Goal: Task Accomplishment & Management: Use online tool/utility

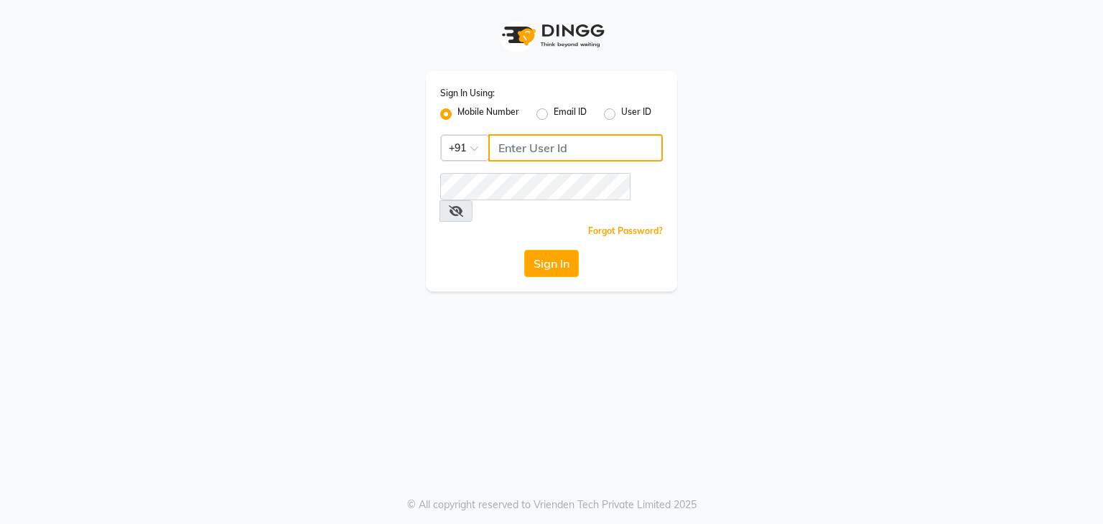
drag, startPoint x: 0, startPoint y: 0, endPoint x: 518, endPoint y: 143, distance: 537.6
click at [518, 143] on input "Username" at bounding box center [575, 147] width 174 height 27
type input "9702410665"
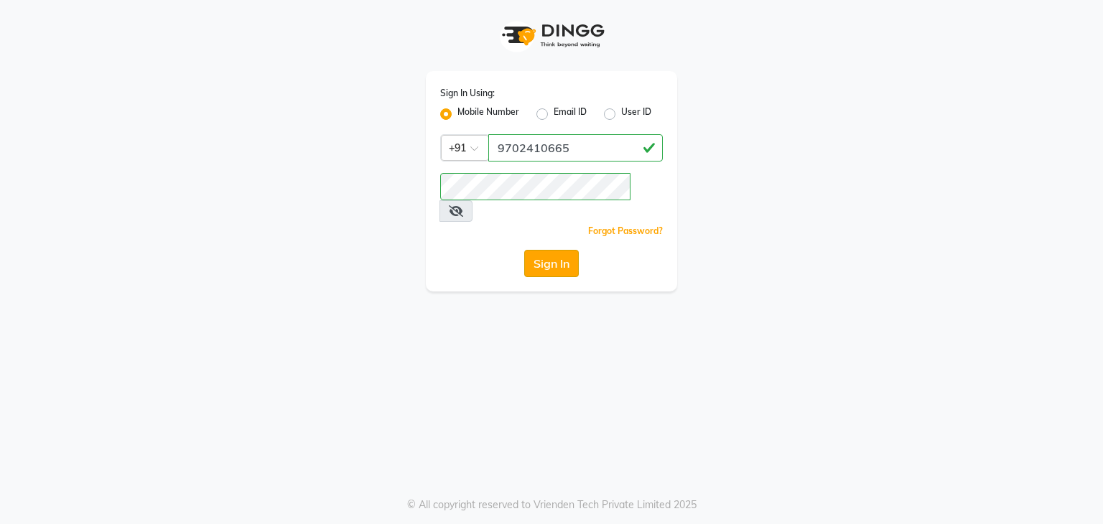
click at [550, 251] on button "Sign In" at bounding box center [551, 263] width 55 height 27
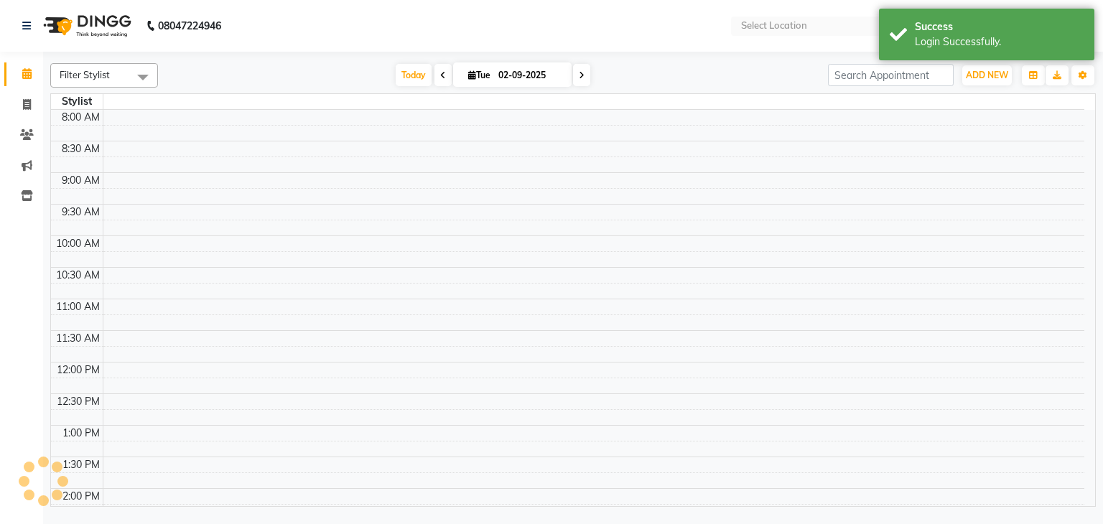
select select "en"
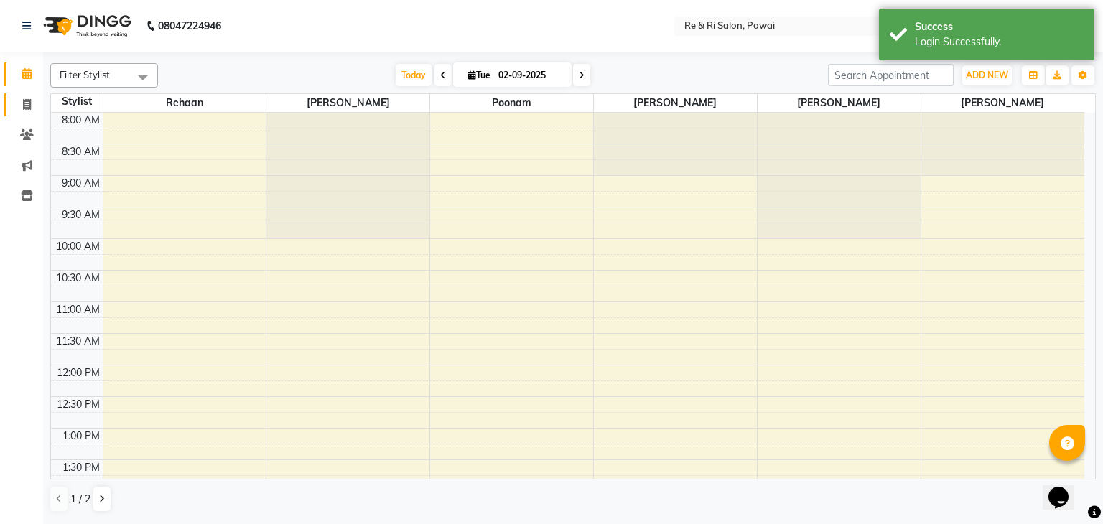
click at [25, 97] on span at bounding box center [26, 105] width 25 height 17
select select "5364"
select select "service"
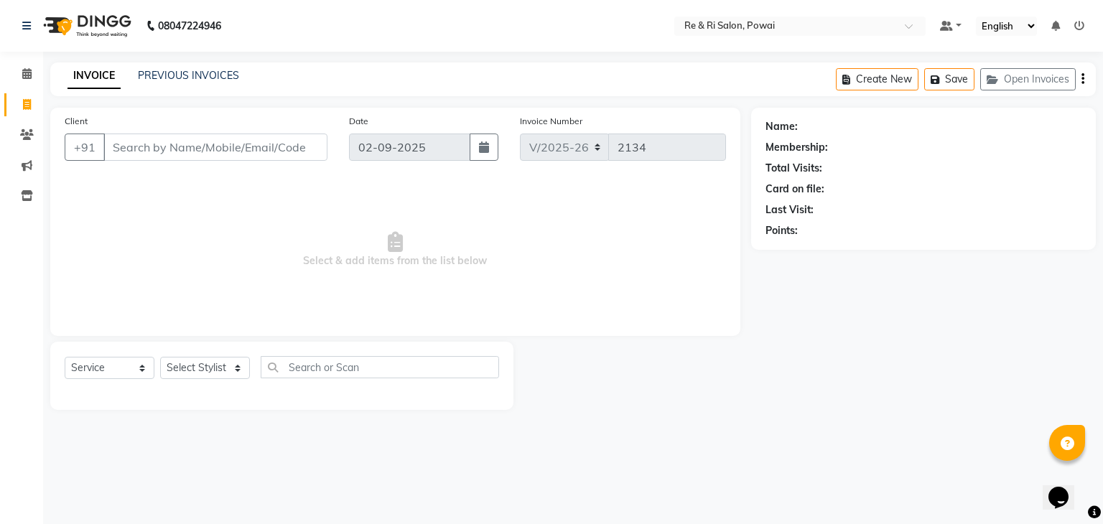
click at [189, 67] on div "INVOICE PREVIOUS INVOICES Create New Save Open Invoices" at bounding box center [572, 79] width 1045 height 34
click at [179, 75] on link "PREVIOUS INVOICES" at bounding box center [188, 75] width 101 height 13
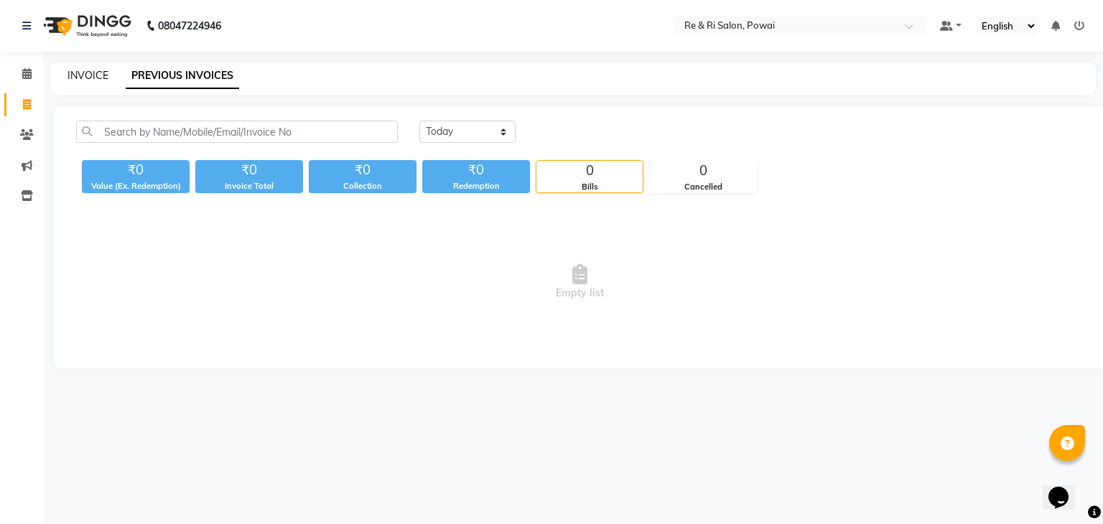
click at [83, 78] on link "INVOICE" at bounding box center [87, 75] width 41 height 13
select select "service"
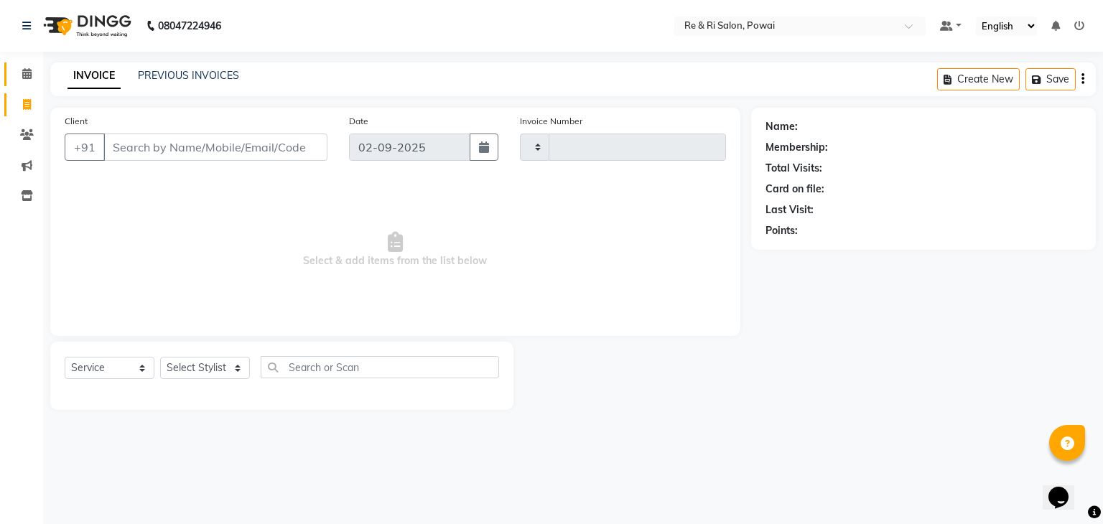
type input "2134"
select select "5364"
click at [17, 75] on span at bounding box center [26, 74] width 25 height 17
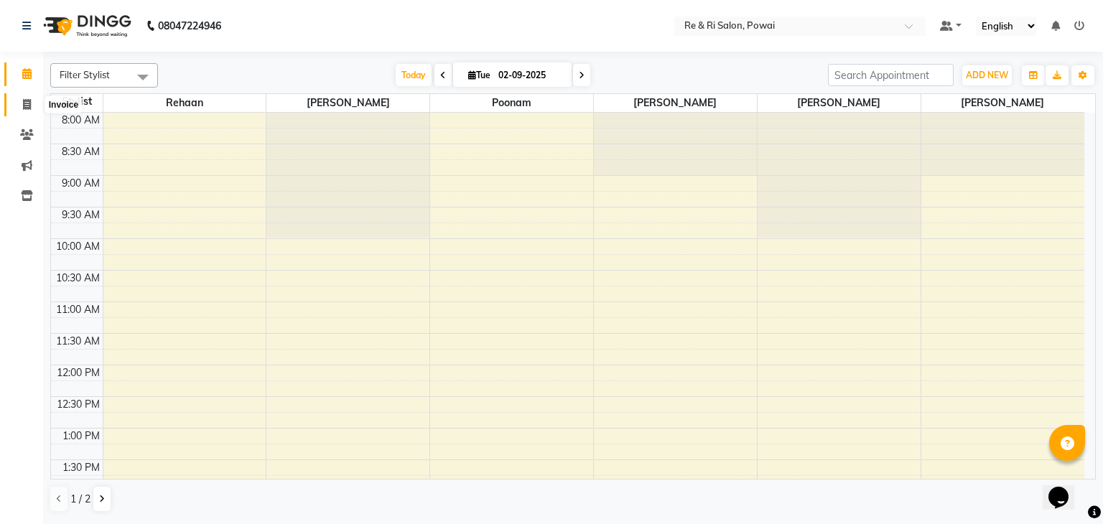
click at [25, 99] on icon at bounding box center [27, 104] width 8 height 11
select select "5364"
select select "service"
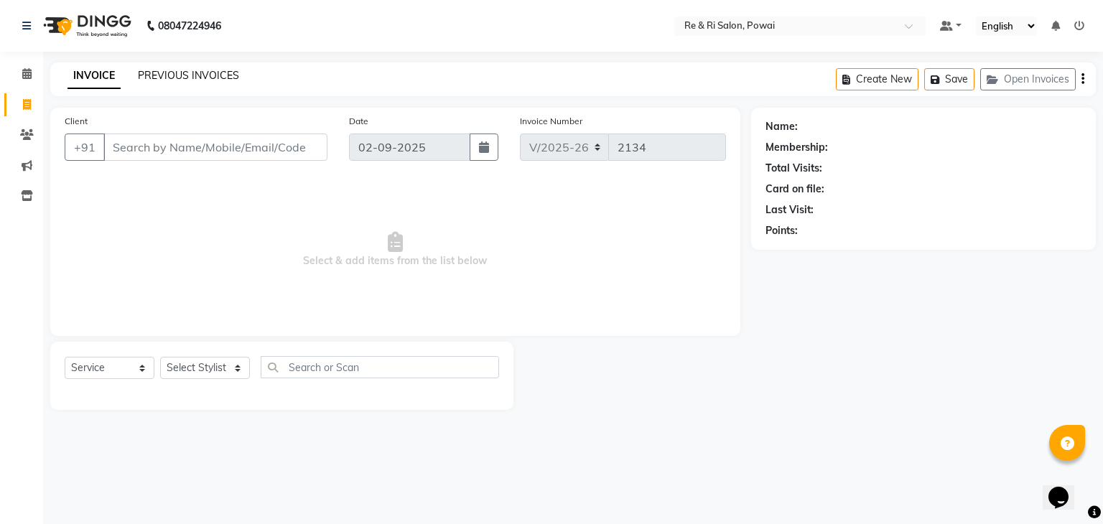
click at [167, 72] on link "PREVIOUS INVOICES" at bounding box center [188, 75] width 101 height 13
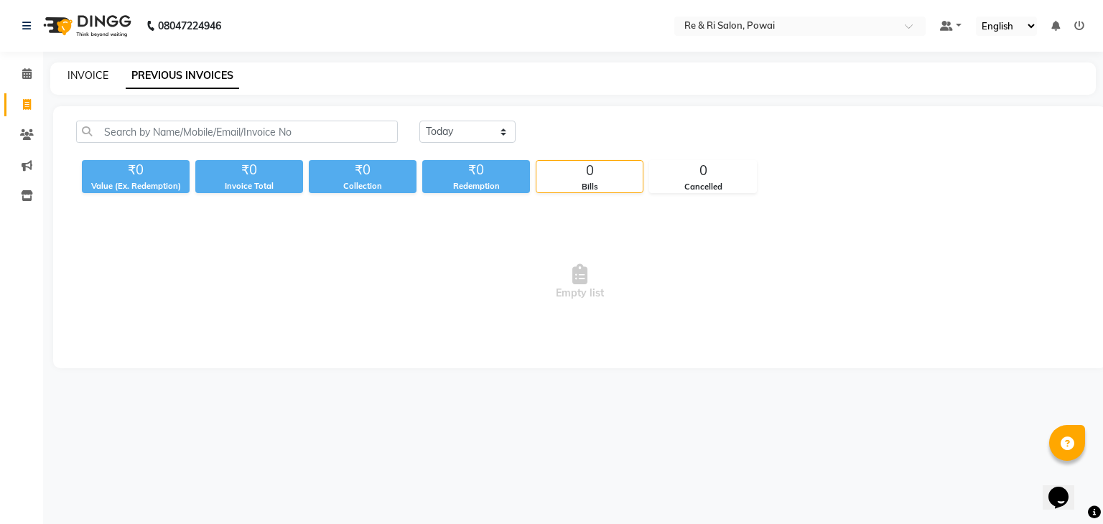
click at [79, 76] on link "INVOICE" at bounding box center [87, 75] width 41 height 13
select select "service"
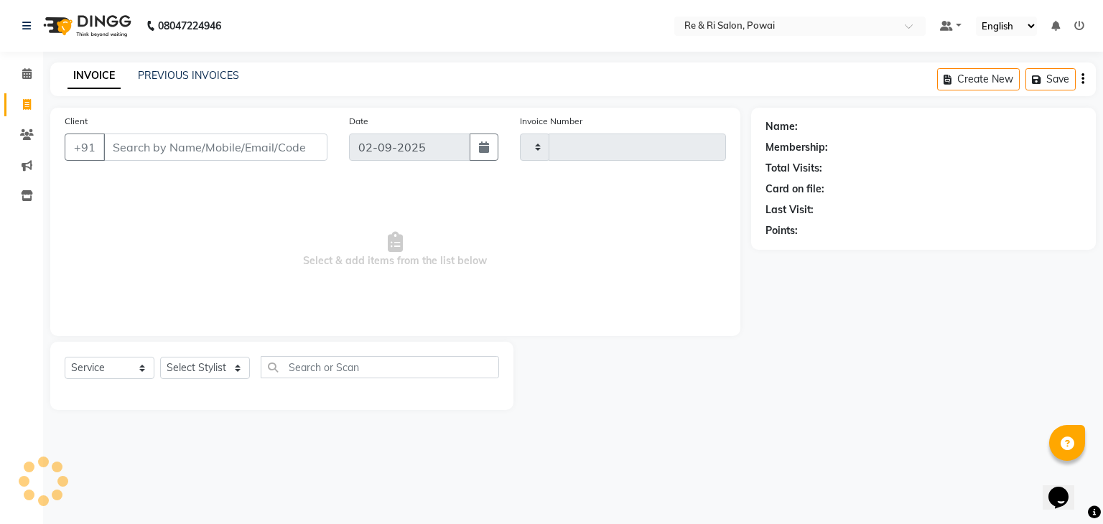
type input "2134"
select select "5364"
click at [164, 78] on link "PREVIOUS INVOICES" at bounding box center [188, 75] width 101 height 13
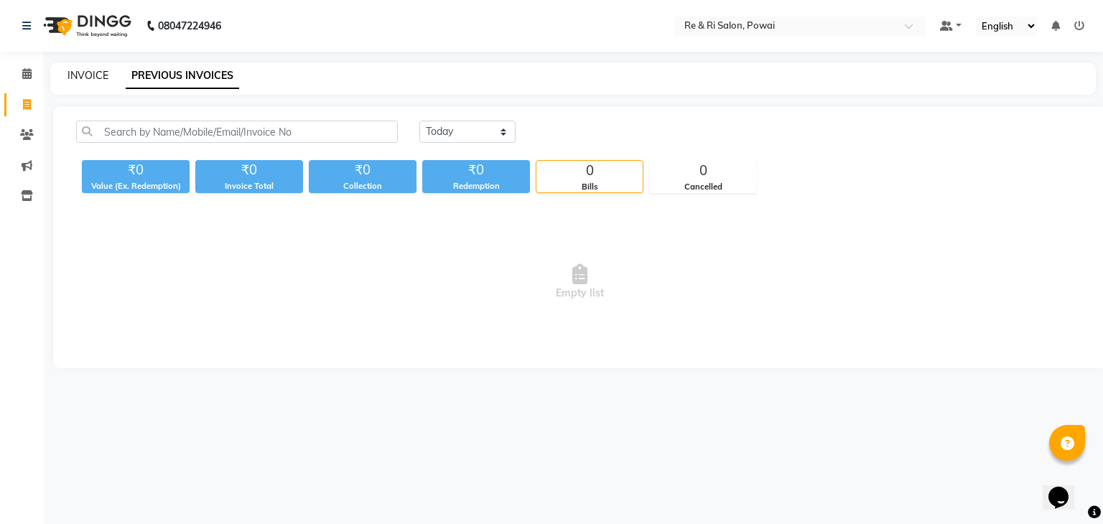
click at [85, 75] on link "INVOICE" at bounding box center [87, 75] width 41 height 13
select select "5364"
select select "service"
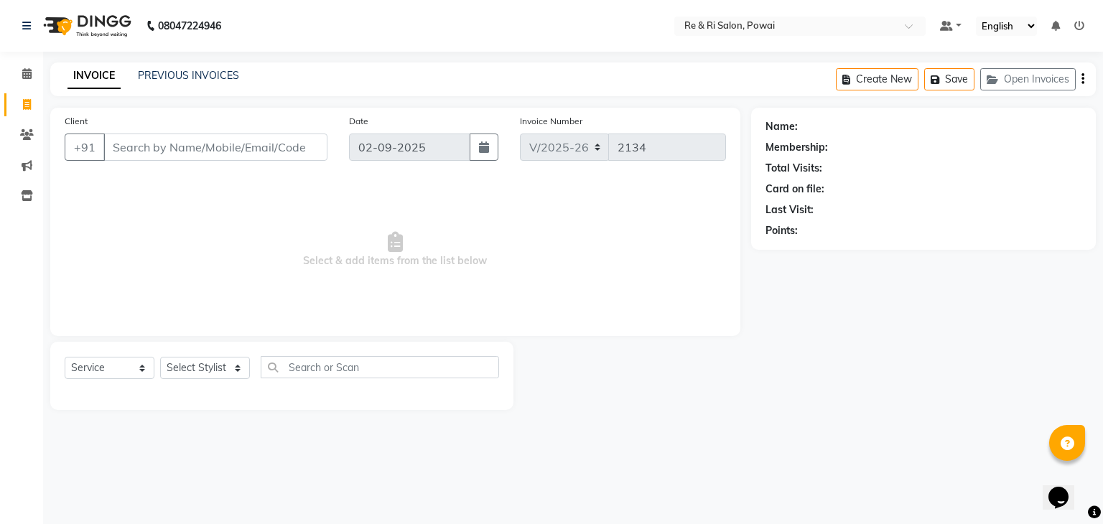
click at [782, 83] on div "INVOICE PREVIOUS INVOICES Create New Save Open Invoices" at bounding box center [572, 79] width 1045 height 34
click at [189, 148] on input "Client" at bounding box center [215, 147] width 224 height 27
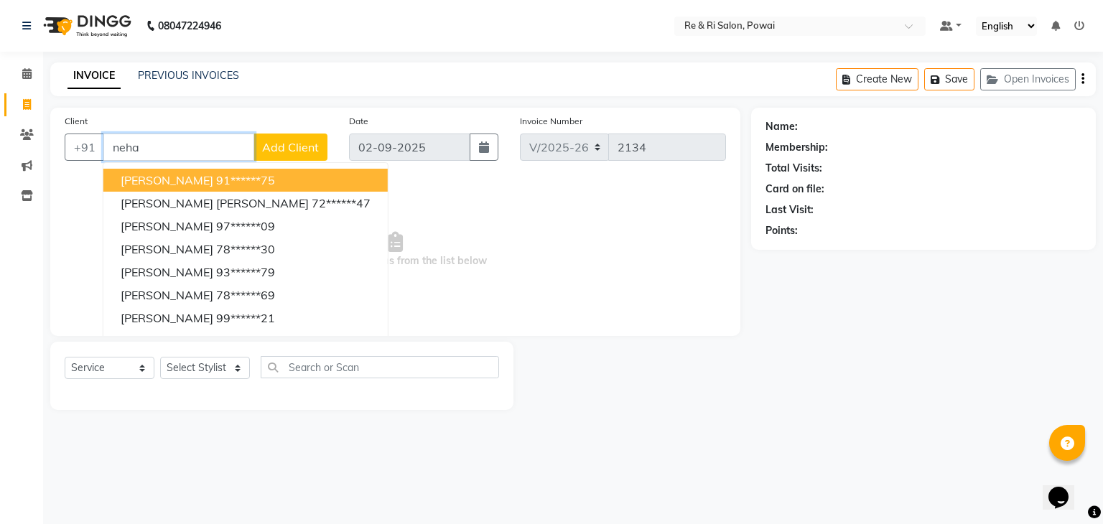
click at [161, 181] on span "[PERSON_NAME]" at bounding box center [167, 180] width 93 height 14
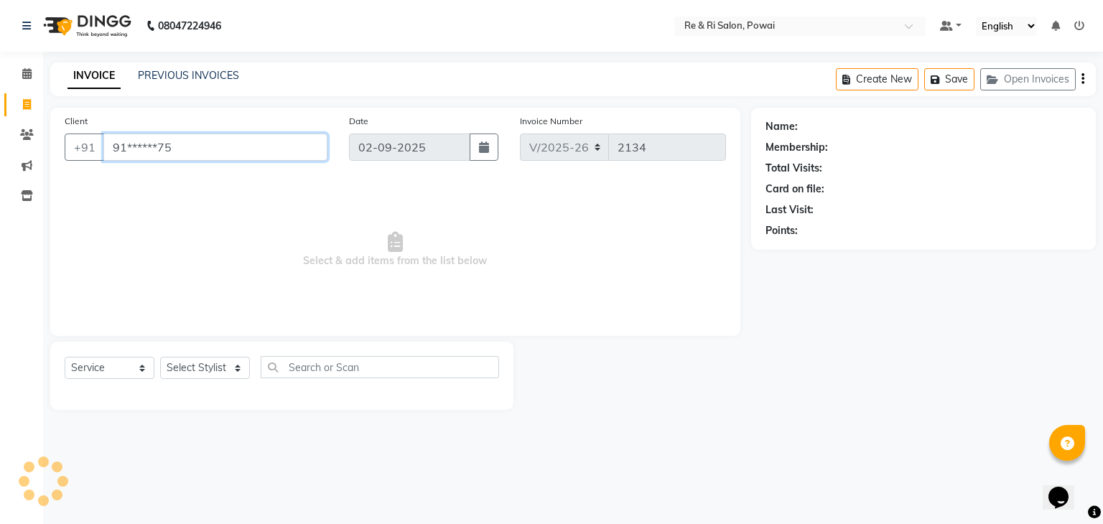
type input "91******75"
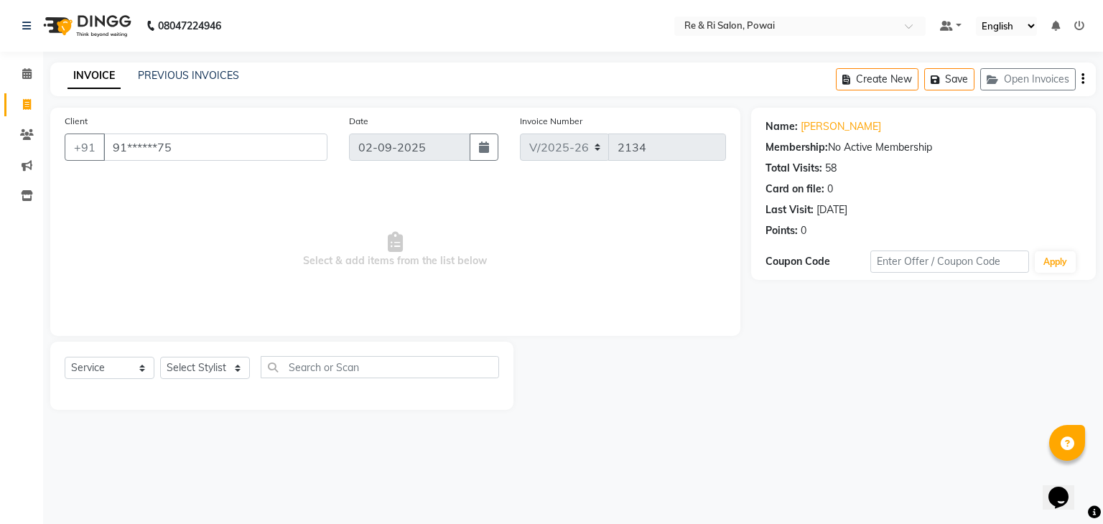
drag, startPoint x: 161, startPoint y: 181, endPoint x: 362, endPoint y: 90, distance: 221.3
click at [362, 90] on main "INVOICE PREVIOUS INVOICES Create New Save Open Invoices Client +91 91******75 D…" at bounding box center [572, 246] width 1059 height 369
click at [240, 377] on select "Select Stylist [PERSON_NAME] [PERSON_NAME] Ayesha Danish Poonam [PERSON_NAME]" at bounding box center [205, 368] width 90 height 22
select select "36183"
click at [160, 357] on select "Select Stylist [PERSON_NAME] [PERSON_NAME] Ayesha Danish Poonam [PERSON_NAME]" at bounding box center [205, 368] width 90 height 22
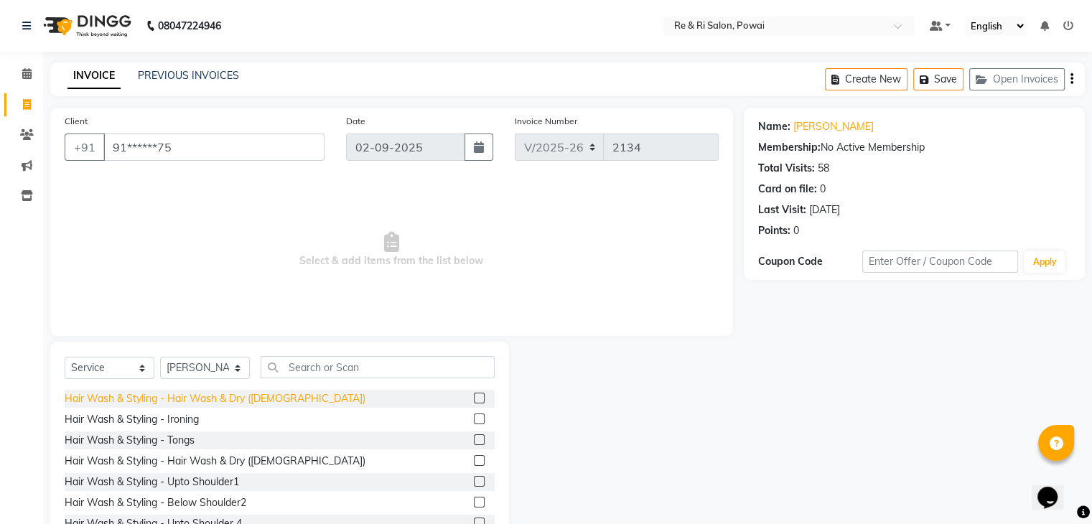
click at [276, 397] on div "Hair Wash & Styling - Hair Wash & Dry ([DEMOGRAPHIC_DATA])" at bounding box center [215, 398] width 301 height 15
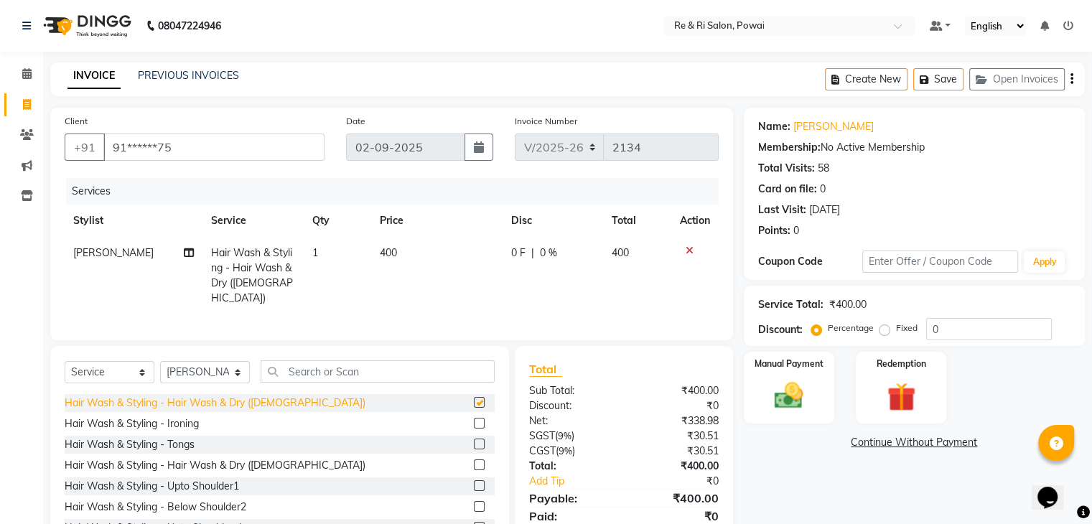
checkbox input "false"
click at [518, 263] on td "0 F | 0 %" at bounding box center [552, 276] width 100 height 78
select select "36183"
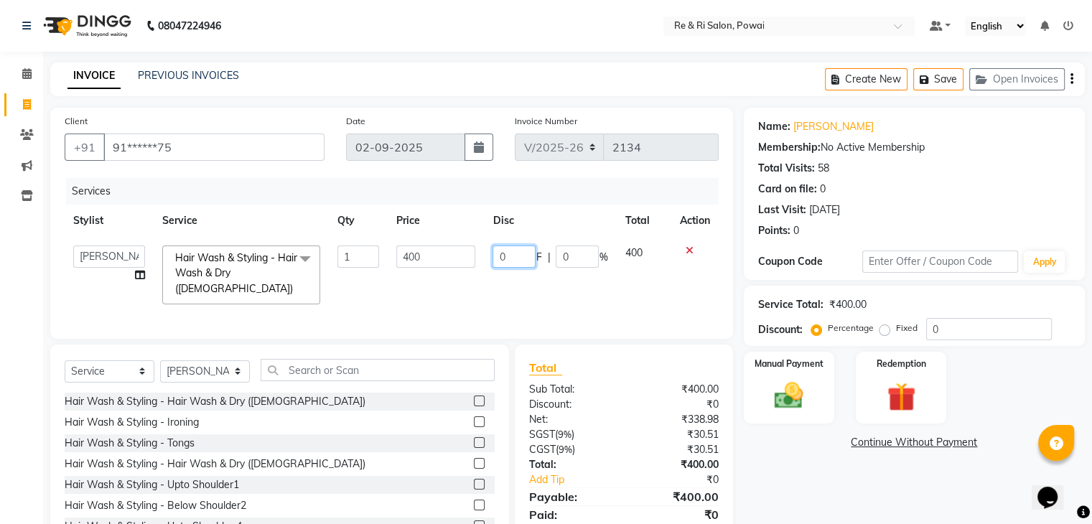
click at [518, 255] on input "0" at bounding box center [513, 256] width 43 height 22
type input "1"
type input "50"
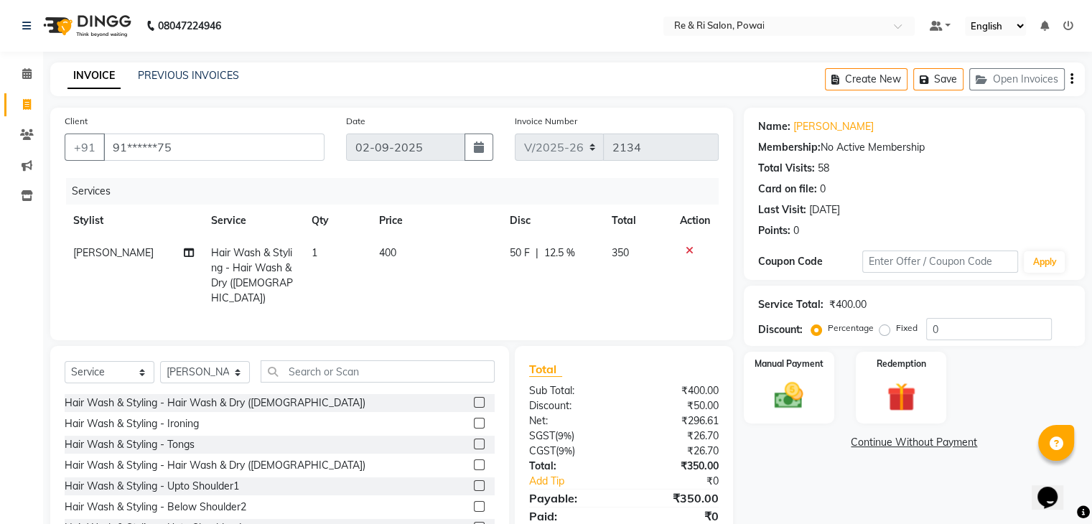
click at [482, 297] on td "400" at bounding box center [435, 276] width 131 height 78
select select "36183"
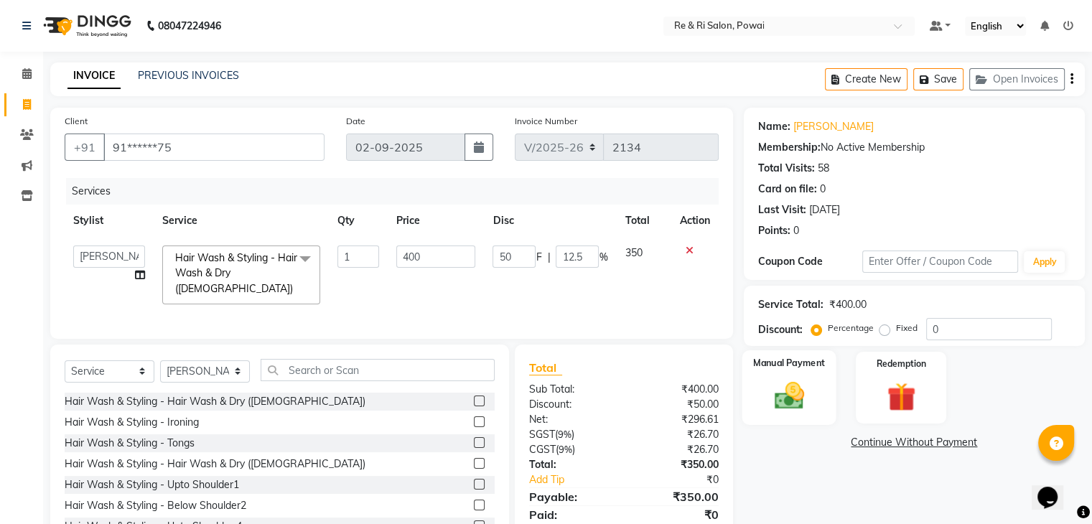
click at [780, 411] on img at bounding box center [788, 396] width 48 height 34
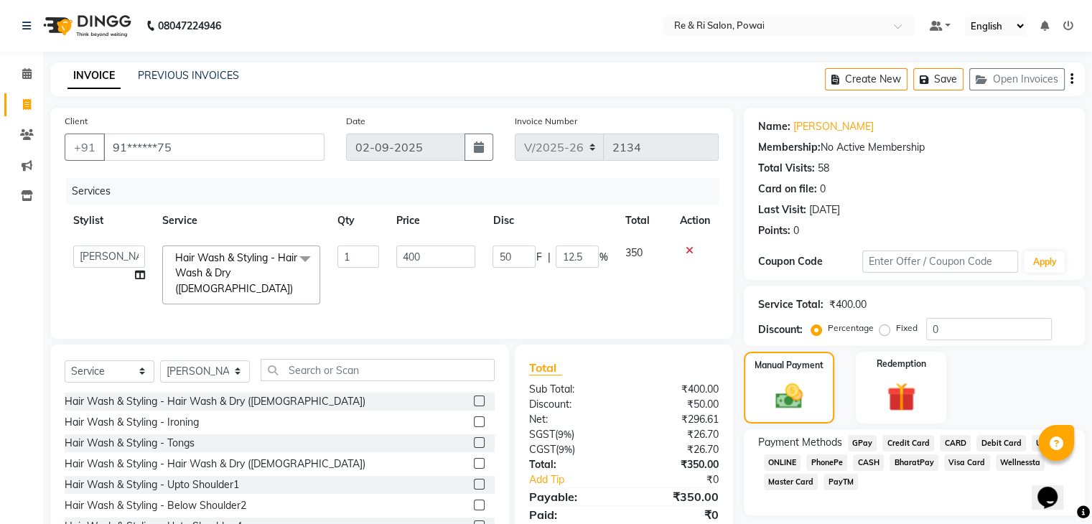
scroll to position [65, 0]
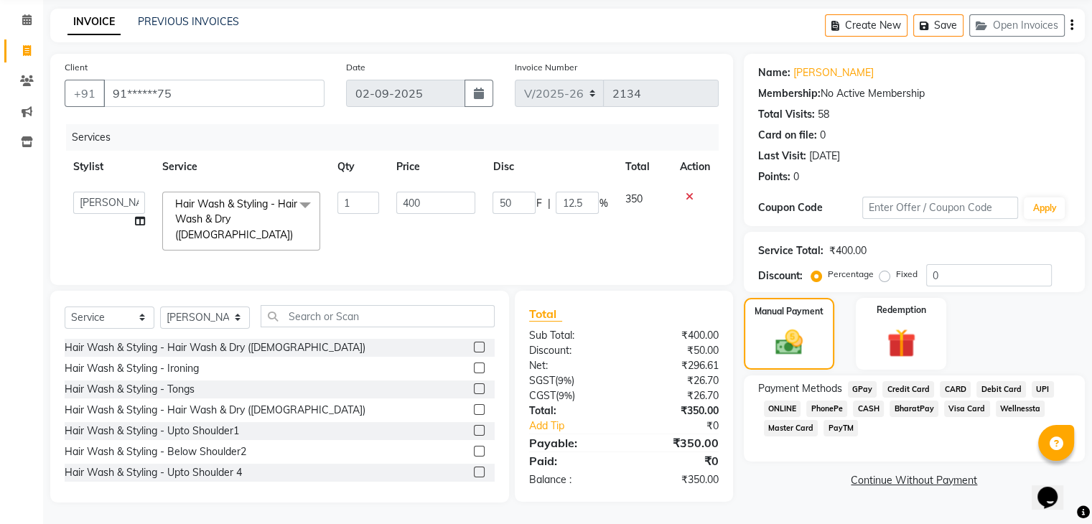
click at [867, 381] on span "GPay" at bounding box center [862, 389] width 29 height 17
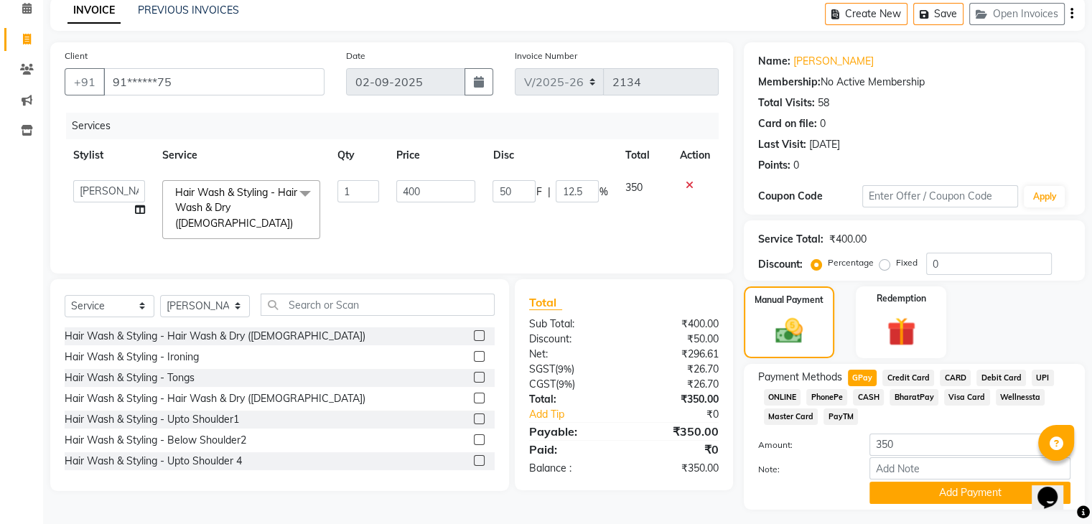
scroll to position [104, 0]
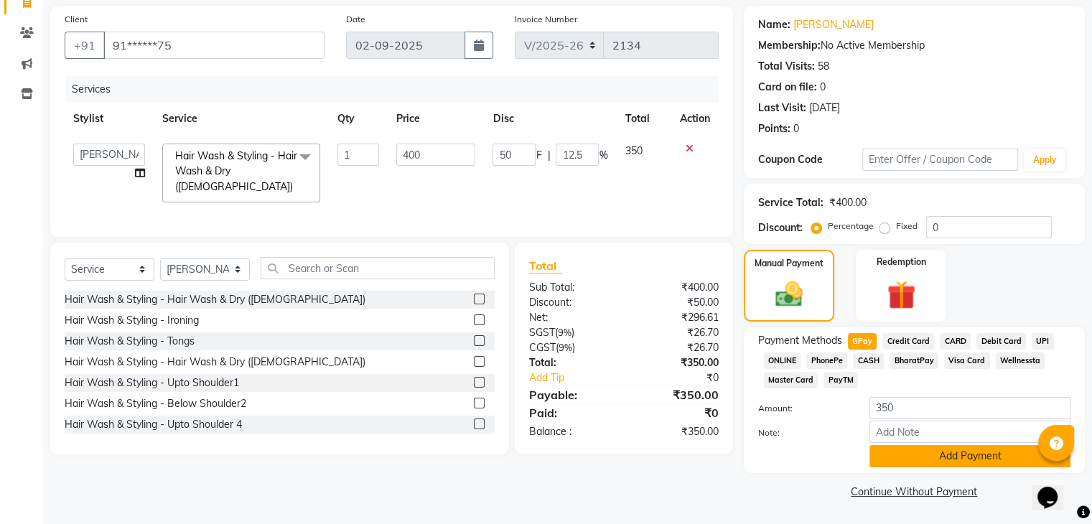
click at [950, 458] on button "Add Payment" at bounding box center [969, 456] width 201 height 22
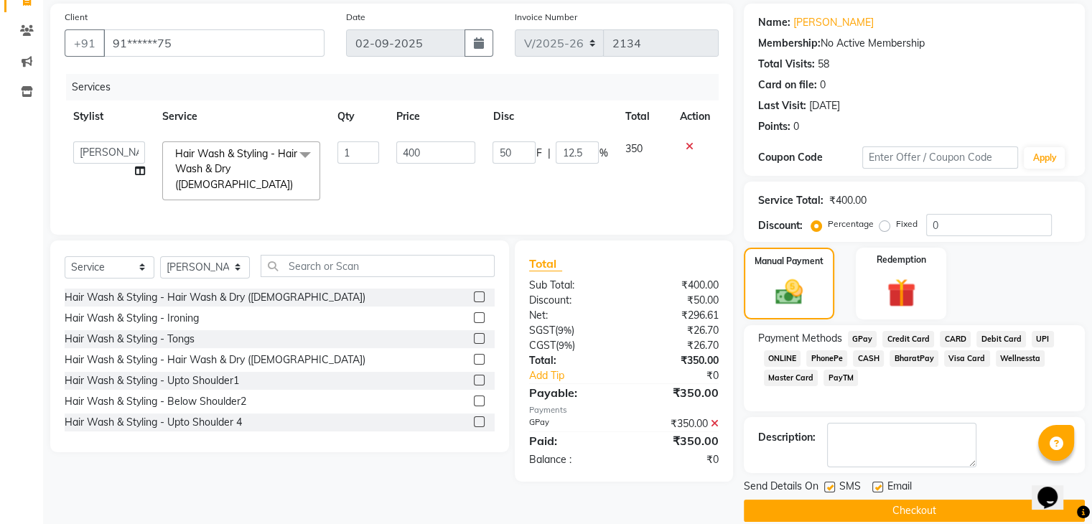
click at [879, 485] on label at bounding box center [877, 487] width 11 height 11
click at [879, 485] on input "checkbox" at bounding box center [876, 487] width 9 height 9
checkbox input "false"
click at [827, 484] on label at bounding box center [829, 487] width 11 height 11
click at [827, 484] on input "checkbox" at bounding box center [828, 487] width 9 height 9
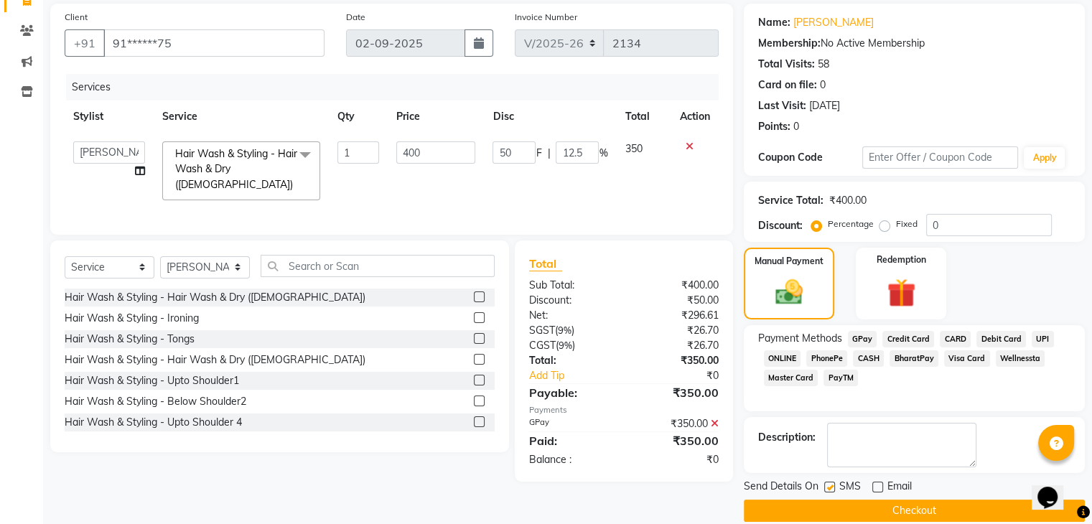
checkbox input "false"
click at [838, 505] on button "Checkout" at bounding box center [914, 511] width 341 height 22
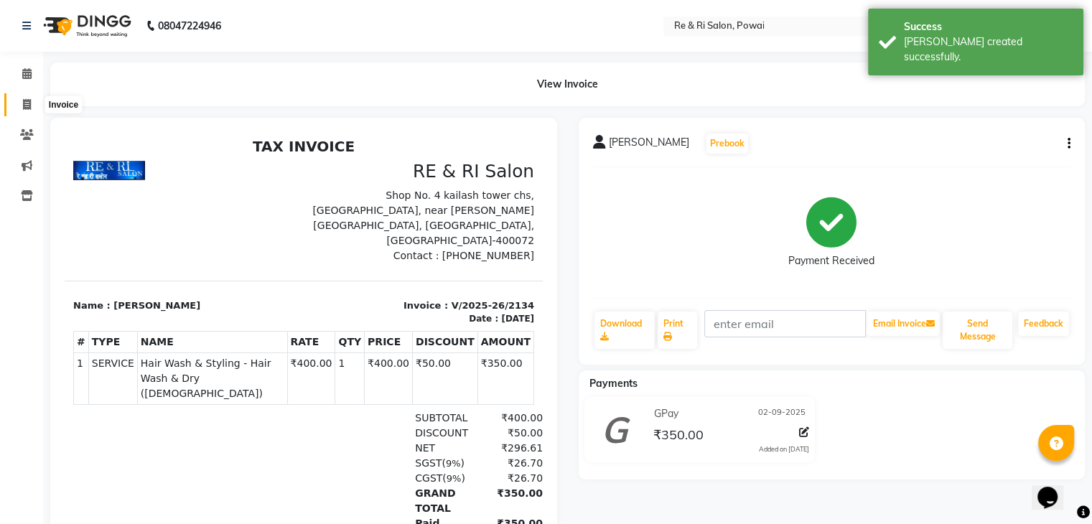
click at [25, 99] on icon at bounding box center [27, 104] width 8 height 11
select select "service"
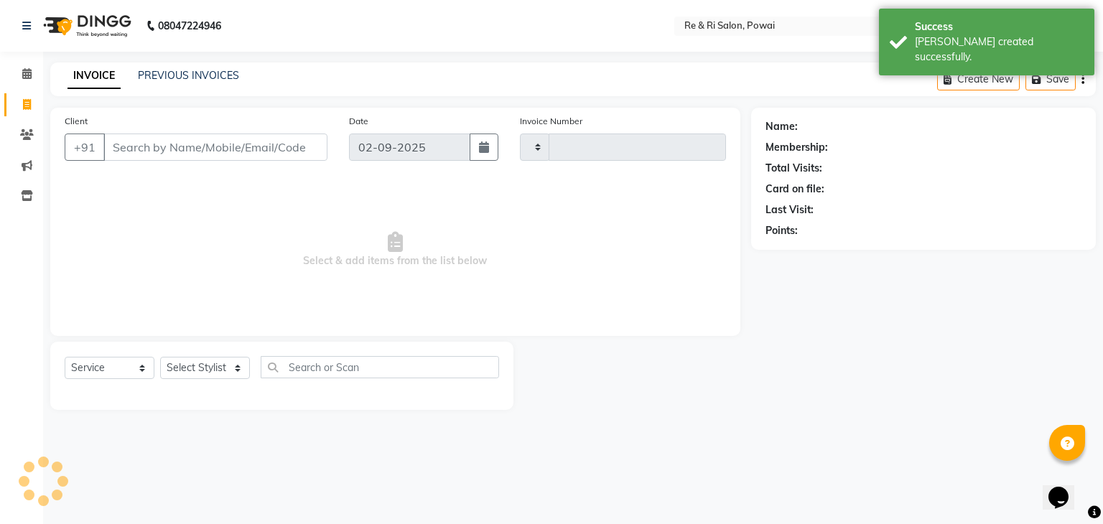
type input "2135"
select select "5364"
click at [169, 73] on link "PREVIOUS INVOICES" at bounding box center [188, 75] width 101 height 13
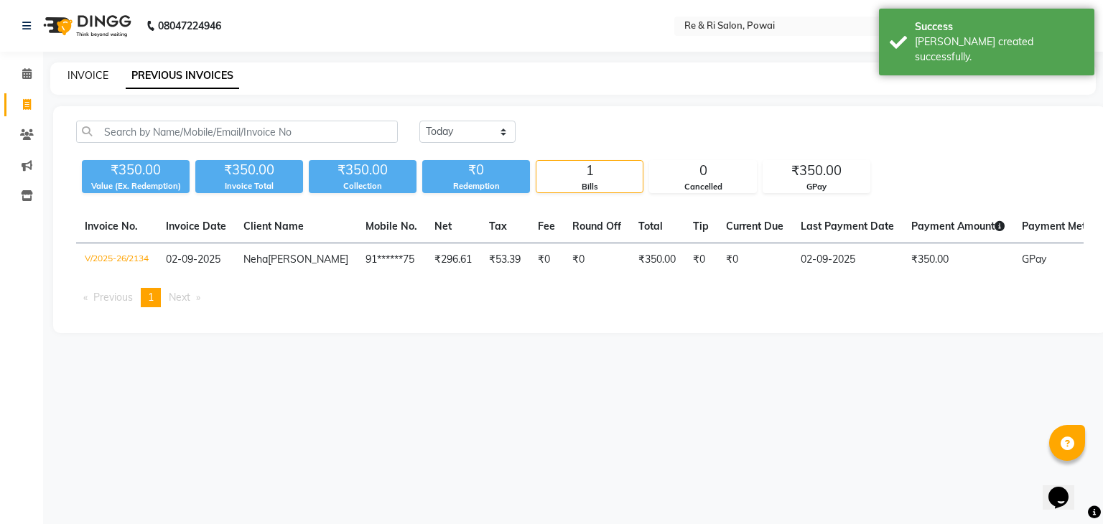
click at [78, 70] on link "INVOICE" at bounding box center [87, 75] width 41 height 13
select select "service"
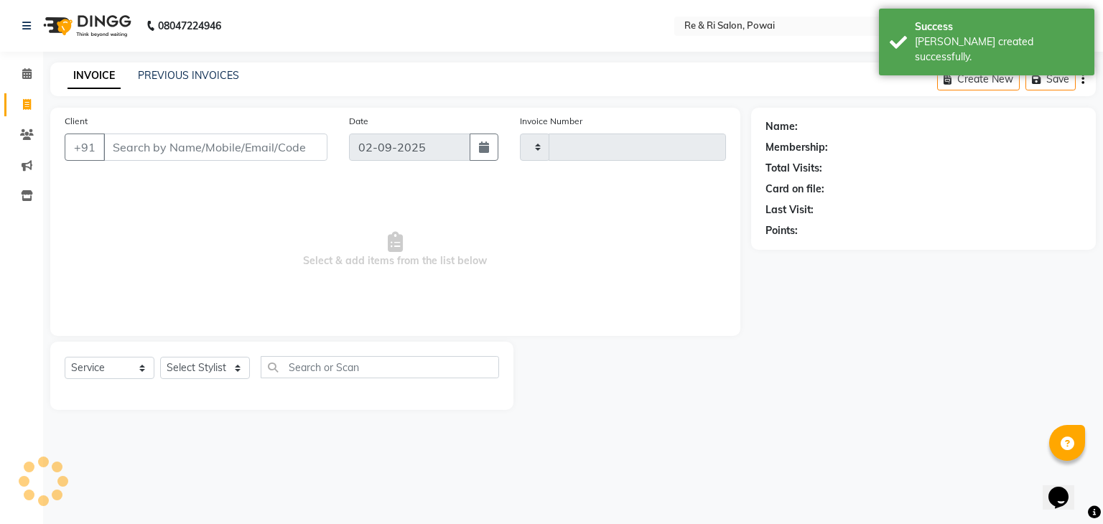
type input "2135"
select select "5364"
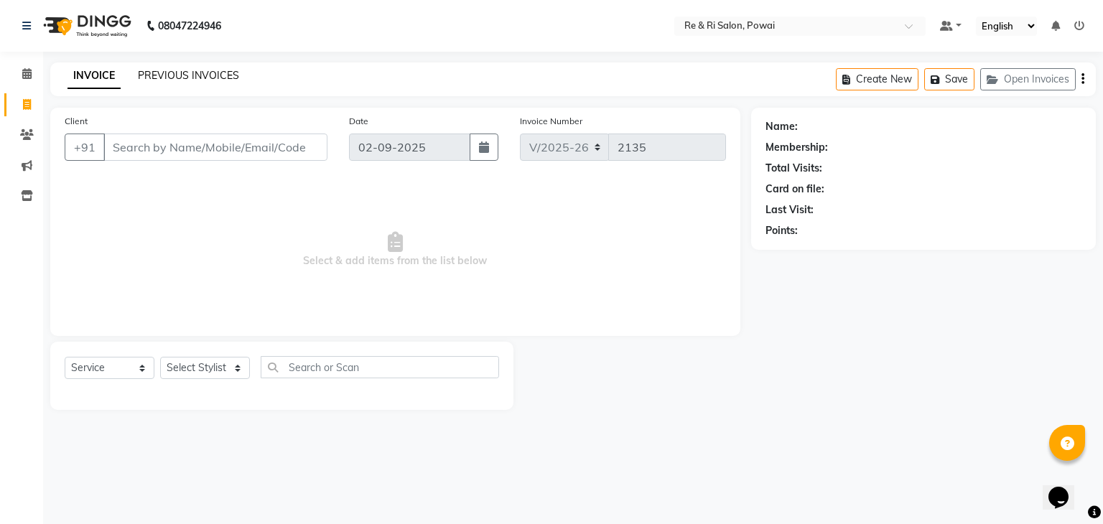
click at [167, 77] on link "PREVIOUS INVOICES" at bounding box center [188, 75] width 101 height 13
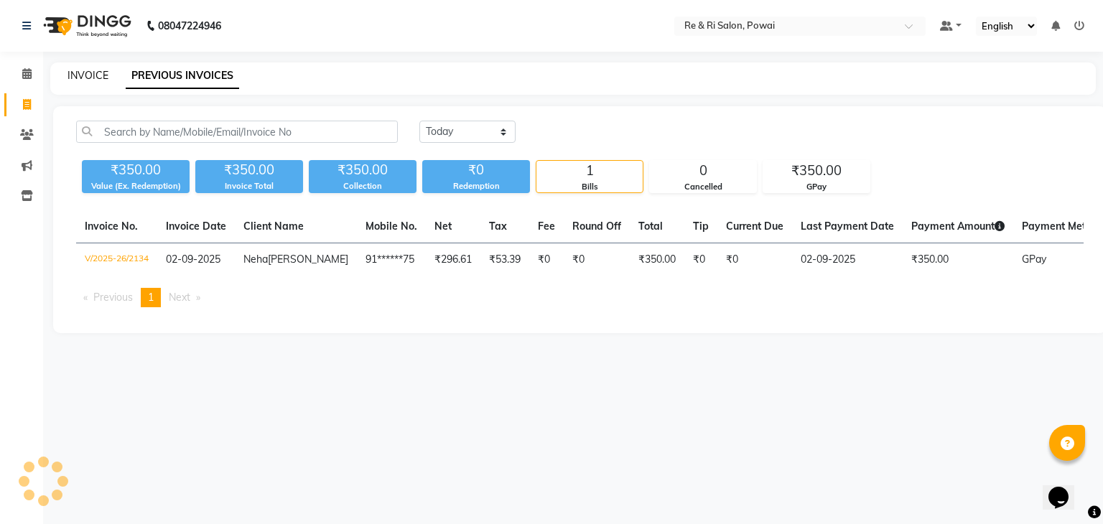
click at [80, 72] on link "INVOICE" at bounding box center [87, 75] width 41 height 13
select select "service"
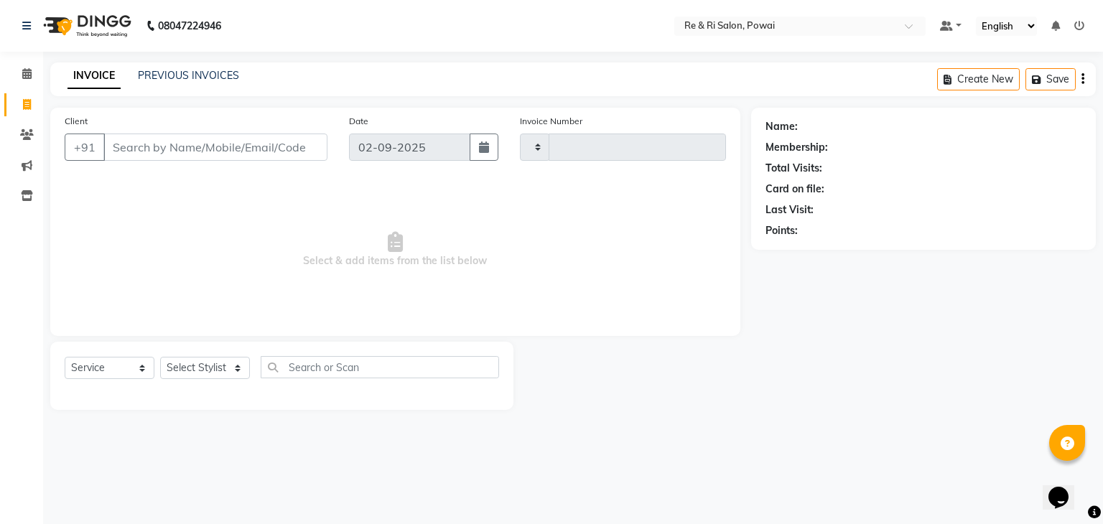
type input "2135"
select select "5364"
click at [153, 74] on link "PREVIOUS INVOICES" at bounding box center [188, 75] width 101 height 13
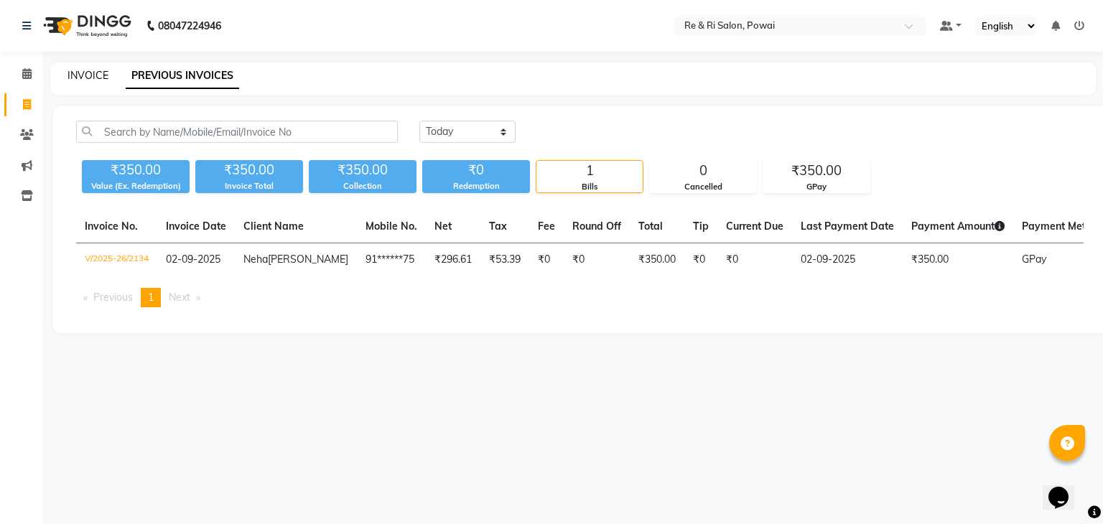
click at [86, 75] on link "INVOICE" at bounding box center [87, 75] width 41 height 13
select select "service"
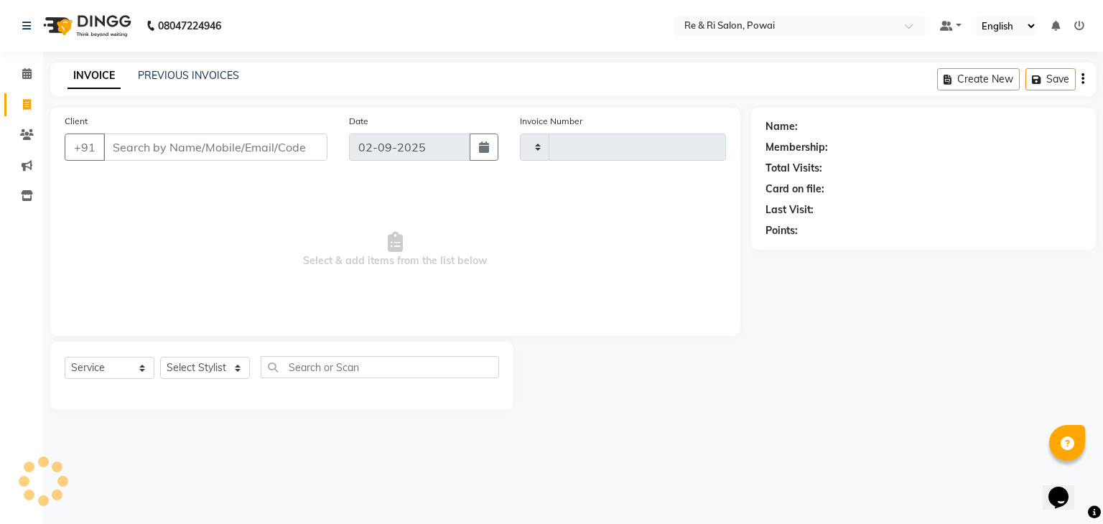
type input "2135"
select select "5364"
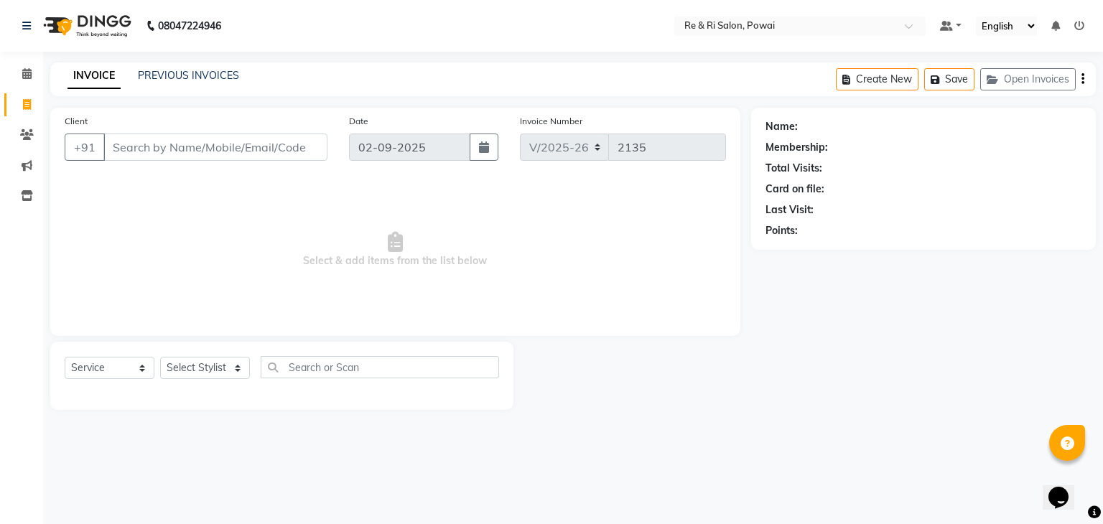
click at [132, 151] on input "Client" at bounding box center [215, 147] width 224 height 27
type input "9619068158"
click at [279, 144] on span "Add Client" at bounding box center [290, 147] width 57 height 14
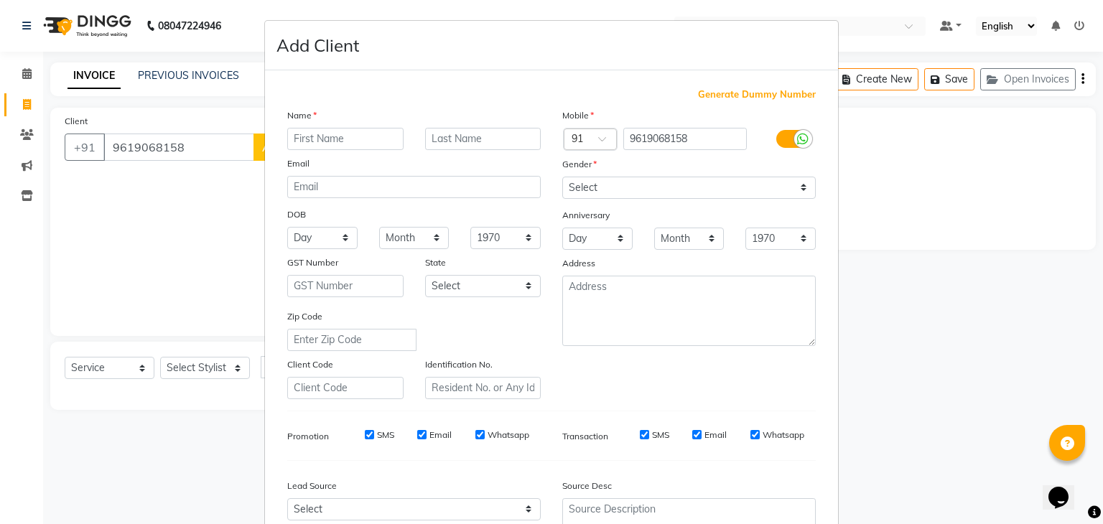
click at [319, 136] on input "text" at bounding box center [345, 139] width 116 height 22
type input "[PERSON_NAME]"
click at [799, 191] on select "Select [DEMOGRAPHIC_DATA] [DEMOGRAPHIC_DATA] Other Prefer Not To Say" at bounding box center [688, 188] width 253 height 22
select select "[DEMOGRAPHIC_DATA]"
click at [562, 177] on select "Select [DEMOGRAPHIC_DATA] [DEMOGRAPHIC_DATA] Other Prefer Not To Say" at bounding box center [688, 188] width 253 height 22
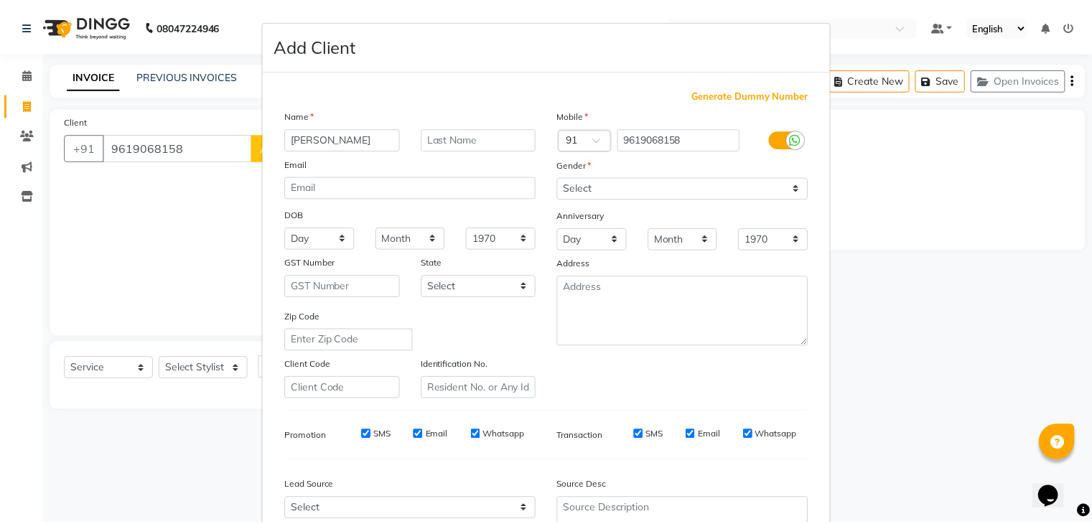
scroll to position [146, 0]
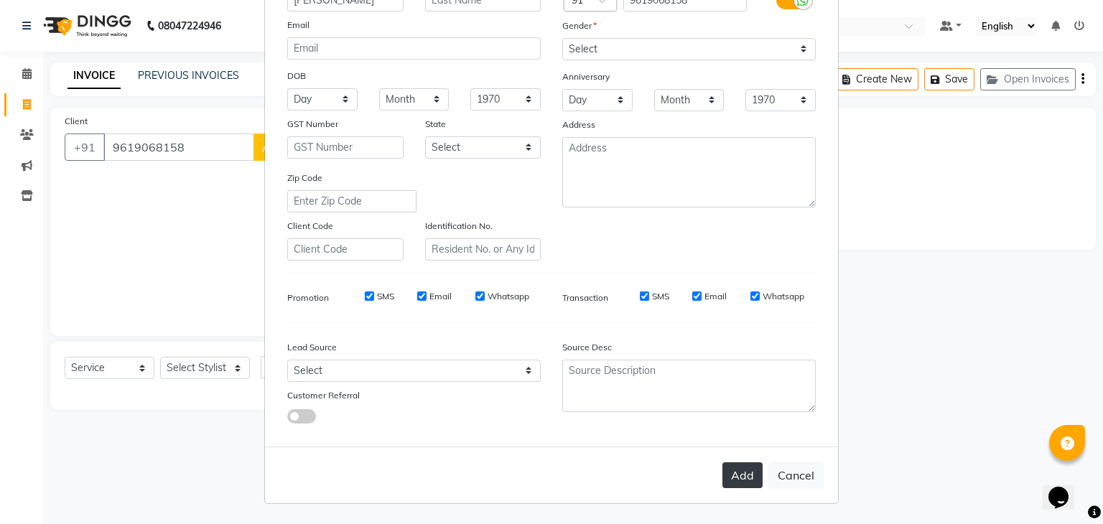
click at [729, 469] on button "Add" at bounding box center [742, 475] width 40 height 26
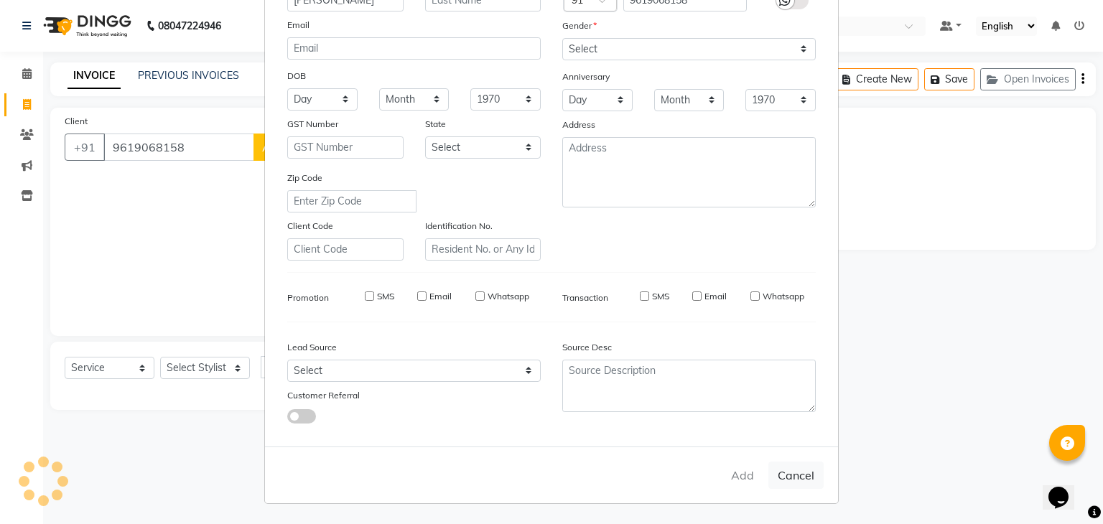
type input "96******58"
select select
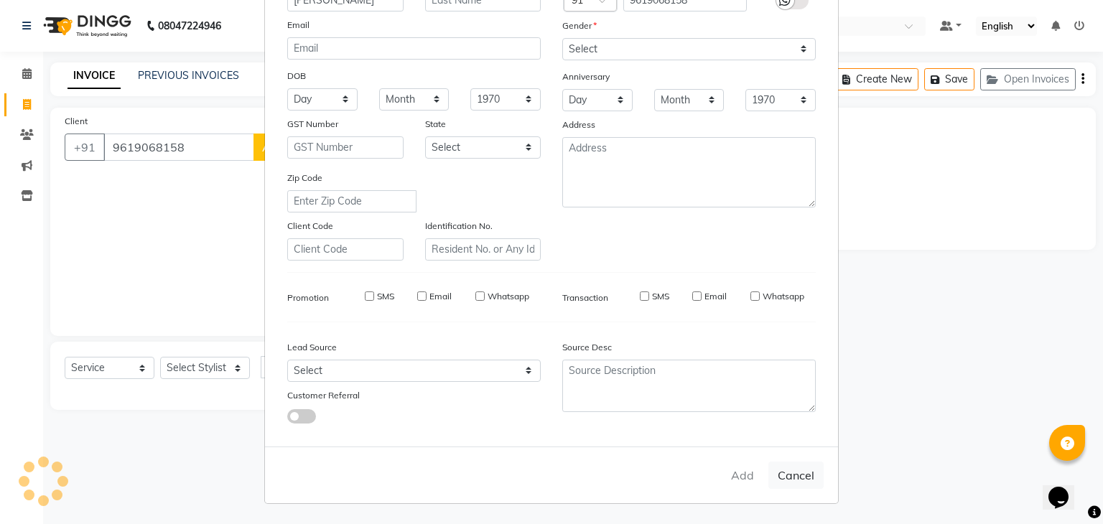
select select
checkbox input "false"
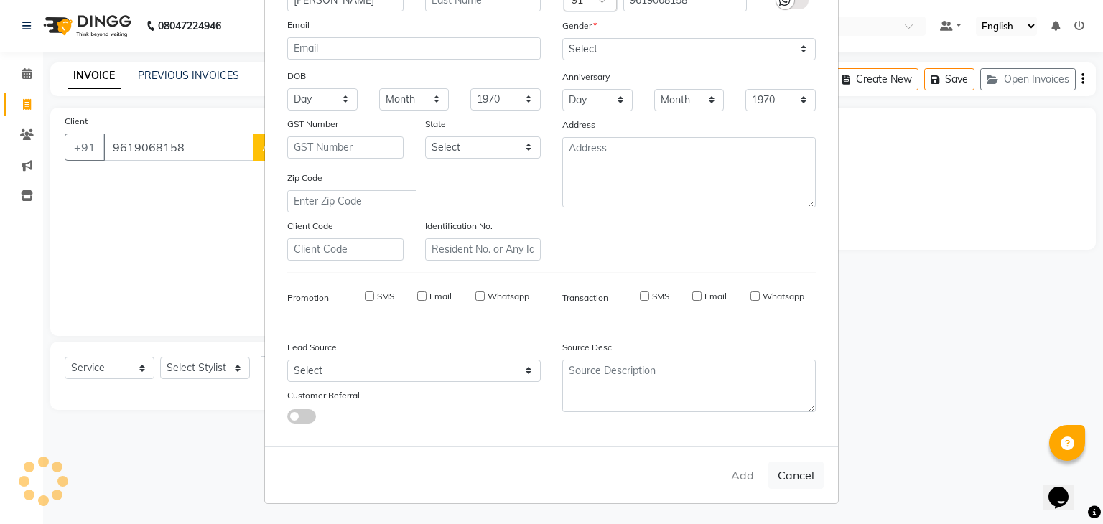
checkbox input "false"
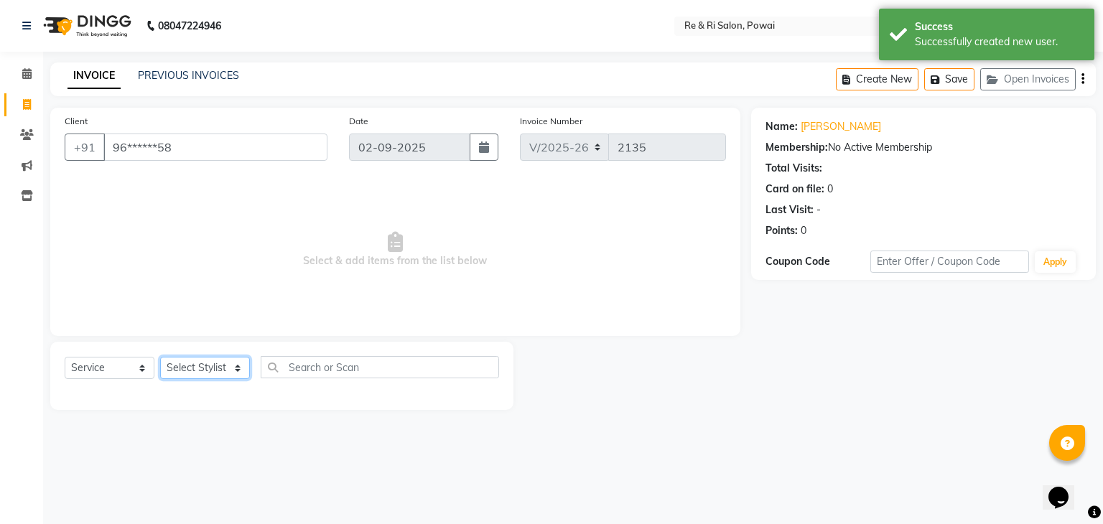
click at [237, 368] on select "Select Stylist [PERSON_NAME] [PERSON_NAME] Ayesha Danish Poonam [PERSON_NAME]" at bounding box center [205, 368] width 90 height 22
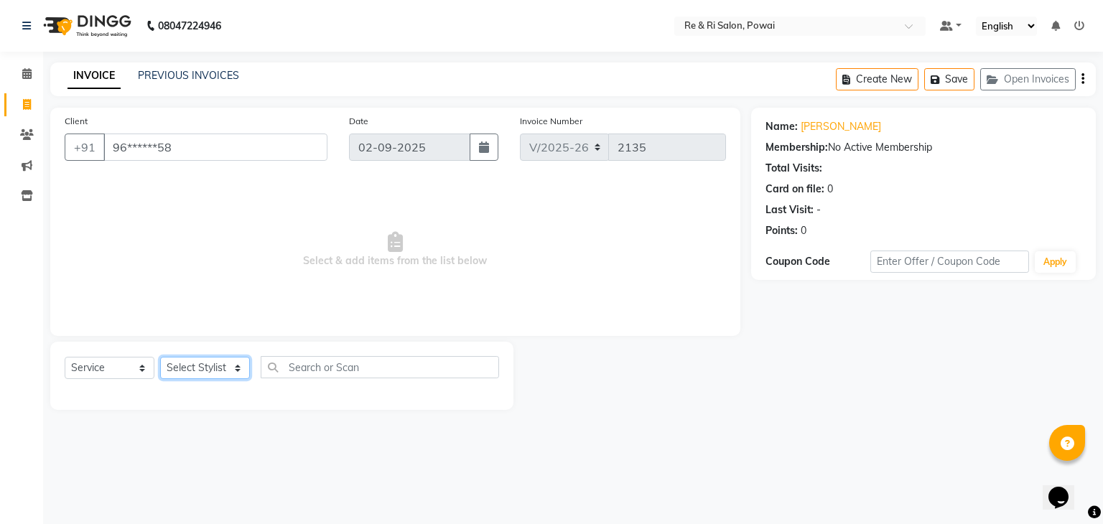
select select "87747"
click at [160, 357] on select "Select Stylist [PERSON_NAME] [PERSON_NAME] Ayesha Danish Poonam [PERSON_NAME]" at bounding box center [205, 368] width 90 height 22
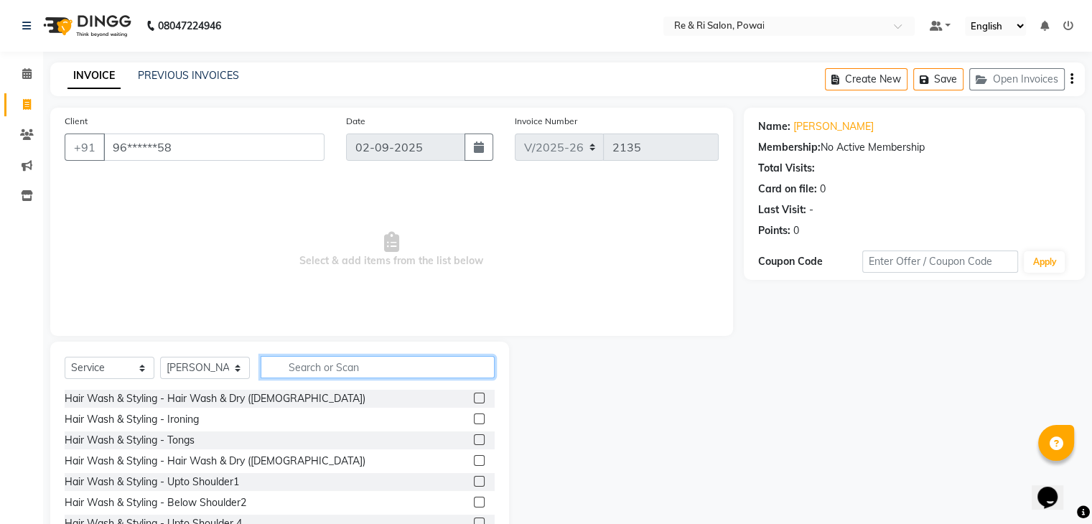
click at [324, 365] on input "text" at bounding box center [378, 367] width 234 height 22
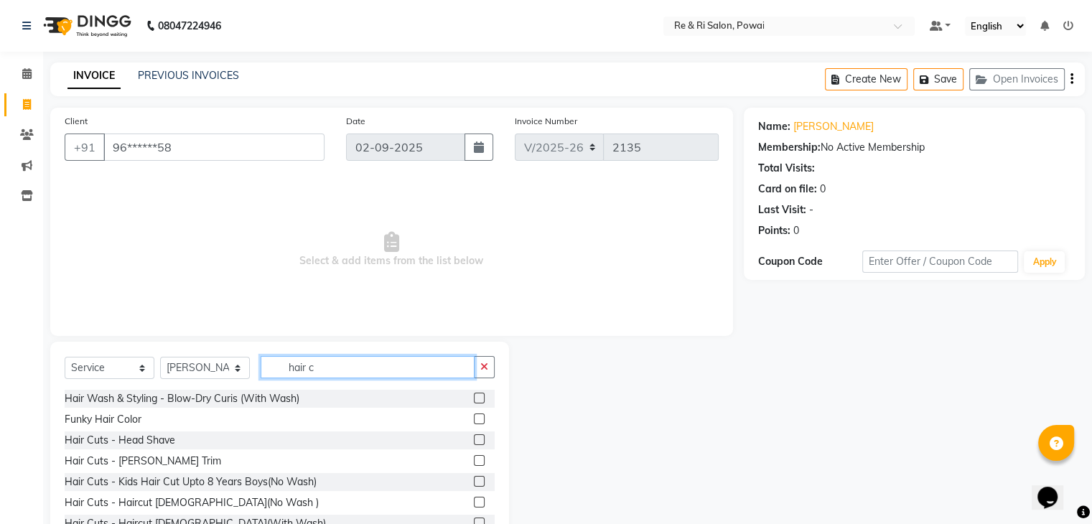
scroll to position [106, 0]
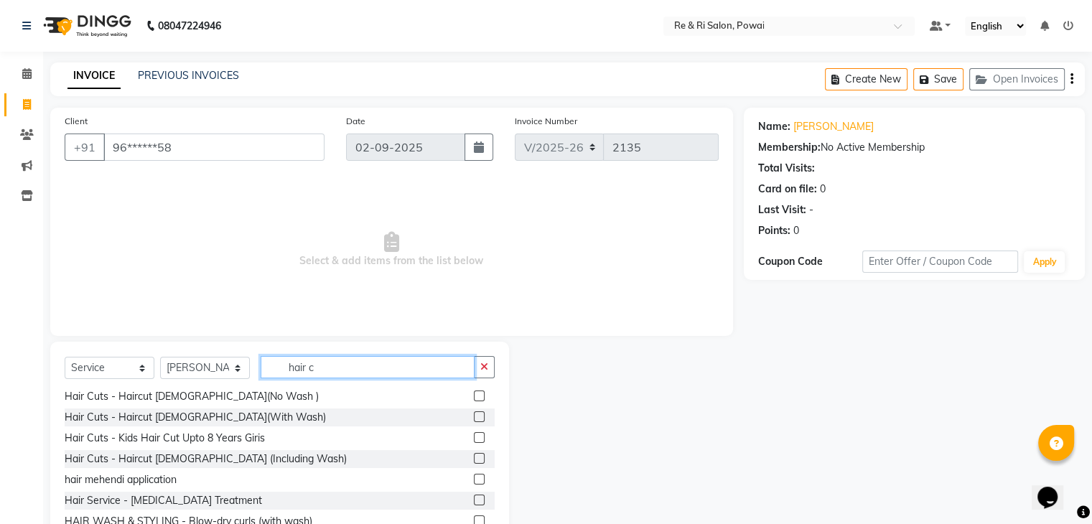
click at [379, 371] on input "hair c" at bounding box center [368, 367] width 214 height 22
type input "h"
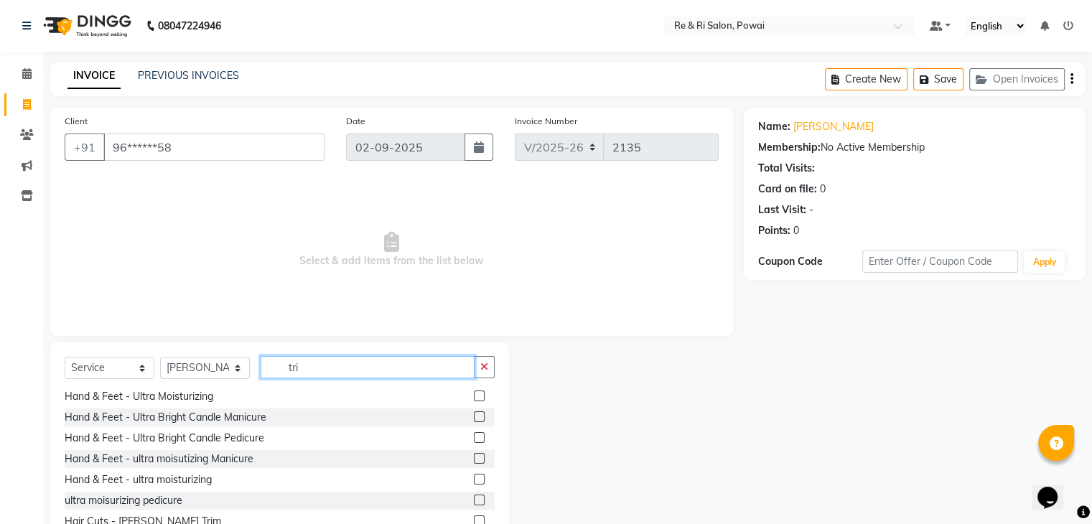
scroll to position [0, 0]
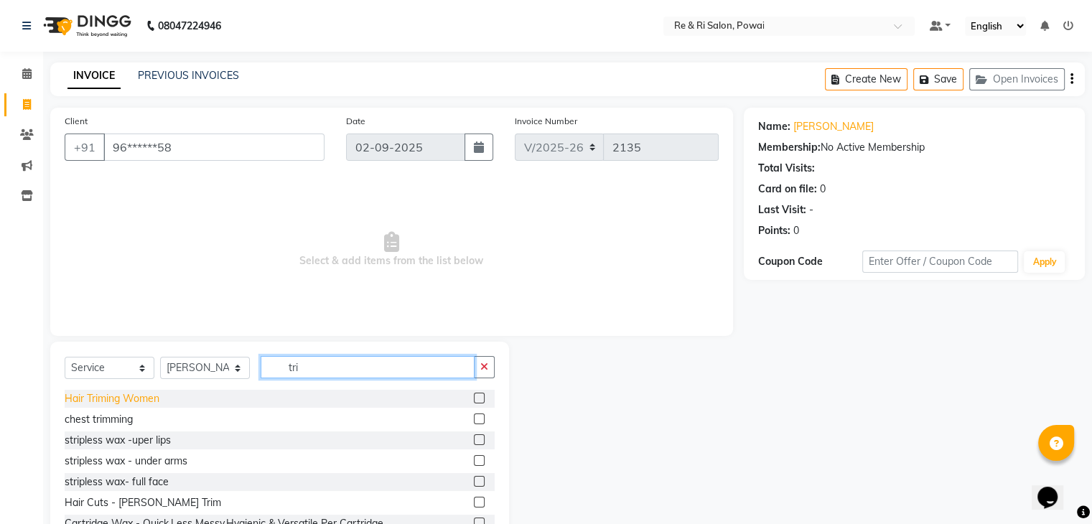
type input "tri"
click at [144, 396] on div "Hair Triming Women" at bounding box center [112, 398] width 95 height 15
checkbox input "false"
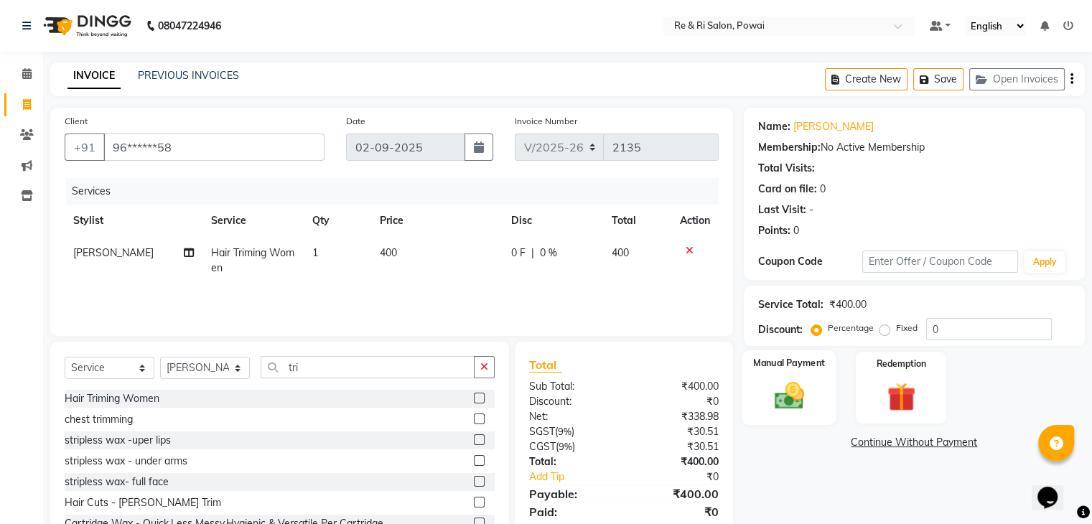
click at [792, 398] on img at bounding box center [788, 396] width 48 height 34
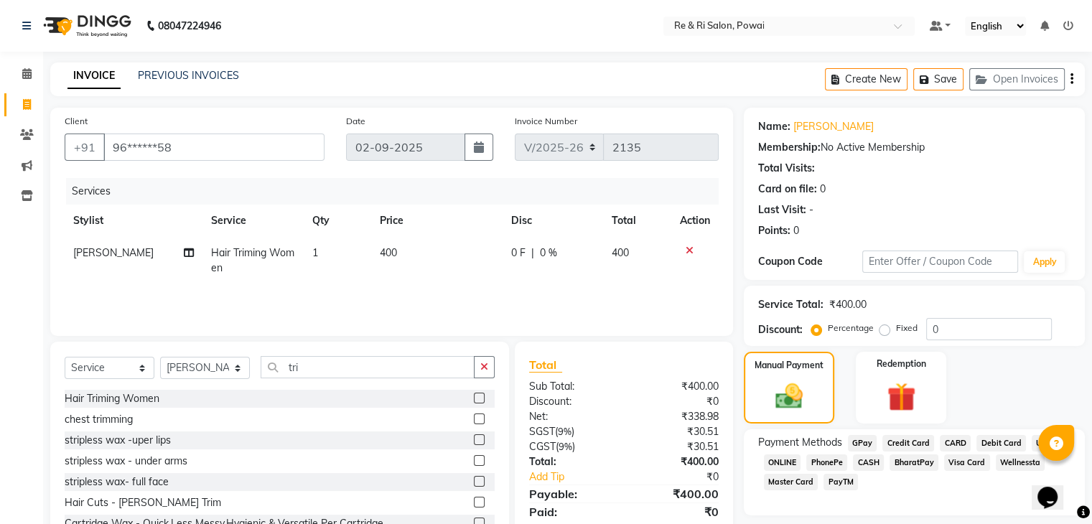
scroll to position [52, 0]
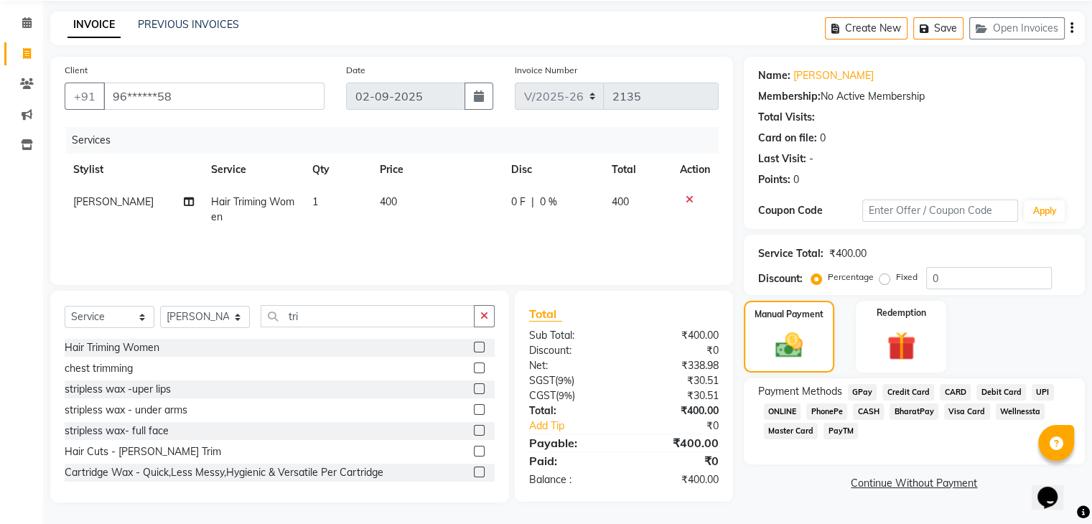
click at [862, 391] on span "GPay" at bounding box center [862, 392] width 29 height 17
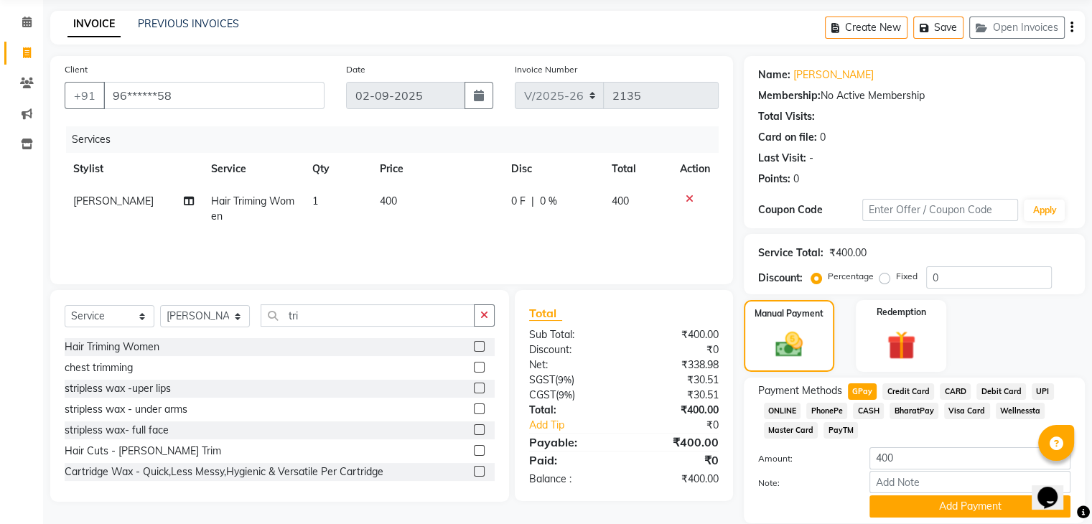
scroll to position [104, 0]
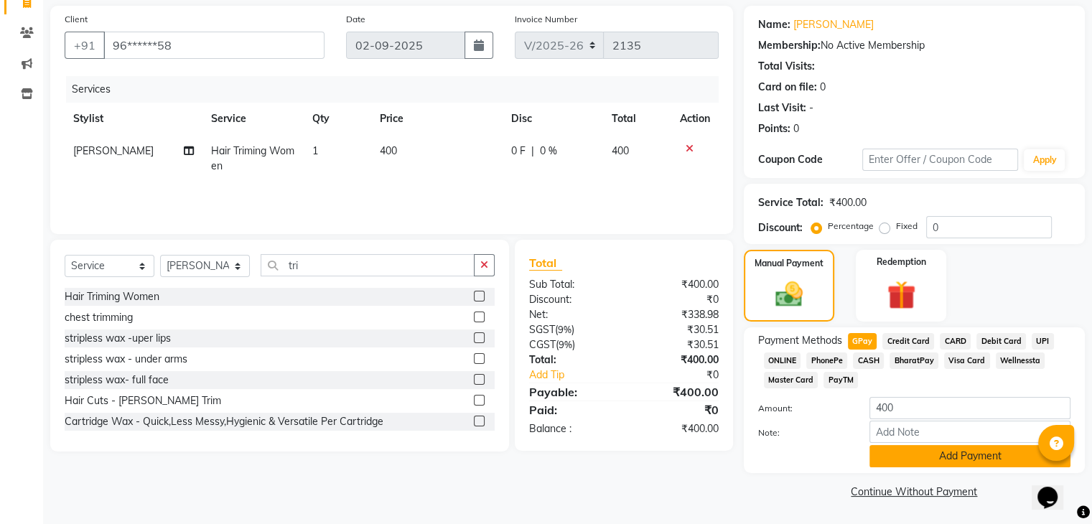
click at [903, 453] on button "Add Payment" at bounding box center [969, 456] width 201 height 22
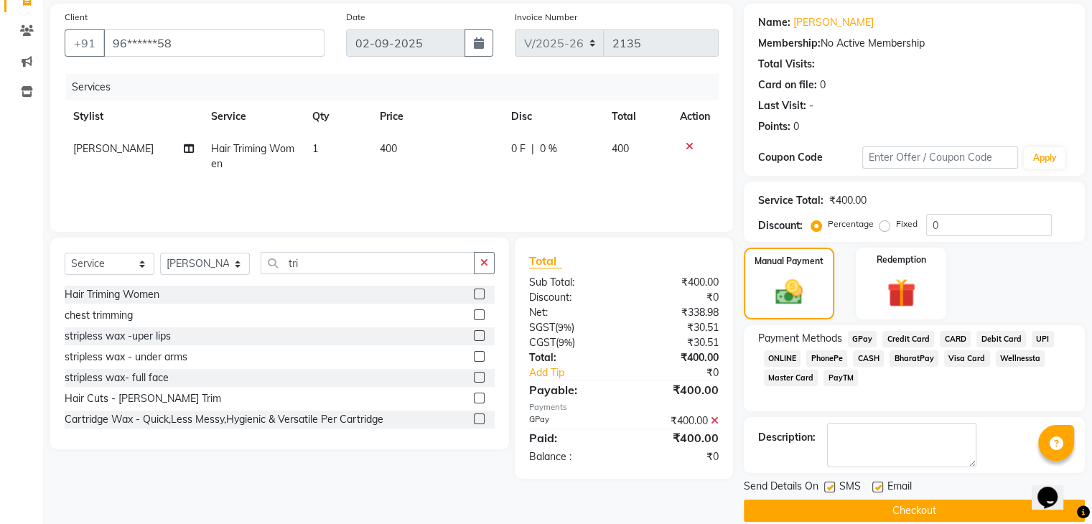
click at [877, 484] on label at bounding box center [877, 487] width 11 height 11
click at [877, 484] on input "checkbox" at bounding box center [876, 487] width 9 height 9
checkbox input "false"
click at [827, 483] on label at bounding box center [829, 487] width 11 height 11
click at [827, 483] on input "checkbox" at bounding box center [828, 487] width 9 height 9
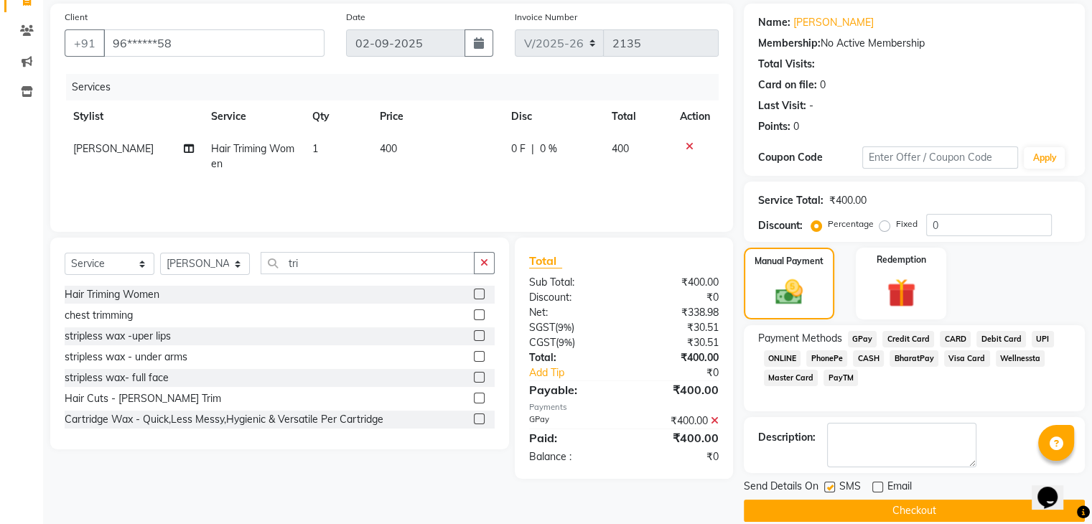
checkbox input "false"
click at [890, 513] on button "Checkout" at bounding box center [914, 511] width 341 height 22
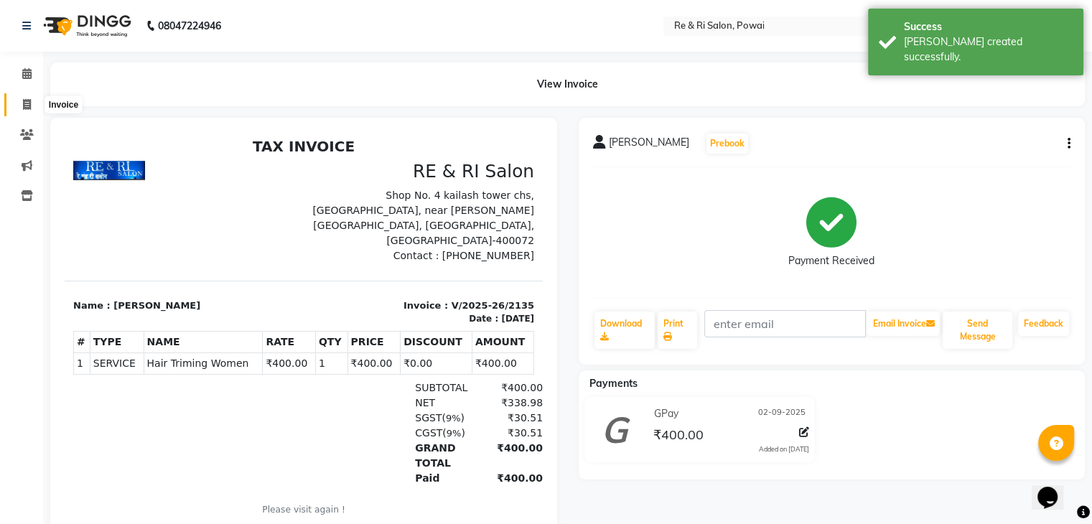
click at [29, 107] on icon at bounding box center [27, 104] width 8 height 11
select select "5364"
select select "service"
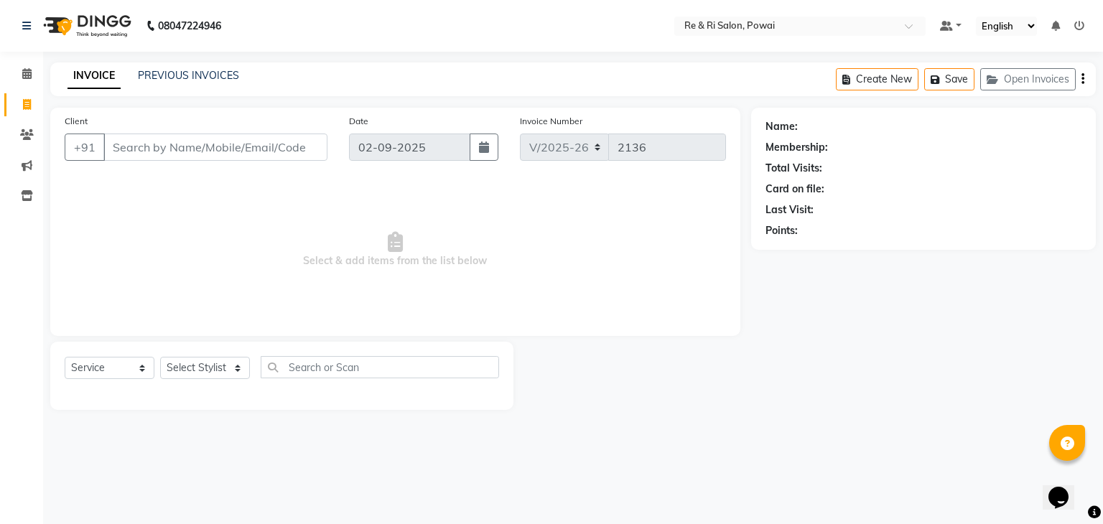
click at [141, 148] on input "Client" at bounding box center [215, 147] width 224 height 27
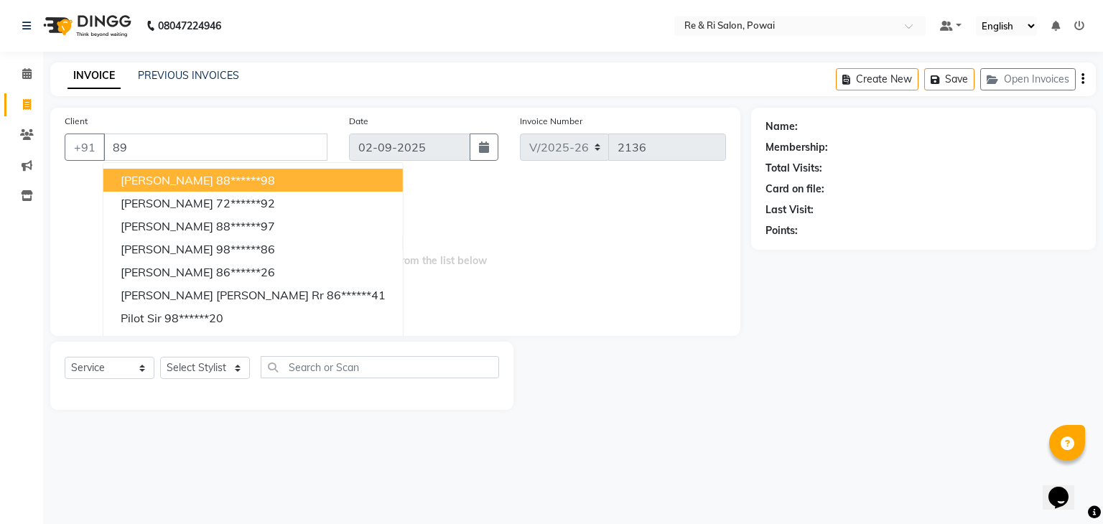
type input "8"
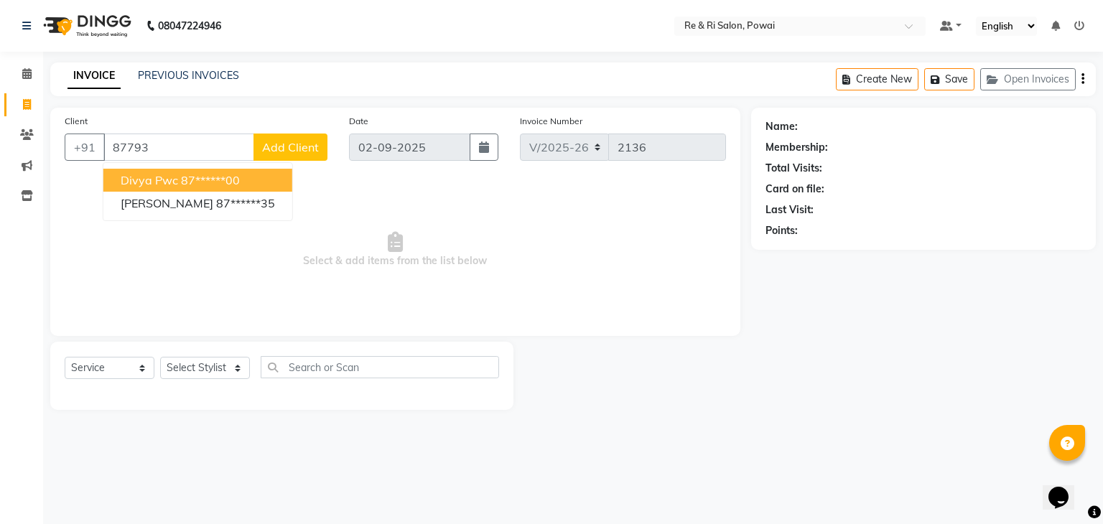
click at [164, 177] on span "divya pwc" at bounding box center [149, 180] width 57 height 14
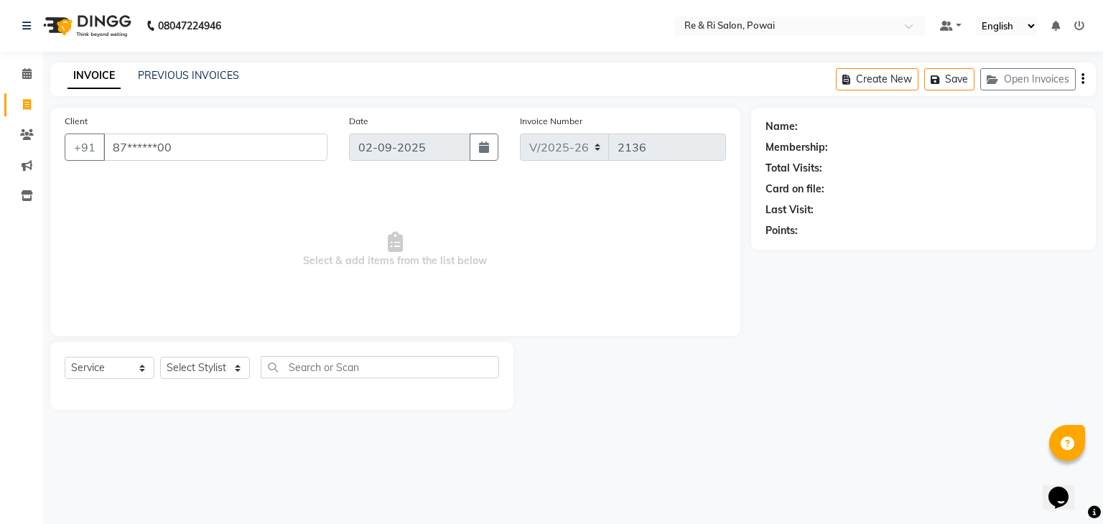
type input "87******00"
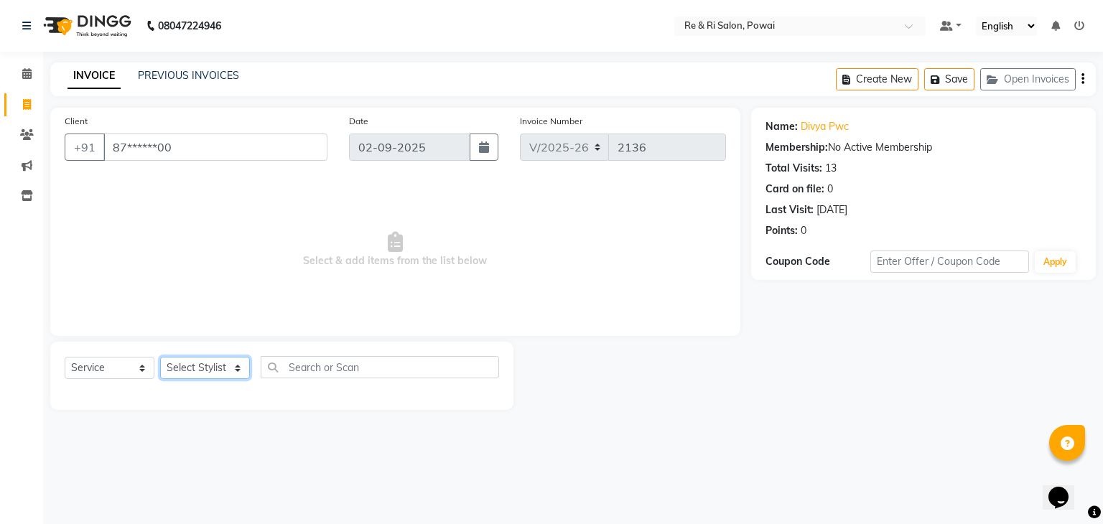
click at [227, 362] on select "Select Stylist [PERSON_NAME] [PERSON_NAME] Ayesha Danish Poonam [PERSON_NAME]" at bounding box center [205, 368] width 90 height 22
select select "87747"
click at [160, 357] on select "Select Stylist [PERSON_NAME] [PERSON_NAME] Ayesha Danish Poonam [PERSON_NAME]" at bounding box center [205, 368] width 90 height 22
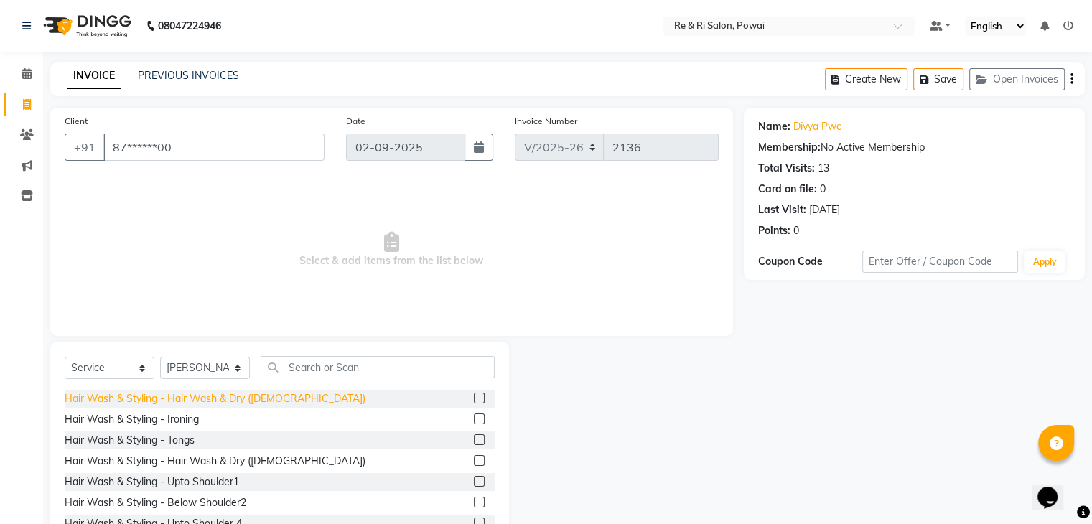
click at [261, 401] on div "Hair Wash & Styling - Hair Wash & Dry ([DEMOGRAPHIC_DATA])" at bounding box center [215, 398] width 301 height 15
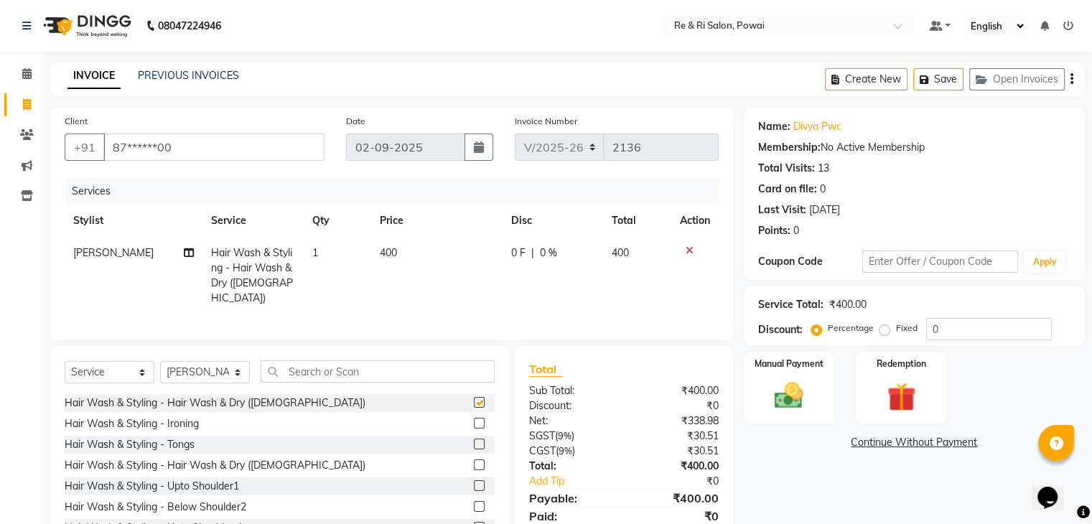
checkbox input "false"
click at [508, 261] on td "0 F | 0 %" at bounding box center [552, 276] width 100 height 78
select select "87747"
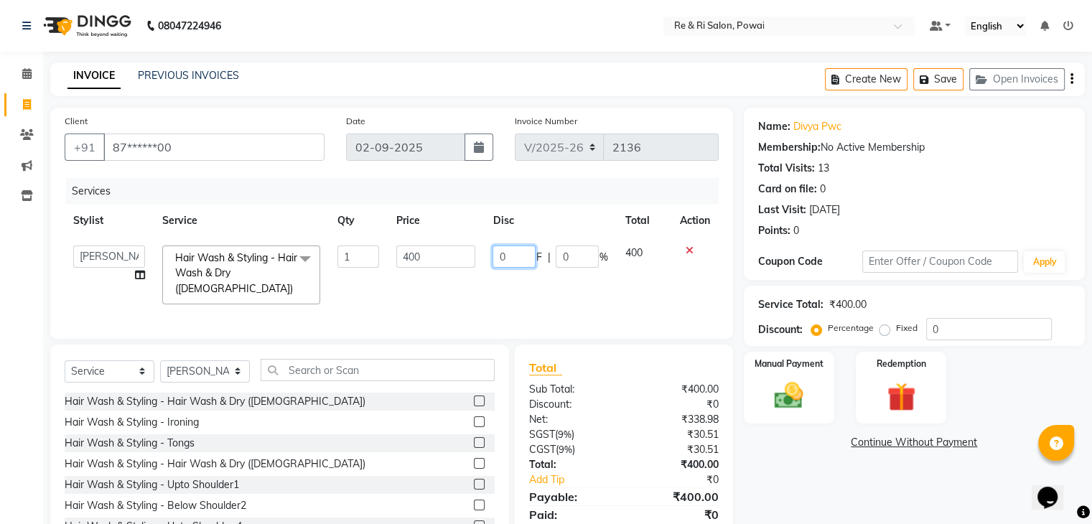
click at [523, 253] on input "0" at bounding box center [513, 256] width 43 height 22
type input "50"
click at [466, 299] on td "400" at bounding box center [436, 275] width 96 height 76
select select "87747"
click at [780, 400] on img at bounding box center [788, 396] width 48 height 34
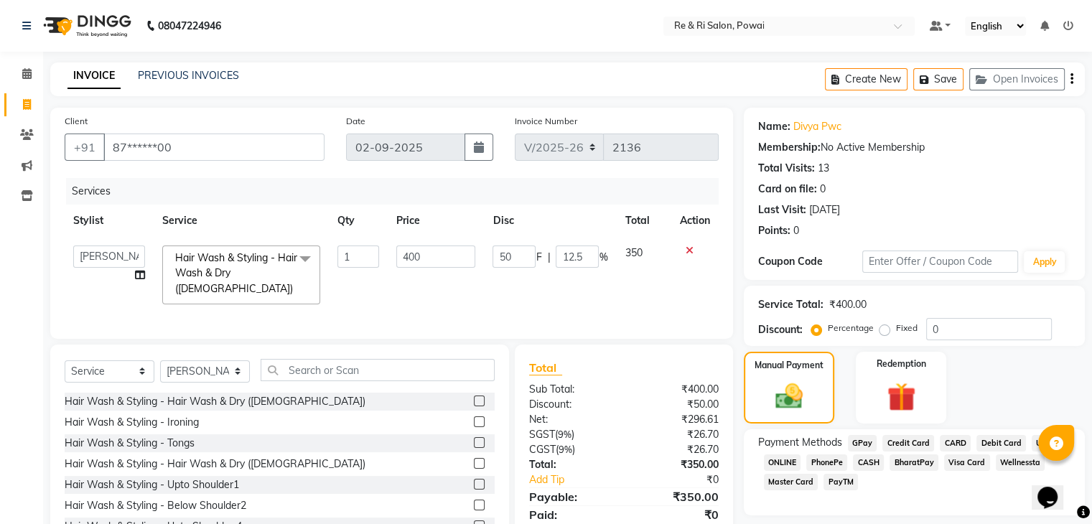
scroll to position [65, 0]
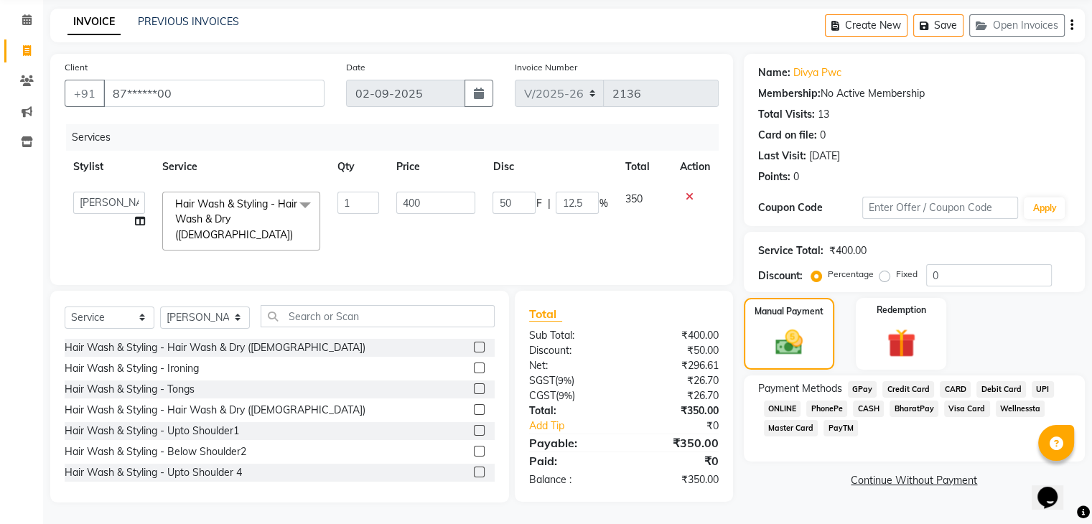
click at [865, 381] on span "GPay" at bounding box center [862, 389] width 29 height 17
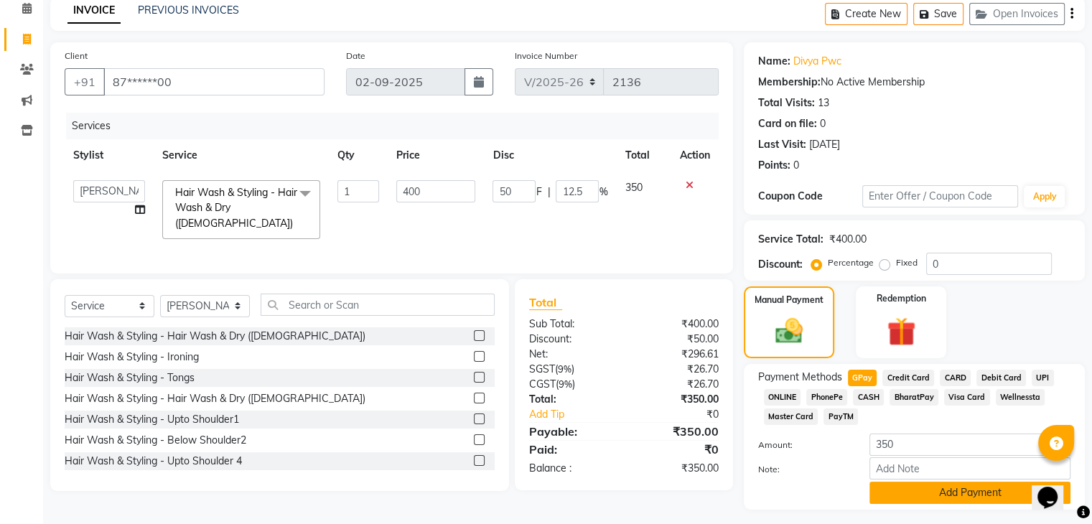
click at [970, 489] on button "Add Payment" at bounding box center [969, 493] width 201 height 22
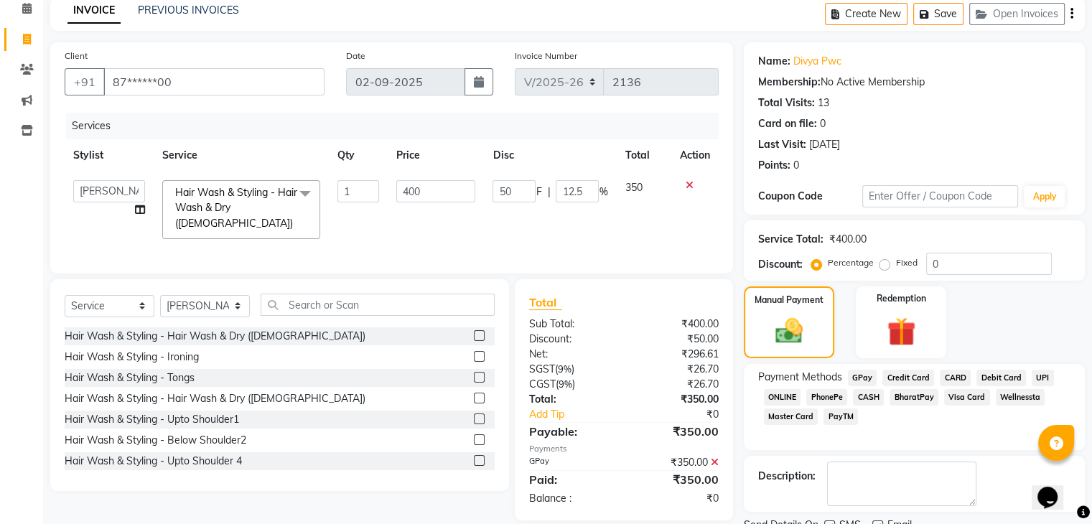
scroll to position [123, 0]
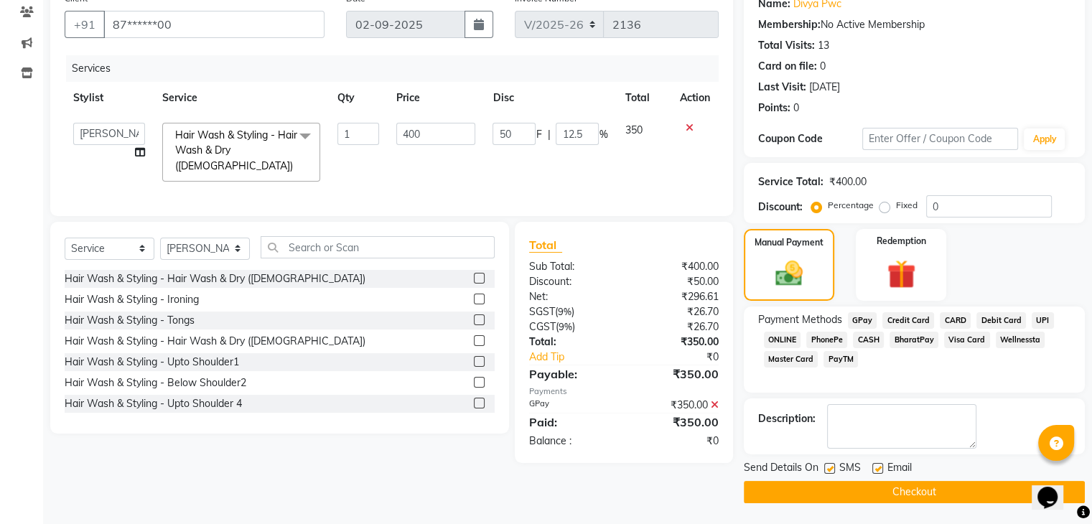
click at [876, 467] on label at bounding box center [877, 468] width 11 height 11
click at [876, 467] on input "checkbox" at bounding box center [876, 468] width 9 height 9
checkbox input "false"
click at [830, 469] on label at bounding box center [829, 468] width 11 height 11
click at [830, 469] on input "checkbox" at bounding box center [828, 468] width 9 height 9
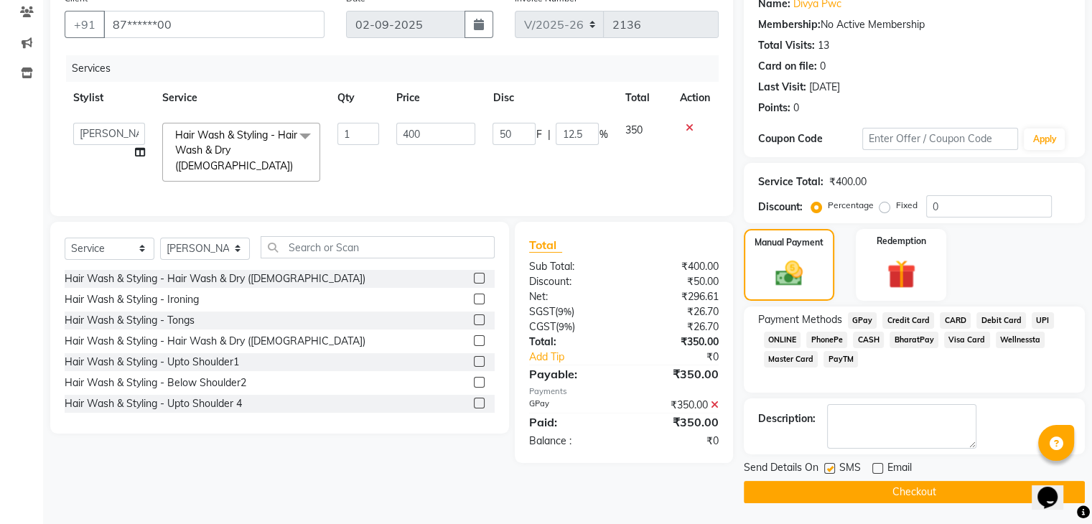
checkbox input "false"
click at [847, 487] on button "Checkout" at bounding box center [914, 492] width 341 height 22
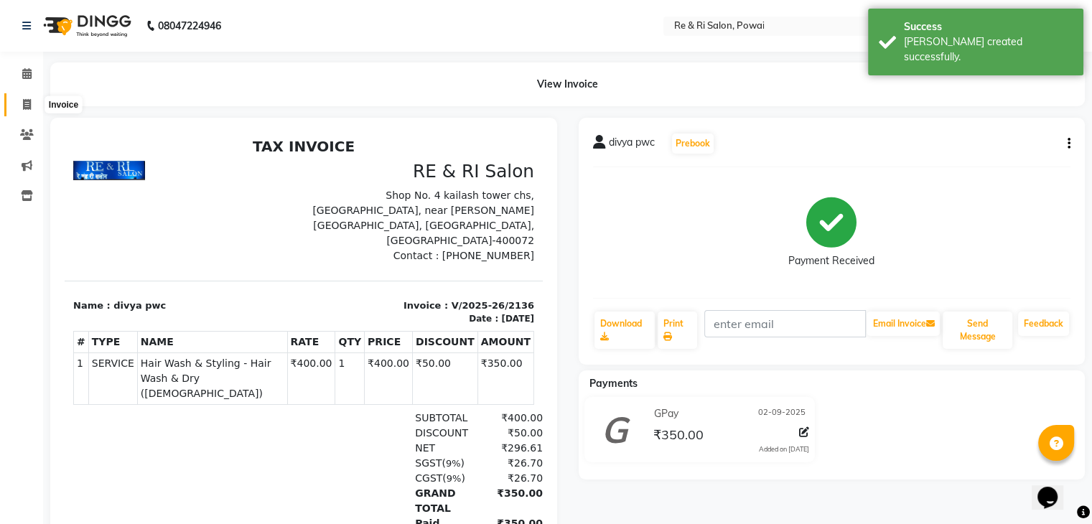
click at [31, 108] on span at bounding box center [26, 105] width 25 height 17
select select "5364"
select select "service"
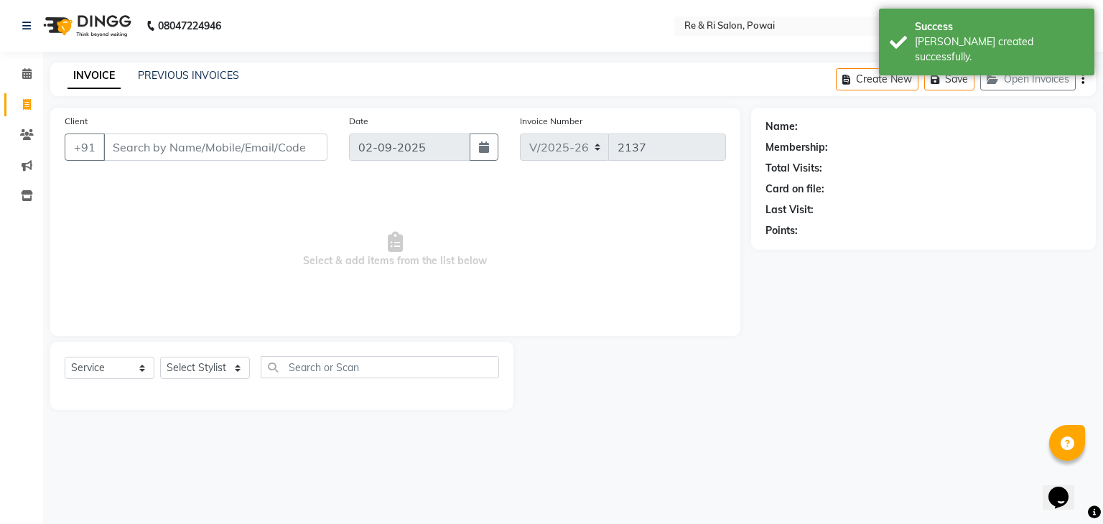
click at [121, 151] on input "Client" at bounding box center [215, 147] width 224 height 27
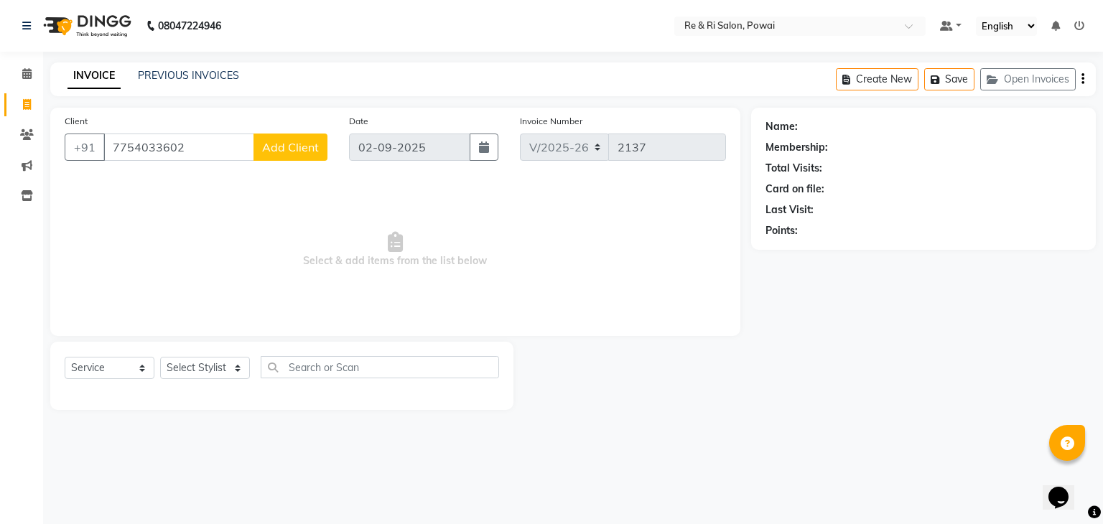
type input "7754033602"
click at [281, 139] on button "Add Client" at bounding box center [290, 147] width 74 height 27
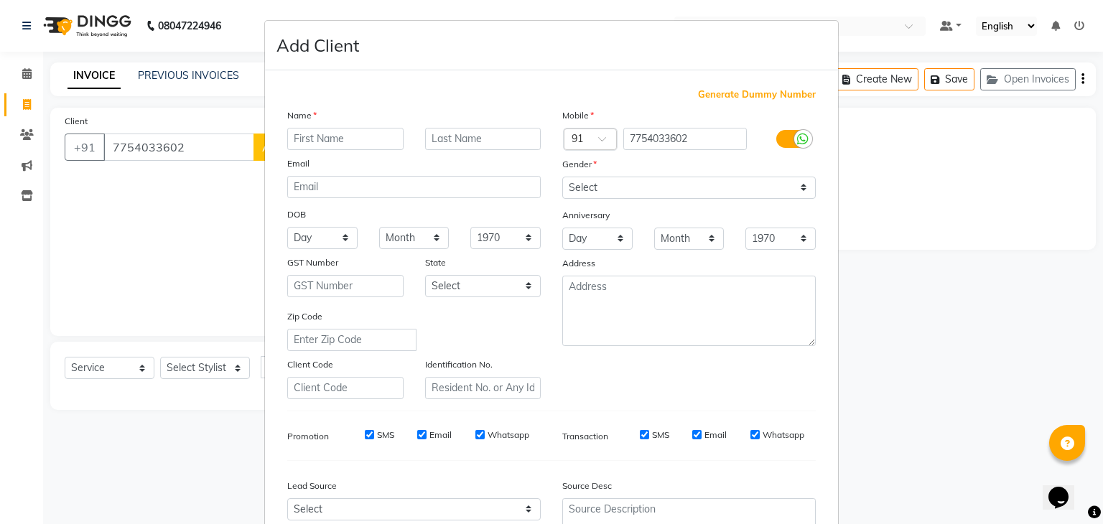
click at [341, 141] on input "text" at bounding box center [345, 139] width 116 height 22
type input "sushul"
click at [794, 184] on select "Select [DEMOGRAPHIC_DATA] [DEMOGRAPHIC_DATA] Other Prefer Not To Say" at bounding box center [688, 188] width 253 height 22
select select "[DEMOGRAPHIC_DATA]"
click at [562, 177] on select "Select [DEMOGRAPHIC_DATA] [DEMOGRAPHIC_DATA] Other Prefer Not To Say" at bounding box center [688, 188] width 253 height 22
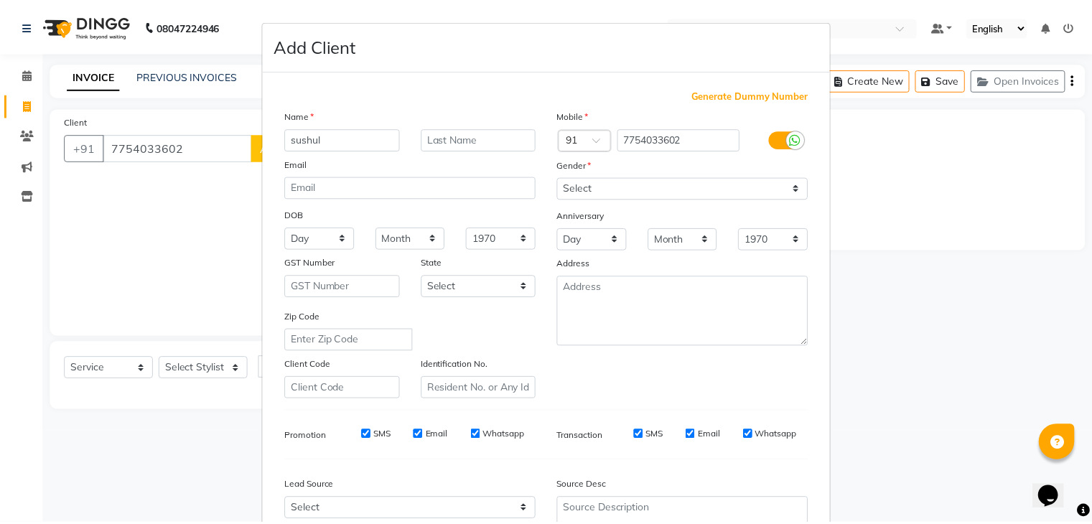
scroll to position [146, 0]
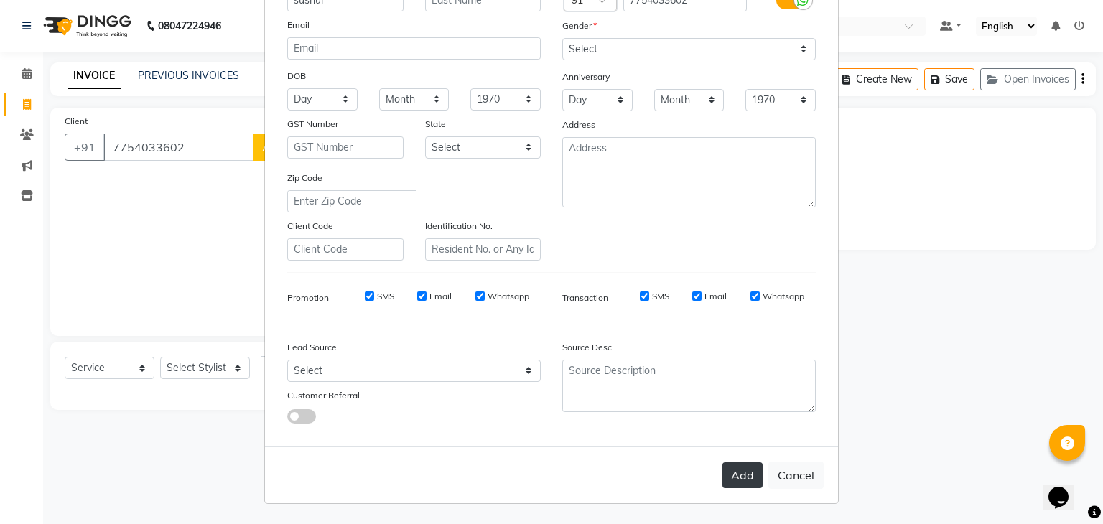
click at [749, 486] on button "Add" at bounding box center [742, 475] width 40 height 26
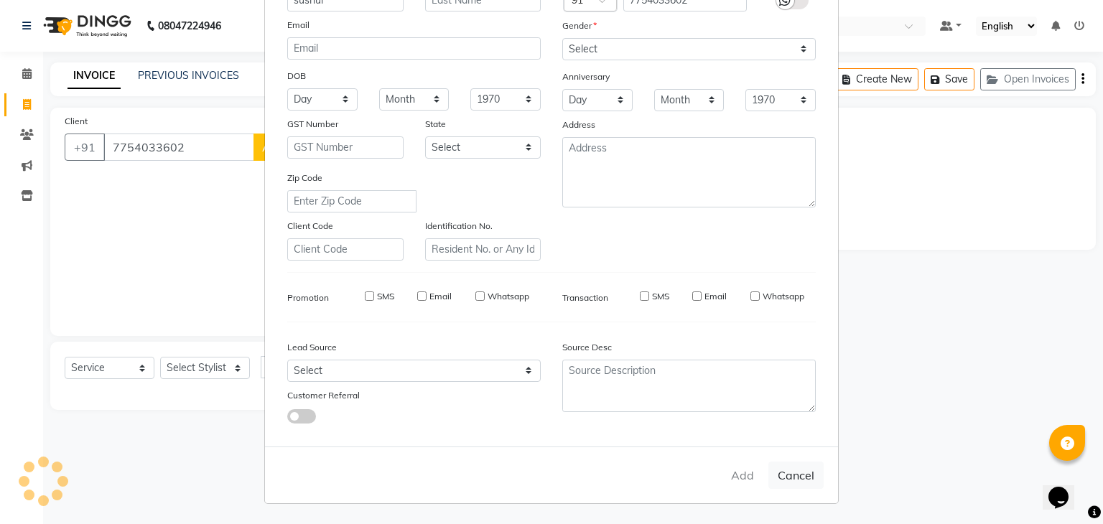
type input "77******02"
select select
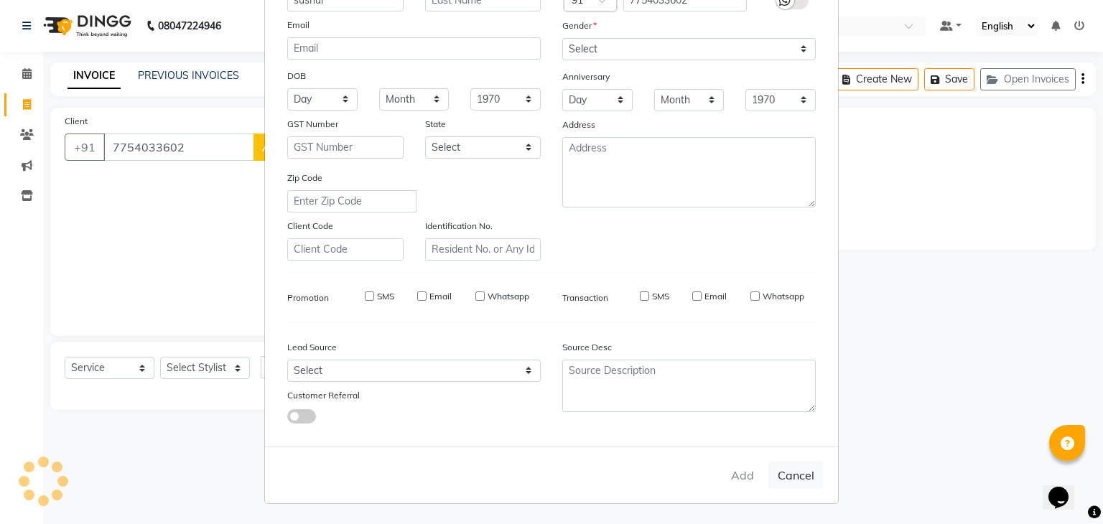
select select
checkbox input "false"
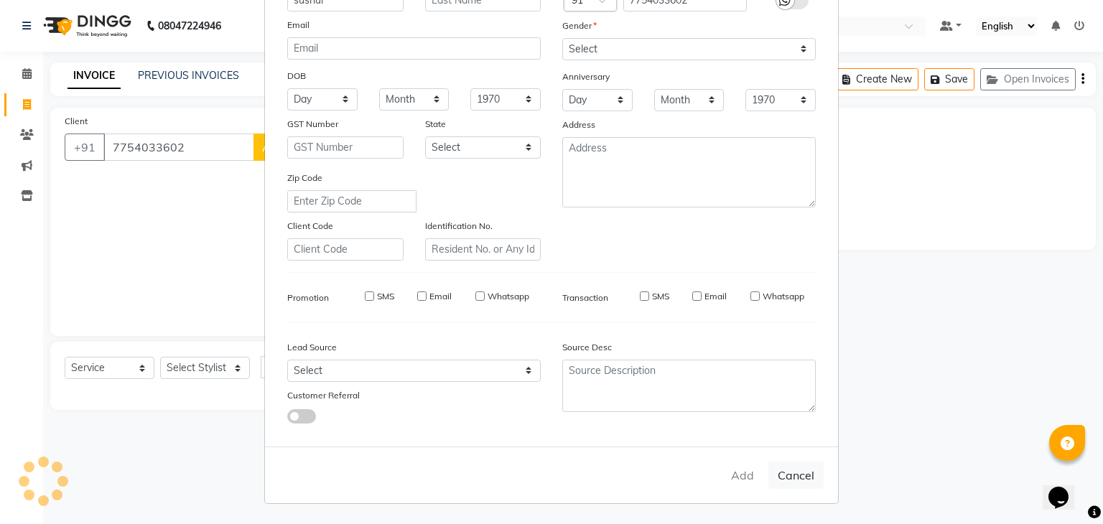
checkbox input "false"
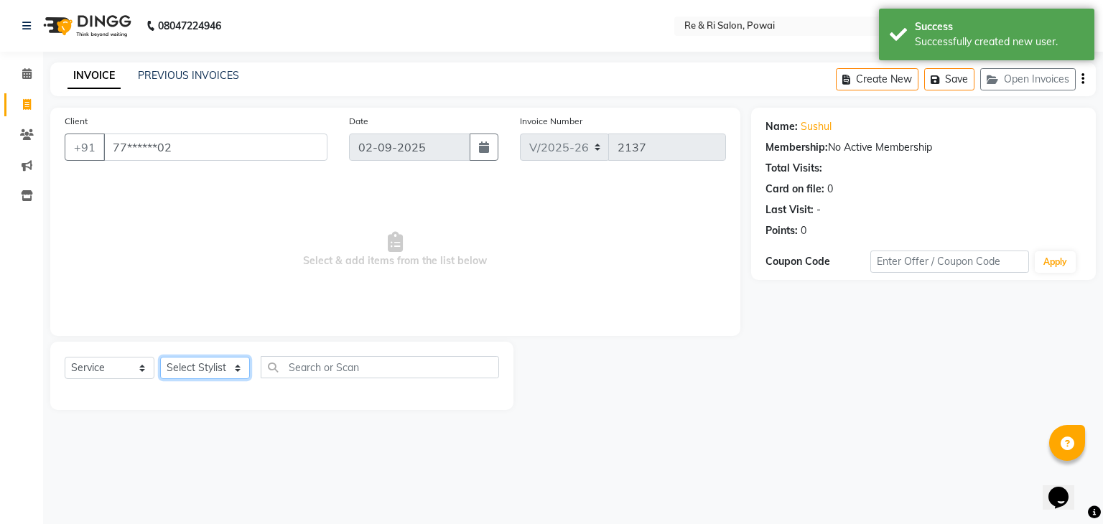
drag, startPoint x: 240, startPoint y: 360, endPoint x: 193, endPoint y: 235, distance: 132.9
click at [193, 235] on div "Client +91 77******02 Date [DATE] Invoice Number V/2025 V/[PHONE_NUMBER] Select…" at bounding box center [394, 259] width 711 height 302
select select "87747"
click at [160, 357] on select "Select Stylist [PERSON_NAME] [PERSON_NAME] Ayesha Danish Poonam [PERSON_NAME]" at bounding box center [205, 368] width 90 height 22
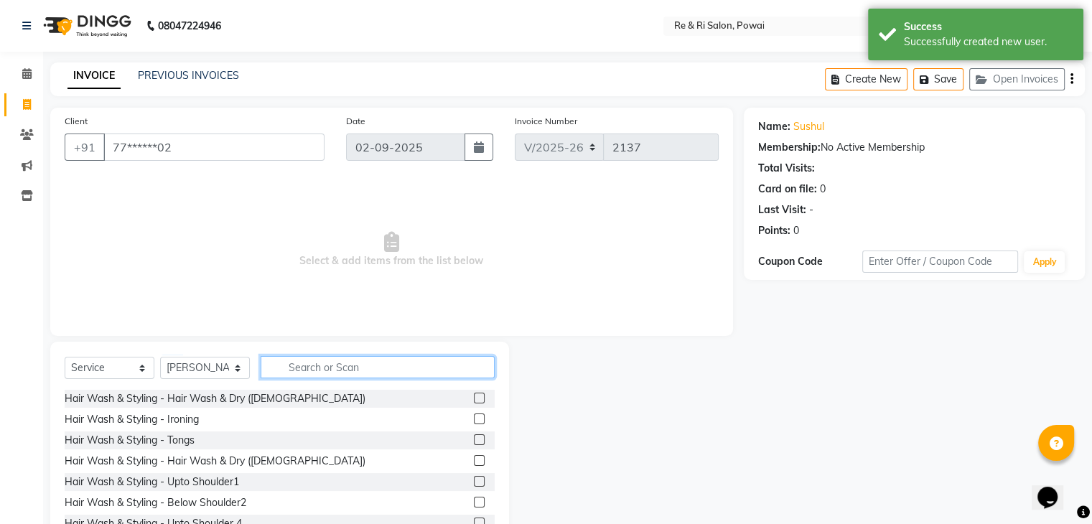
click at [308, 370] on input "text" at bounding box center [378, 367] width 234 height 22
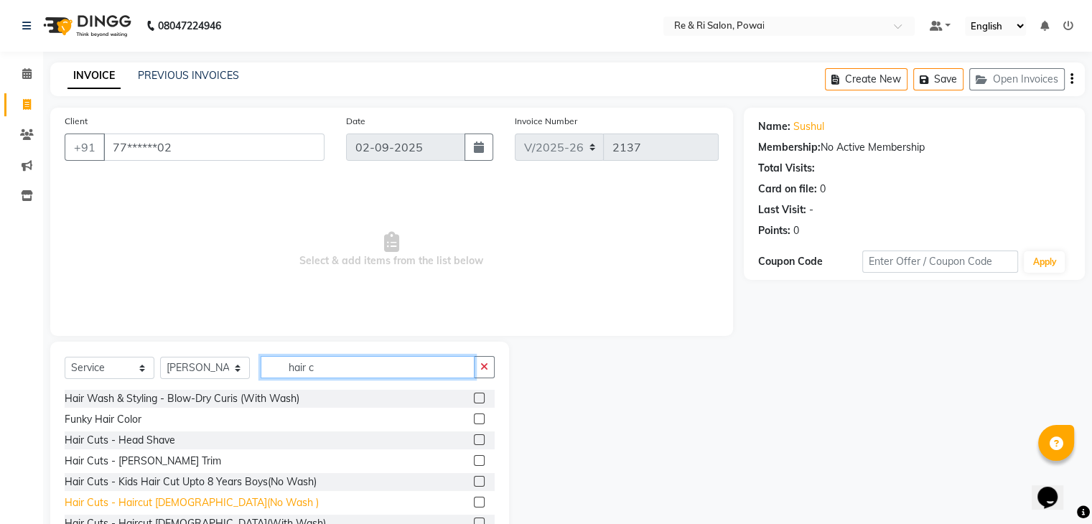
type input "hair c"
click at [187, 498] on div "Hair Cuts - Haircut [DEMOGRAPHIC_DATA](No Wash )" at bounding box center [192, 502] width 254 height 15
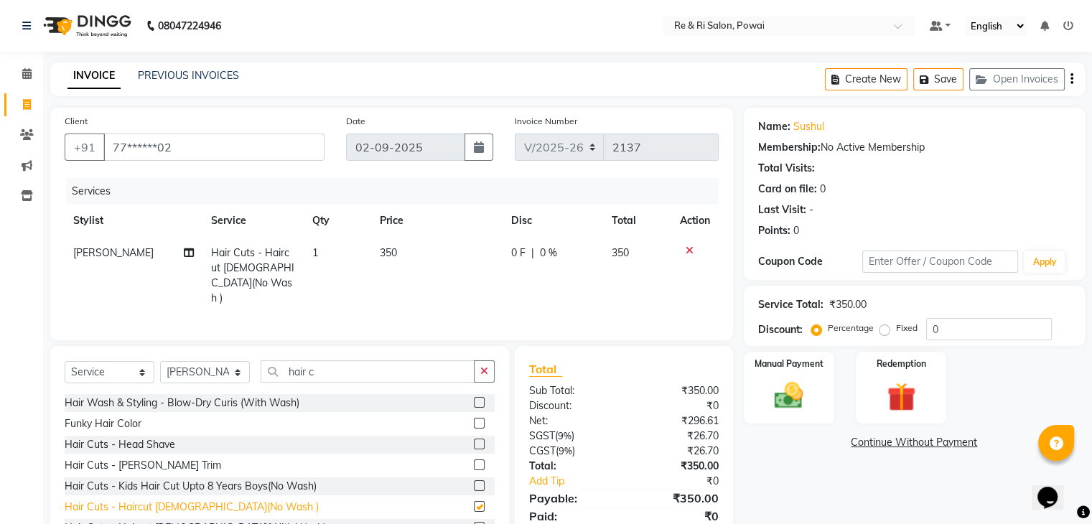
checkbox input "false"
click at [520, 255] on span "0 F" at bounding box center [518, 252] width 14 height 15
select select "87747"
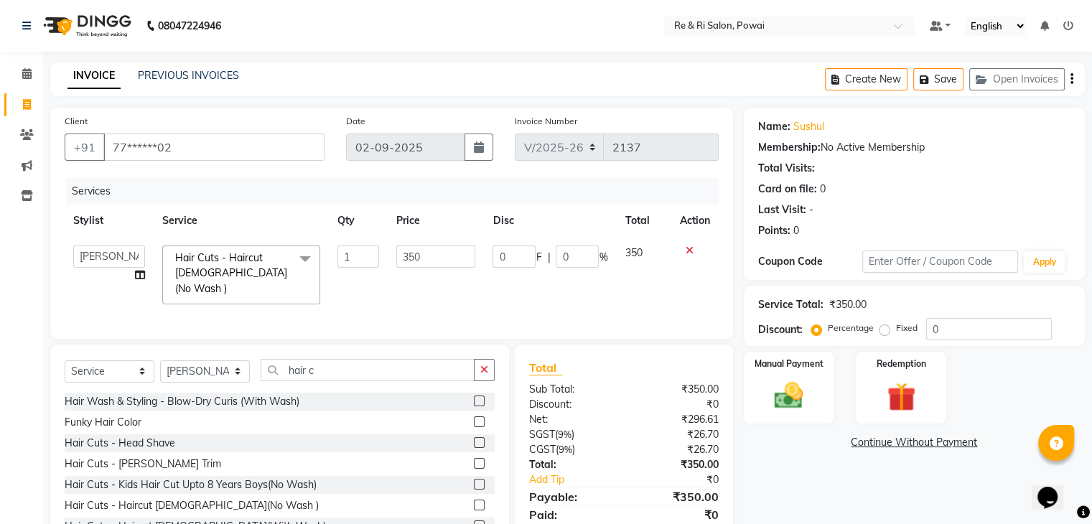
click at [520, 255] on input "0" at bounding box center [513, 256] width 43 height 22
type input "100"
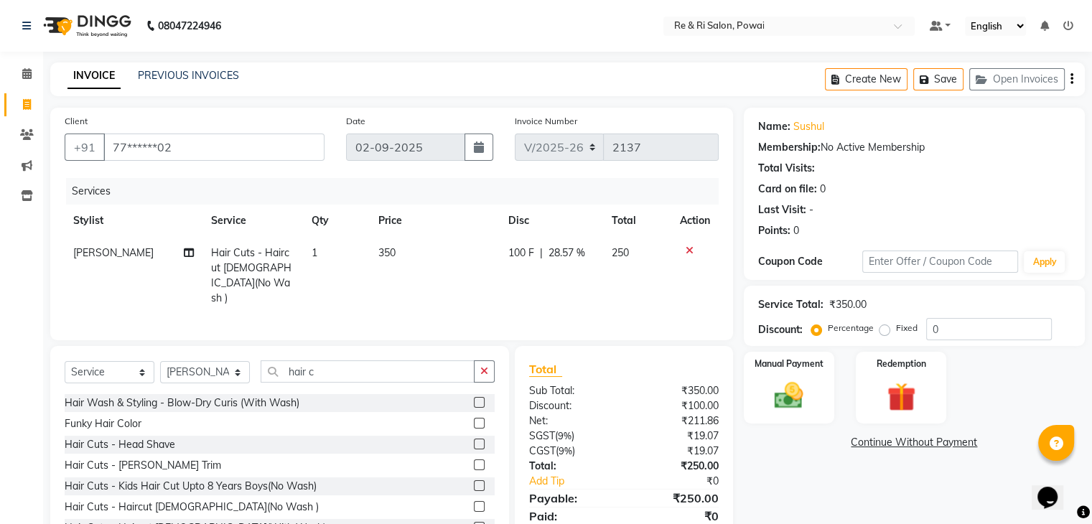
click at [522, 288] on div "Services Stylist Service Qty Price Disc Total Action [PERSON_NAME] Hair Cuts - …" at bounding box center [392, 252] width 654 height 148
click at [774, 388] on img at bounding box center [788, 396] width 48 height 34
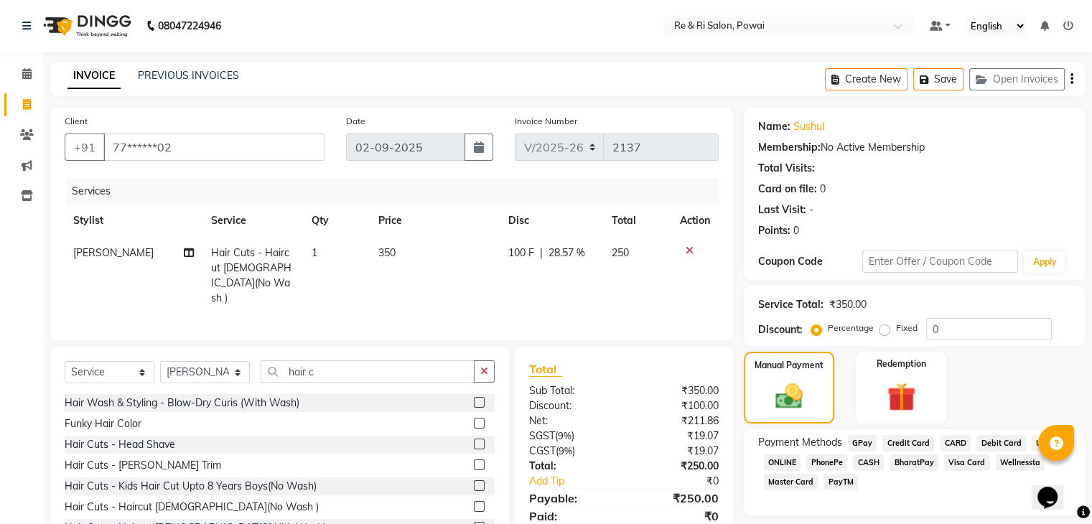
scroll to position [52, 0]
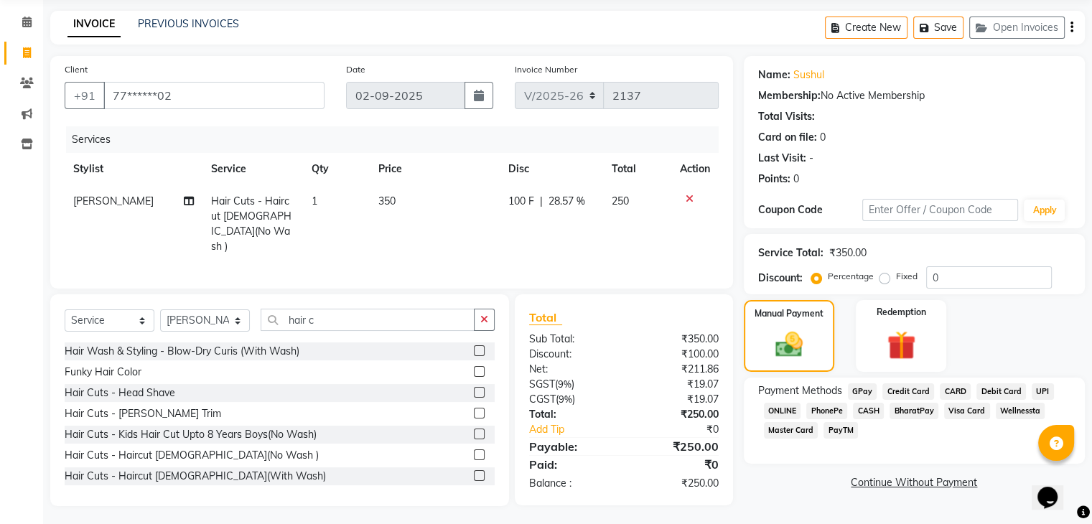
click at [864, 390] on span "GPay" at bounding box center [862, 391] width 29 height 17
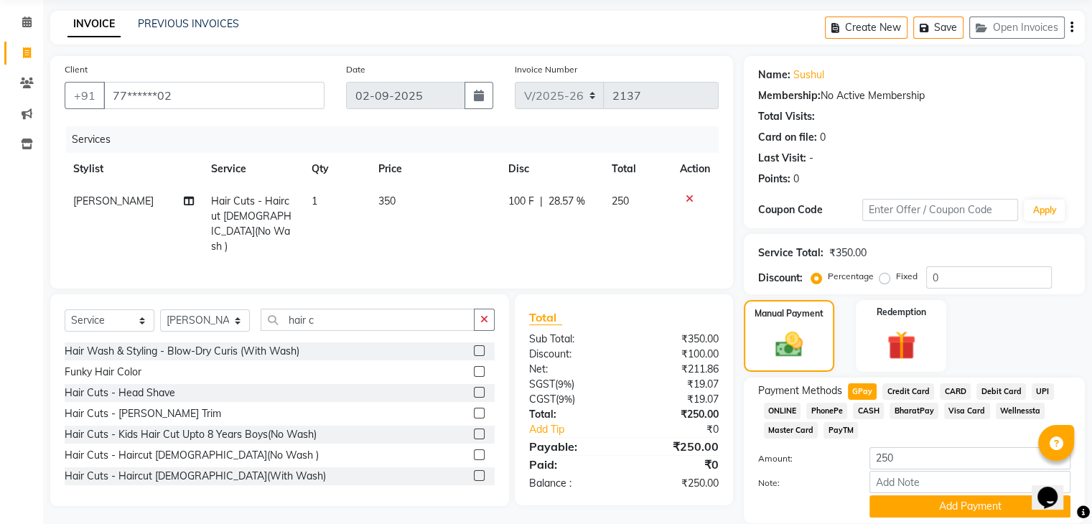
click at [864, 390] on span "GPay" at bounding box center [862, 391] width 29 height 17
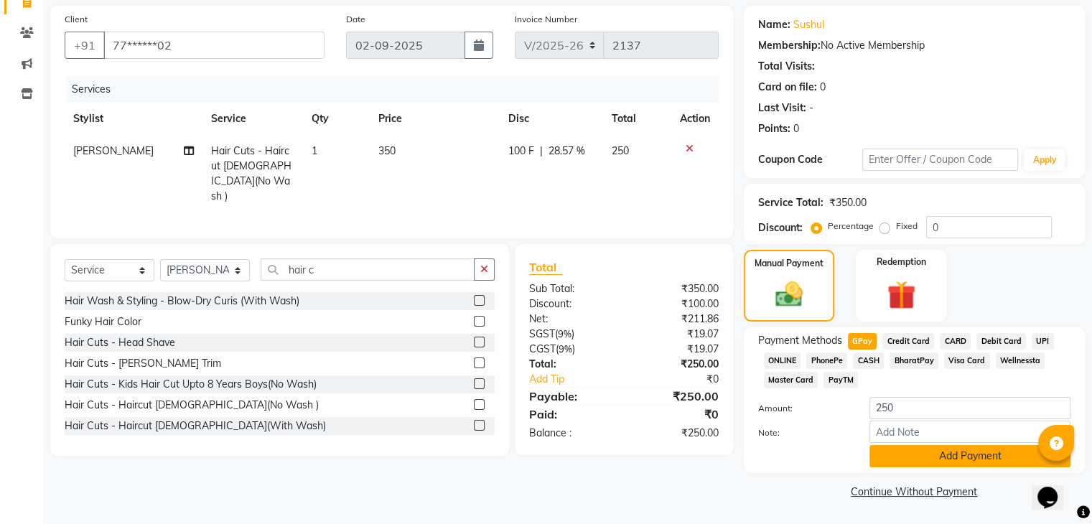
click at [962, 462] on button "Add Payment" at bounding box center [969, 456] width 201 height 22
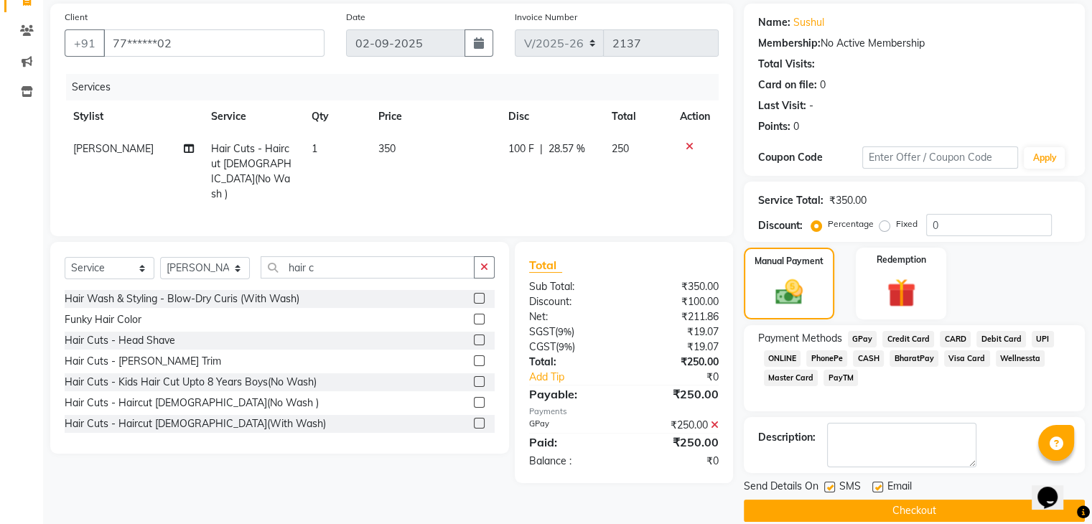
click at [875, 484] on label at bounding box center [877, 487] width 11 height 11
click at [875, 484] on input "checkbox" at bounding box center [876, 487] width 9 height 9
checkbox input "false"
click at [826, 486] on label at bounding box center [829, 487] width 11 height 11
click at [826, 486] on input "checkbox" at bounding box center [828, 487] width 9 height 9
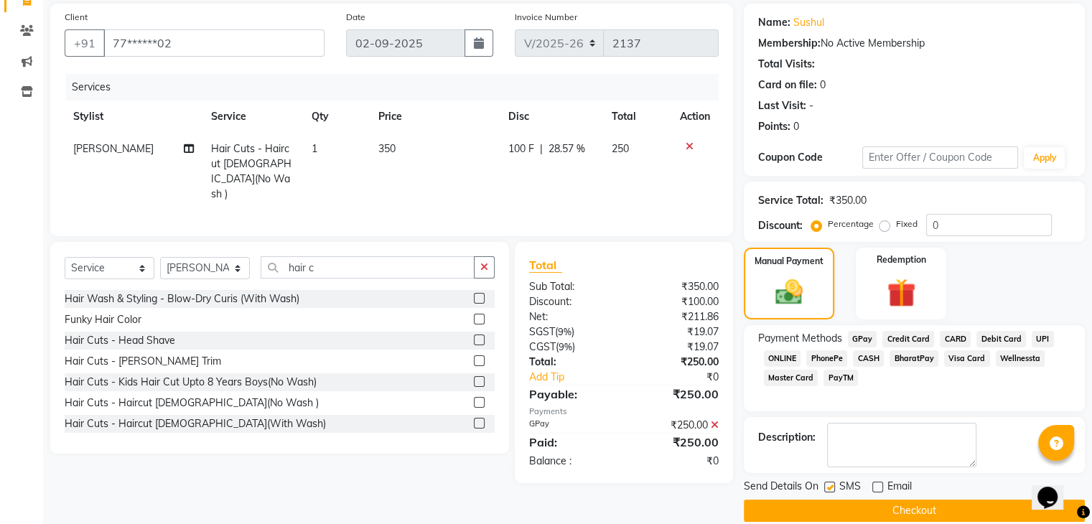
checkbox input "false"
click at [865, 511] on button "Checkout" at bounding box center [914, 511] width 341 height 22
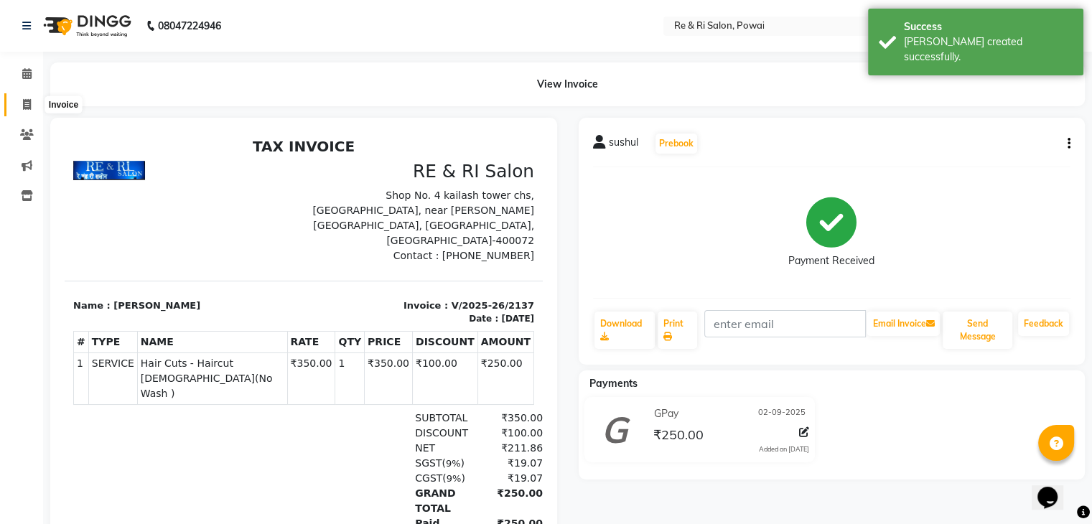
click at [28, 106] on icon at bounding box center [27, 104] width 8 height 11
select select "service"
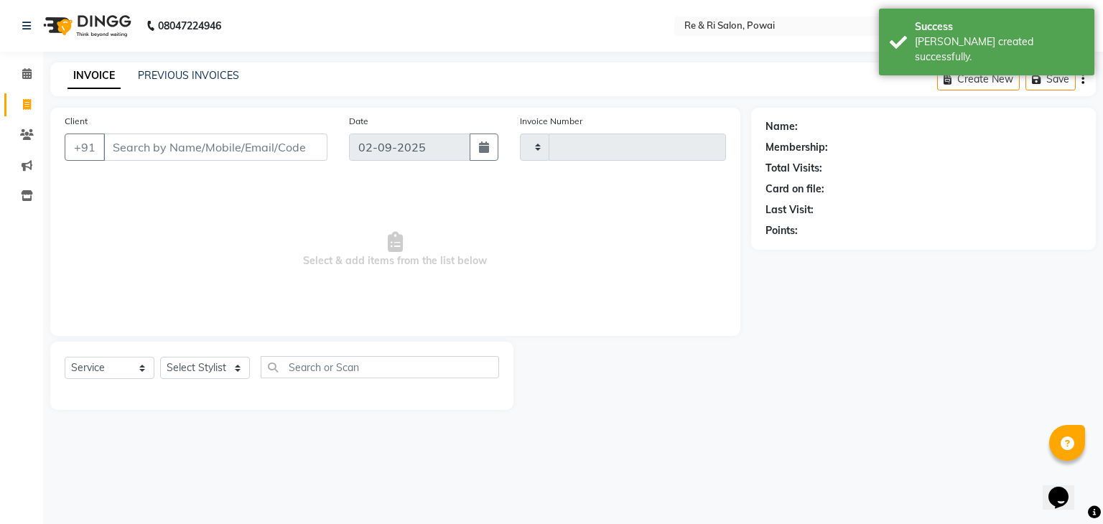
type input "2138"
select select "5364"
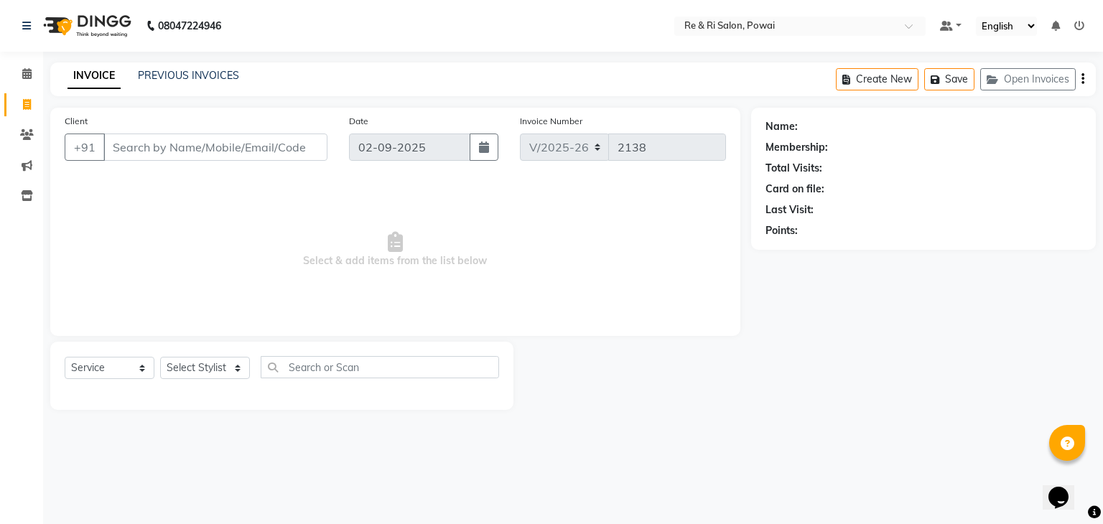
click at [156, 68] on div "PREVIOUS INVOICES" at bounding box center [188, 75] width 101 height 15
click at [161, 75] on link "PREVIOUS INVOICES" at bounding box center [188, 75] width 101 height 13
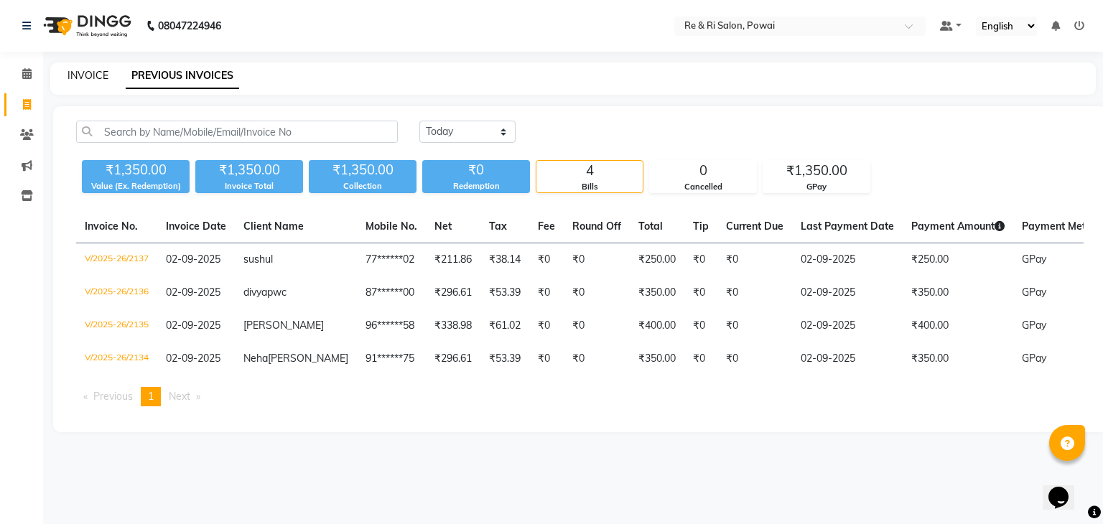
click at [97, 76] on link "INVOICE" at bounding box center [87, 75] width 41 height 13
select select "service"
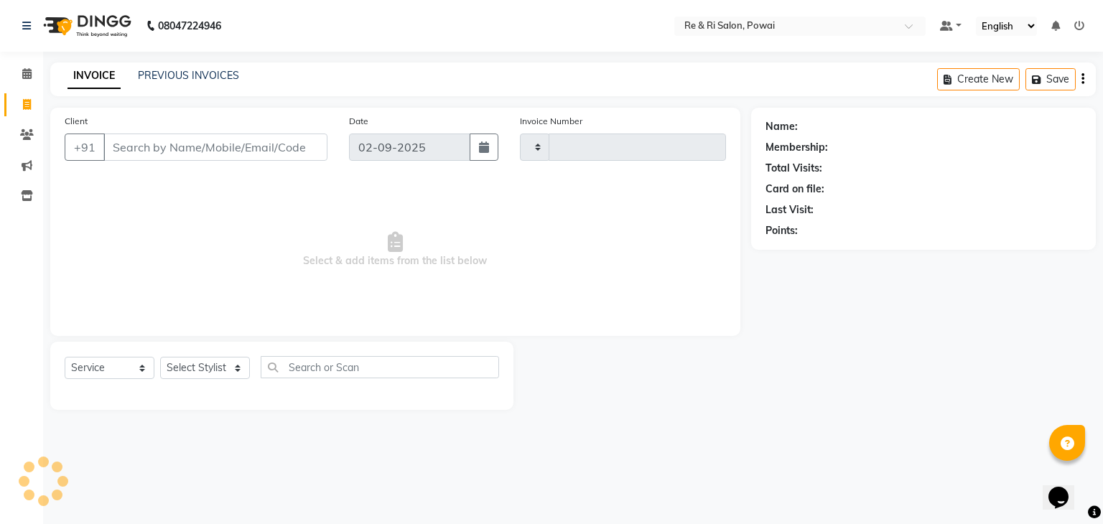
type input "2138"
select select "5364"
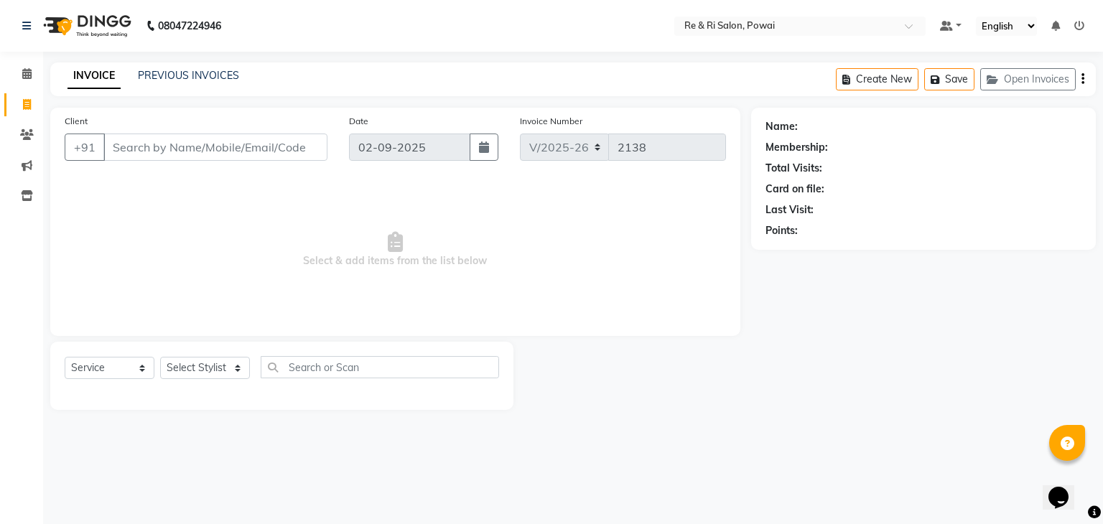
click at [125, 150] on input "Client" at bounding box center [215, 147] width 224 height 27
type input "p"
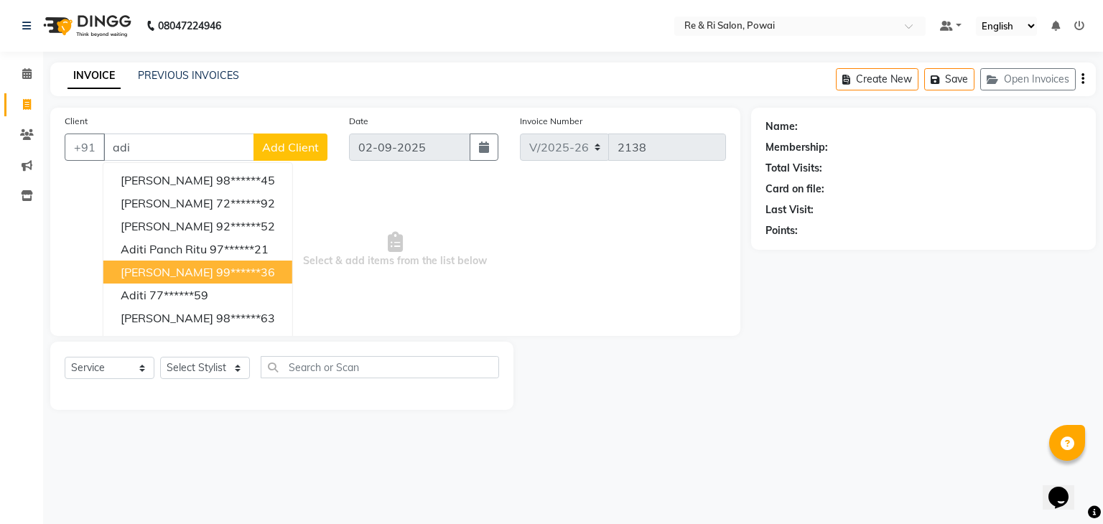
click at [168, 275] on span "[PERSON_NAME]" at bounding box center [167, 272] width 93 height 14
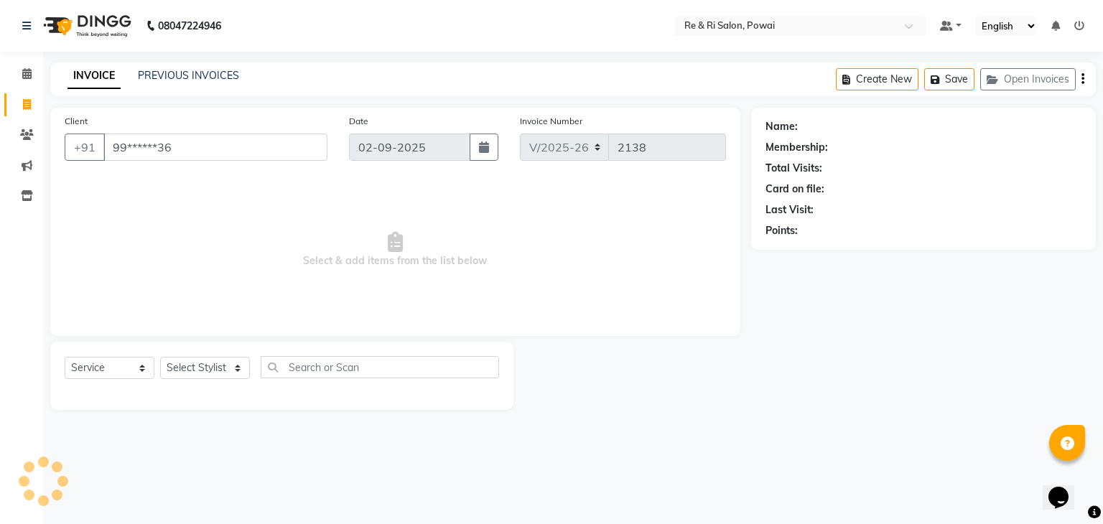
type input "99******36"
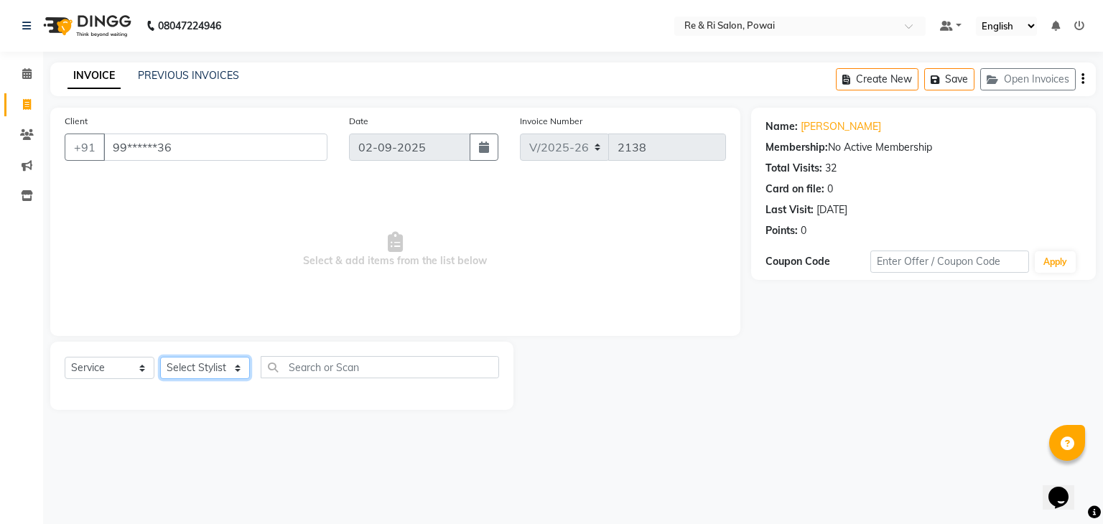
click at [247, 369] on select "Select Stylist [PERSON_NAME] [PERSON_NAME] Ayesha Danish Poonam [PERSON_NAME]" at bounding box center [205, 368] width 90 height 22
select select "35434"
click at [160, 357] on select "Select Stylist [PERSON_NAME] [PERSON_NAME] Ayesha Danish Poonam [PERSON_NAME]" at bounding box center [205, 368] width 90 height 22
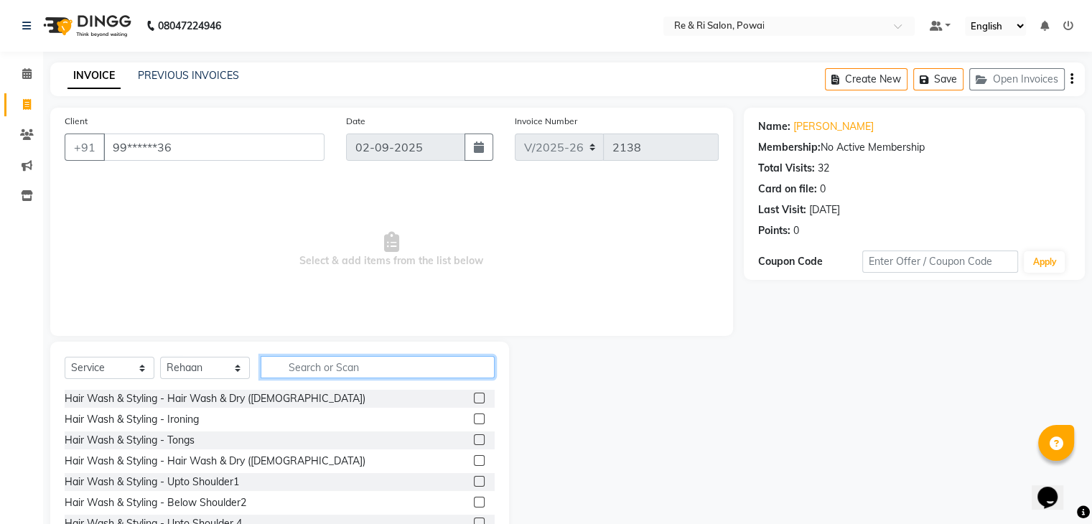
click at [306, 373] on input "text" at bounding box center [378, 367] width 234 height 22
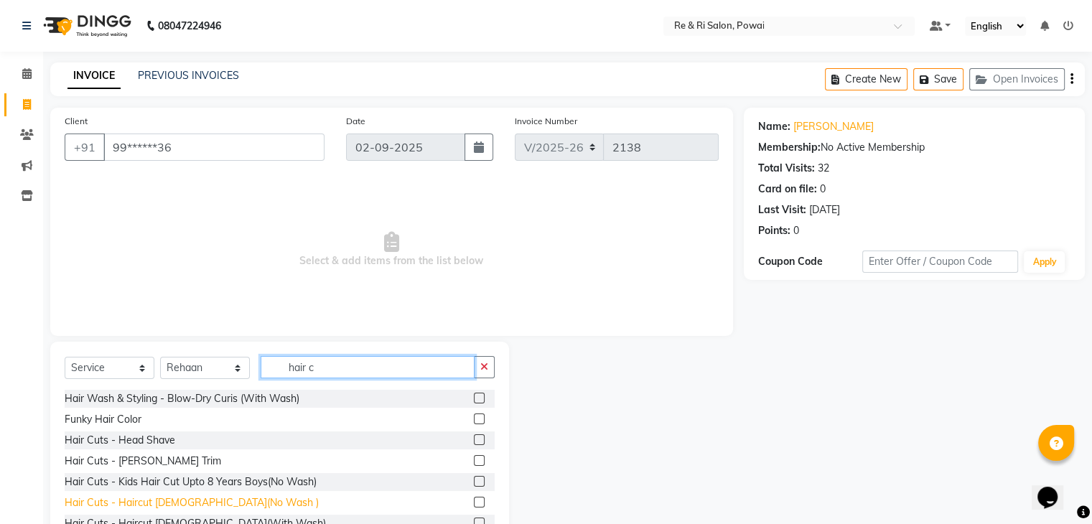
type input "hair c"
click at [184, 509] on div "Hair Cuts - Haircut [DEMOGRAPHIC_DATA](No Wash )" at bounding box center [192, 502] width 254 height 15
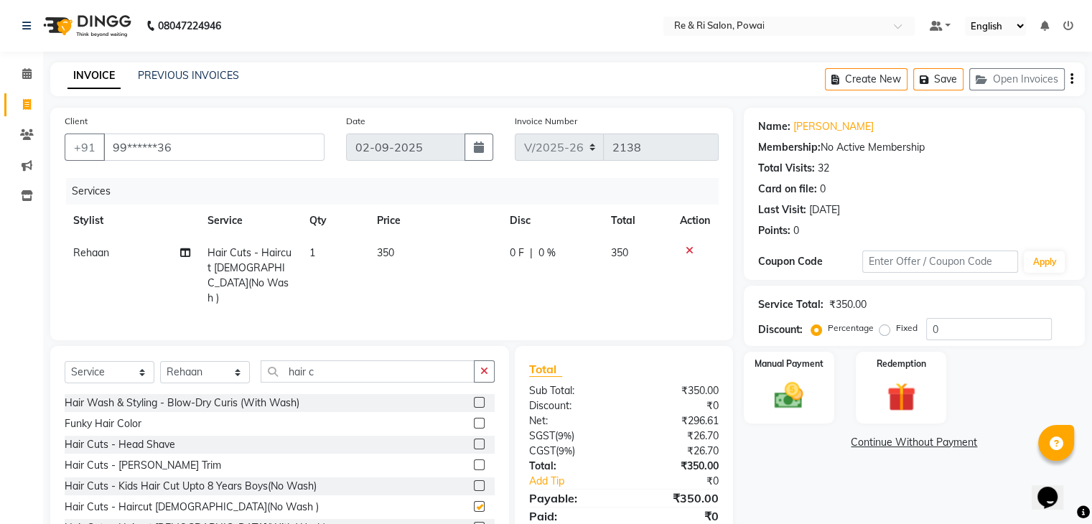
checkbox input "false"
click at [513, 259] on span "0 F" at bounding box center [517, 252] width 14 height 15
select select "35434"
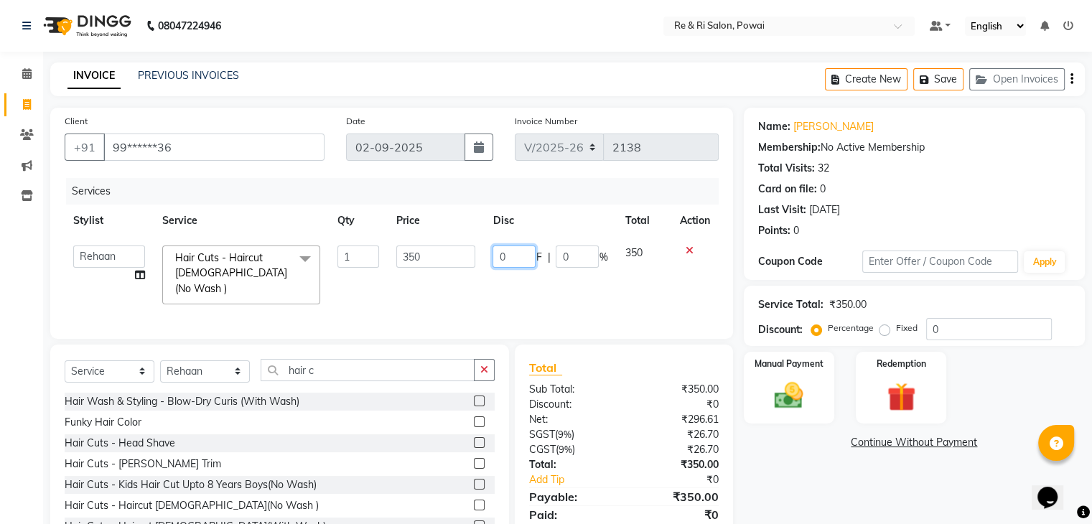
click at [513, 259] on input "0" at bounding box center [513, 256] width 43 height 22
type input "50"
click at [477, 294] on div "Services Stylist Service Qty Price Disc Total Action [PERSON_NAME] [PERSON_NAME…" at bounding box center [392, 251] width 654 height 146
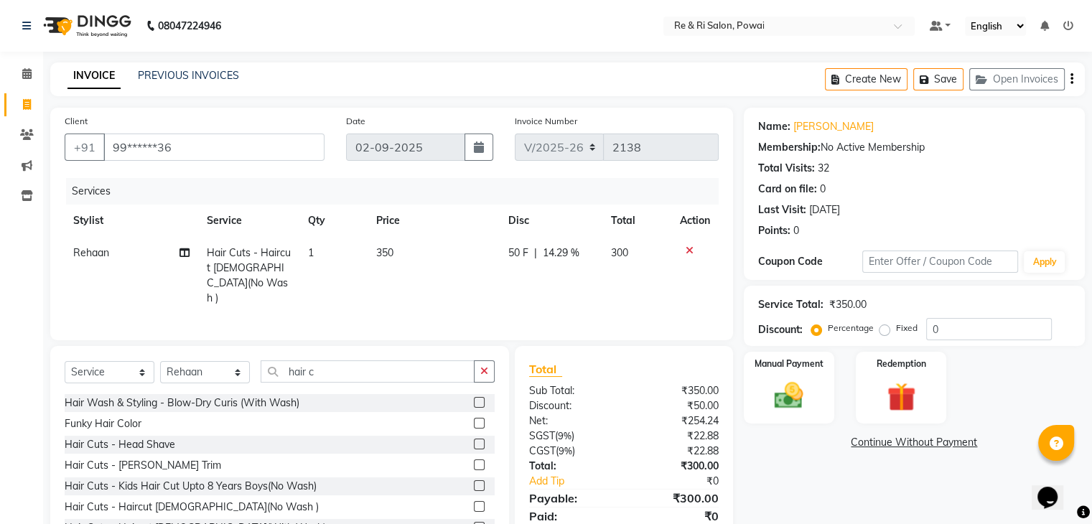
click at [510, 247] on span "50 F" at bounding box center [517, 252] width 20 height 15
select select "35434"
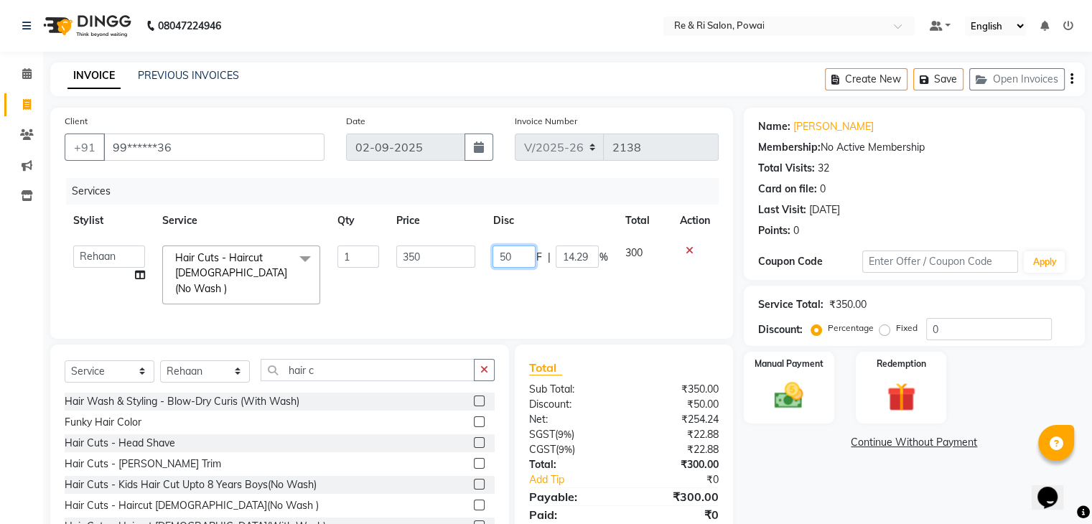
click at [510, 247] on input "50" at bounding box center [513, 256] width 43 height 22
type input "5"
type input "100"
click at [640, 284] on td "300" at bounding box center [643, 275] width 55 height 76
select select "35434"
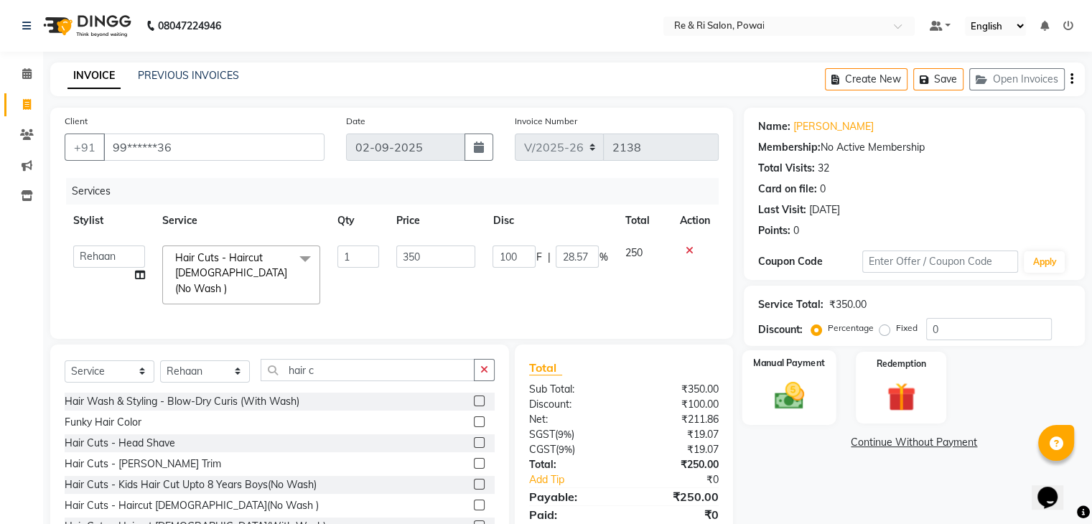
click at [778, 392] on img at bounding box center [788, 396] width 48 height 34
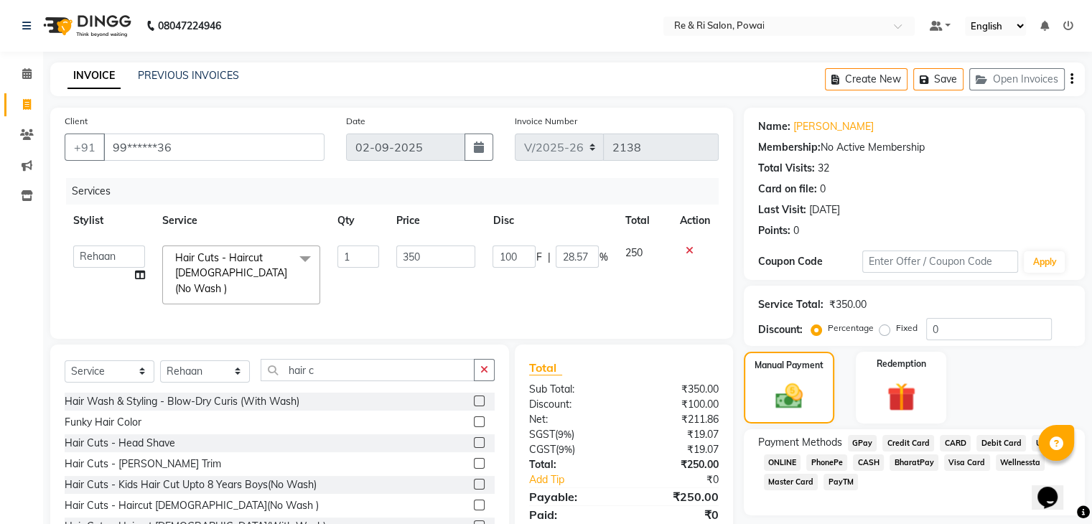
click at [866, 445] on span "GPay" at bounding box center [862, 443] width 29 height 17
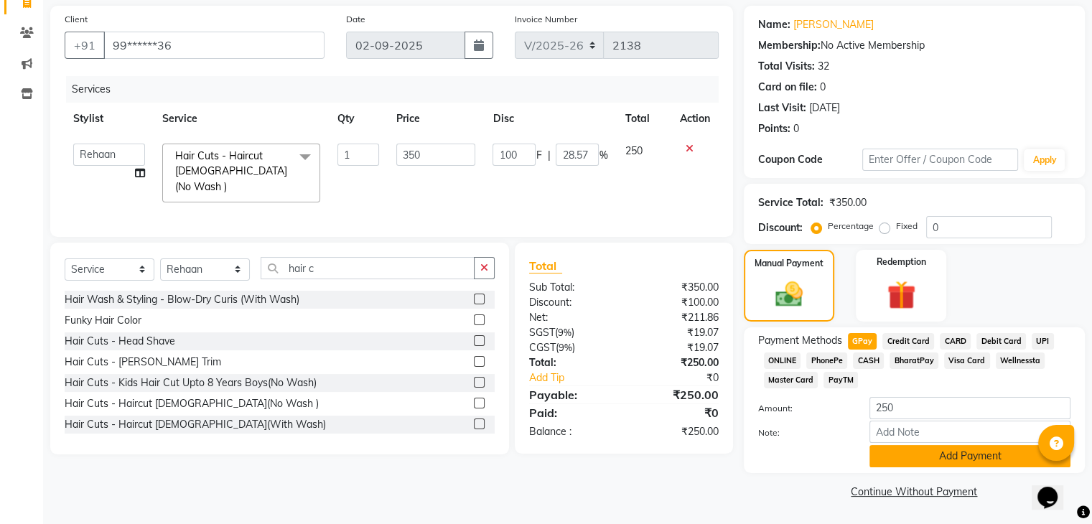
click at [938, 458] on button "Add Payment" at bounding box center [969, 456] width 201 height 22
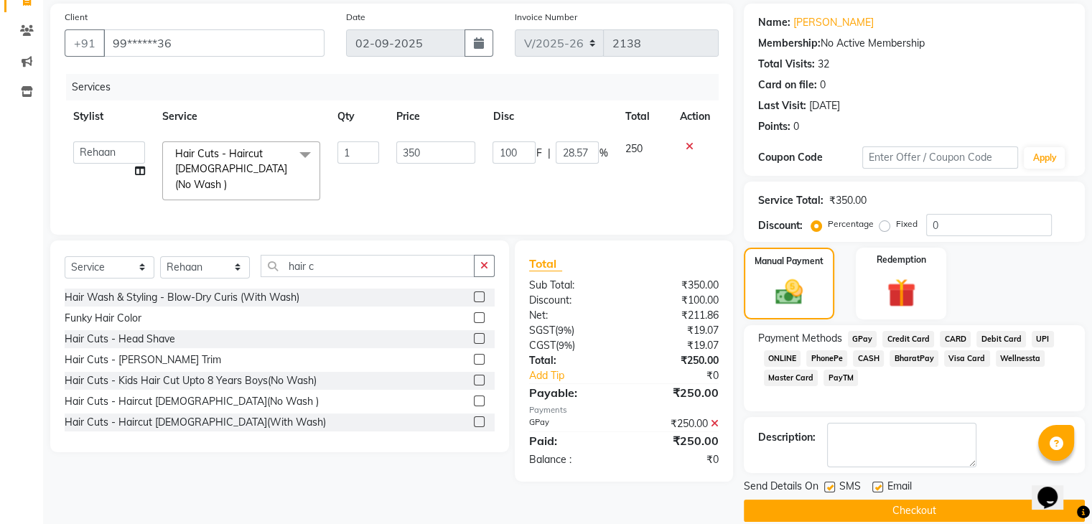
click at [878, 484] on label at bounding box center [877, 487] width 11 height 11
click at [878, 484] on input "checkbox" at bounding box center [876, 487] width 9 height 9
checkbox input "false"
click at [830, 486] on label at bounding box center [829, 487] width 11 height 11
click at [830, 486] on input "checkbox" at bounding box center [828, 487] width 9 height 9
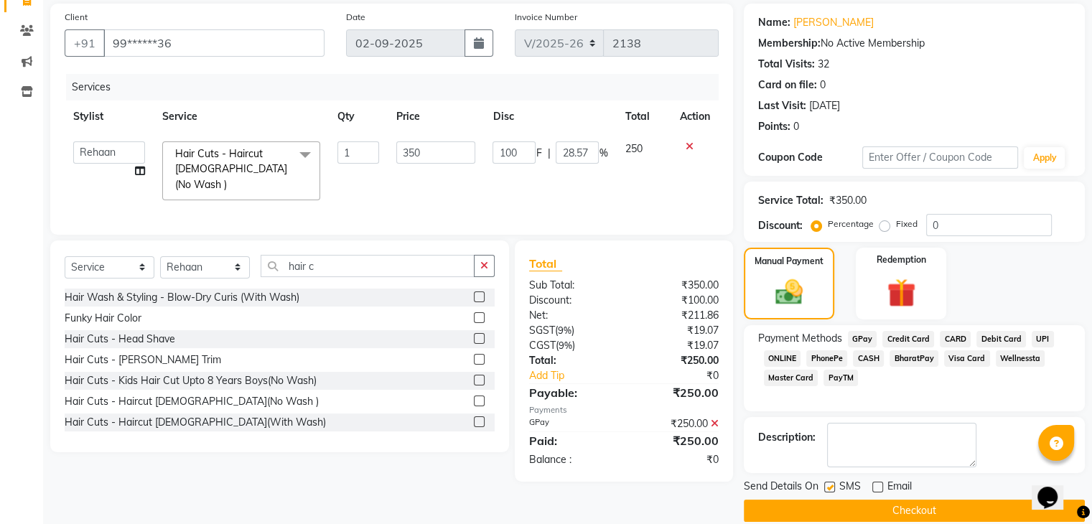
checkbox input "false"
click at [846, 500] on button "Checkout" at bounding box center [914, 511] width 341 height 22
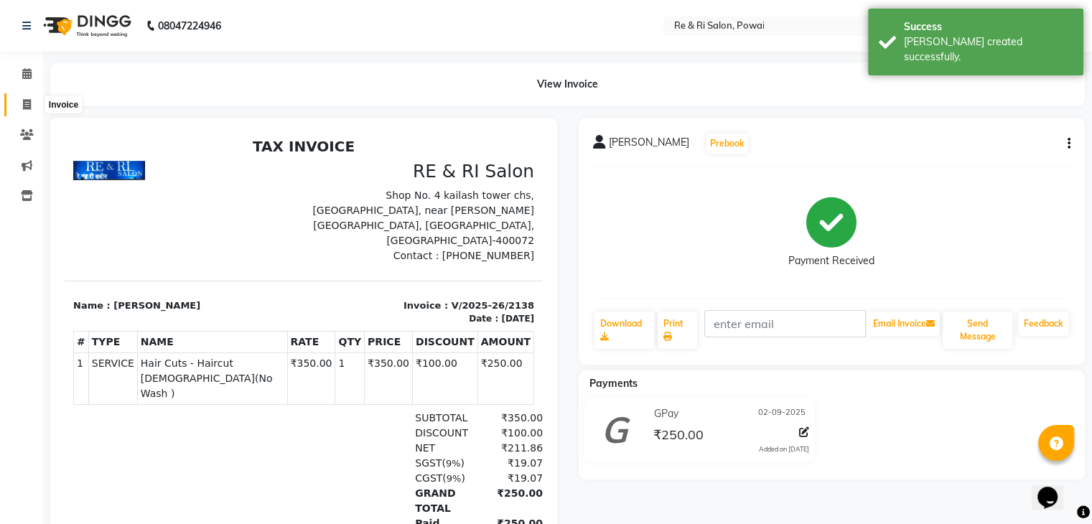
click at [26, 101] on icon at bounding box center [27, 104] width 8 height 11
select select "service"
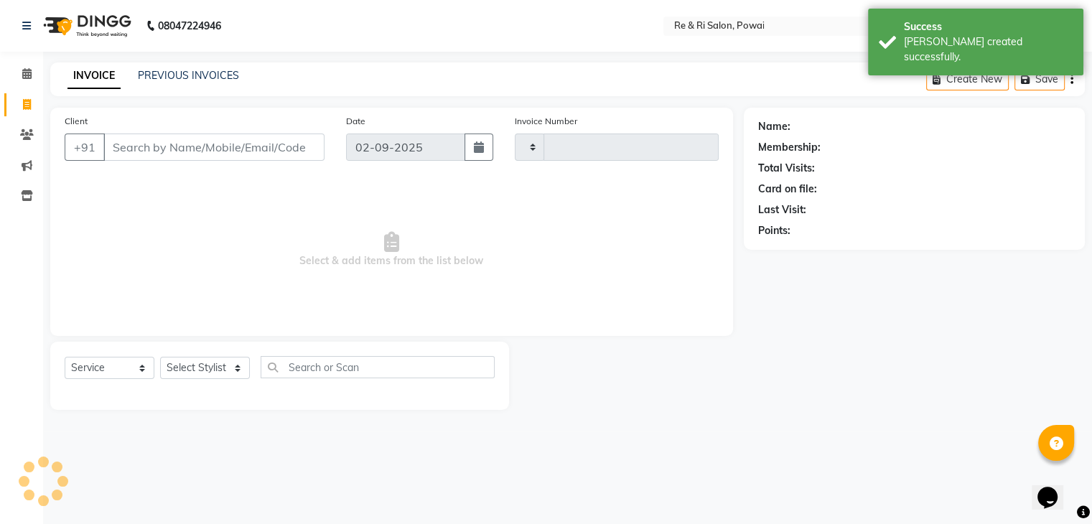
type input "2139"
select select "5364"
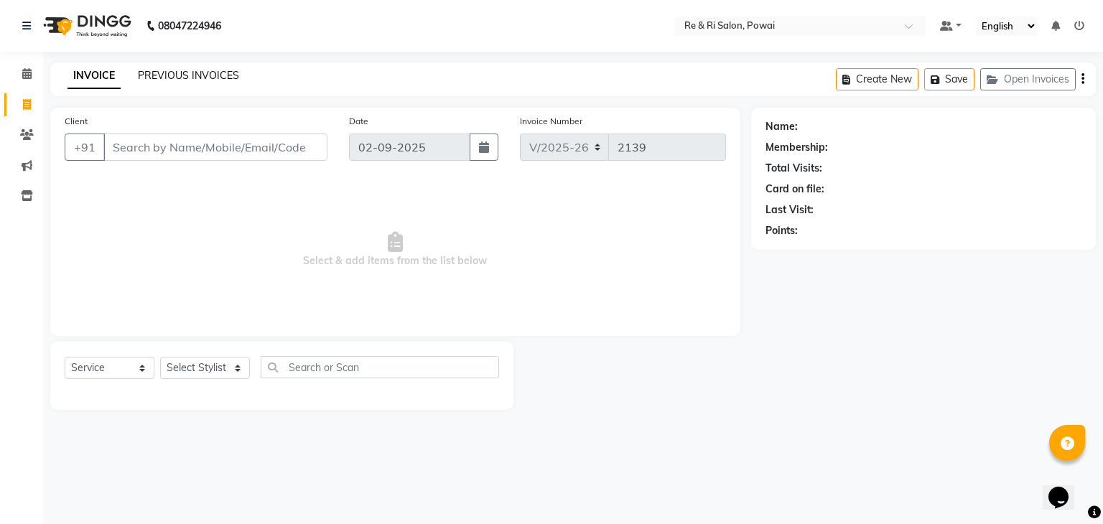
click at [181, 75] on link "PREVIOUS INVOICES" at bounding box center [188, 75] width 101 height 13
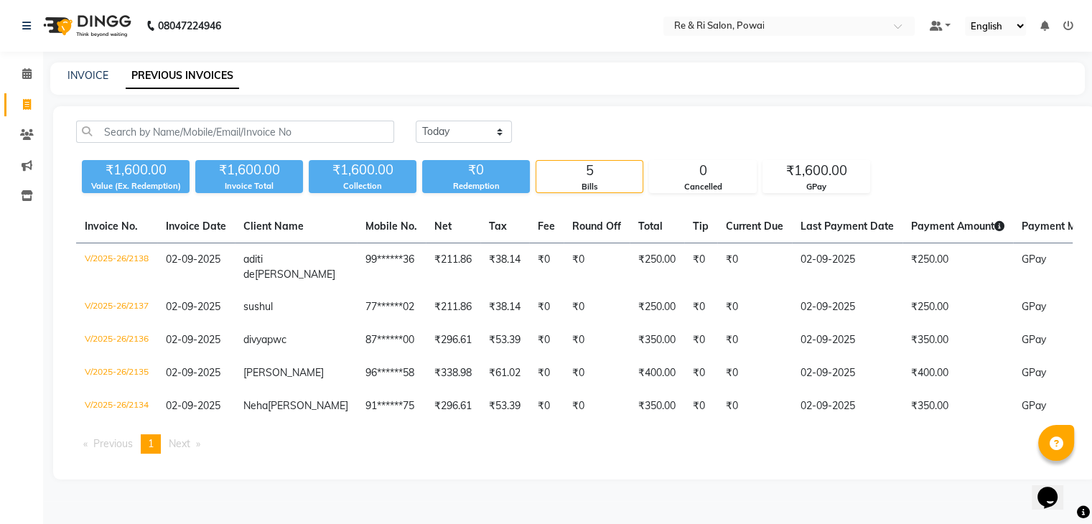
click at [78, 84] on div "INVOICE PREVIOUS INVOICES" at bounding box center [567, 78] width 1034 height 32
click at [78, 75] on link "INVOICE" at bounding box center [87, 75] width 41 height 13
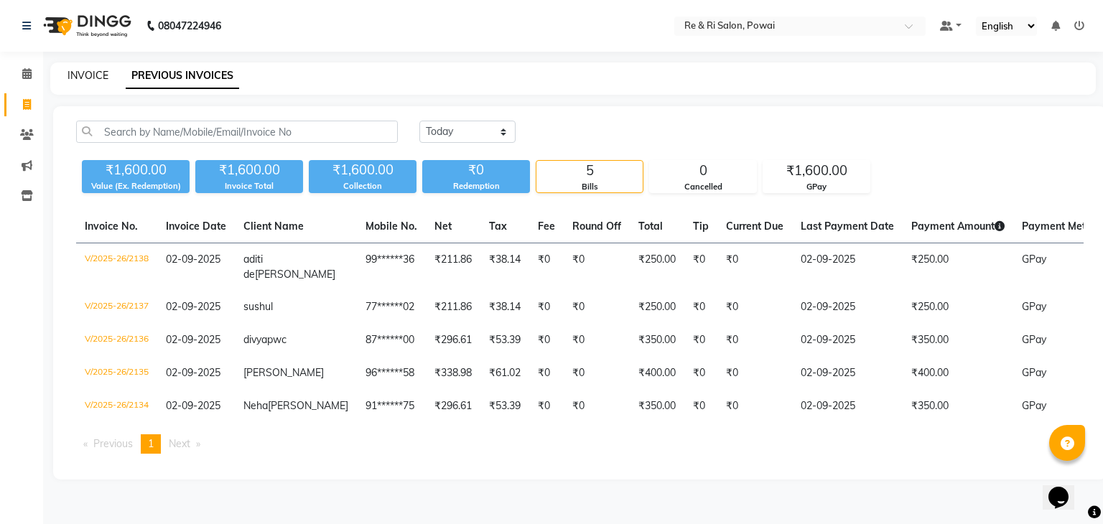
select select "5364"
select select "service"
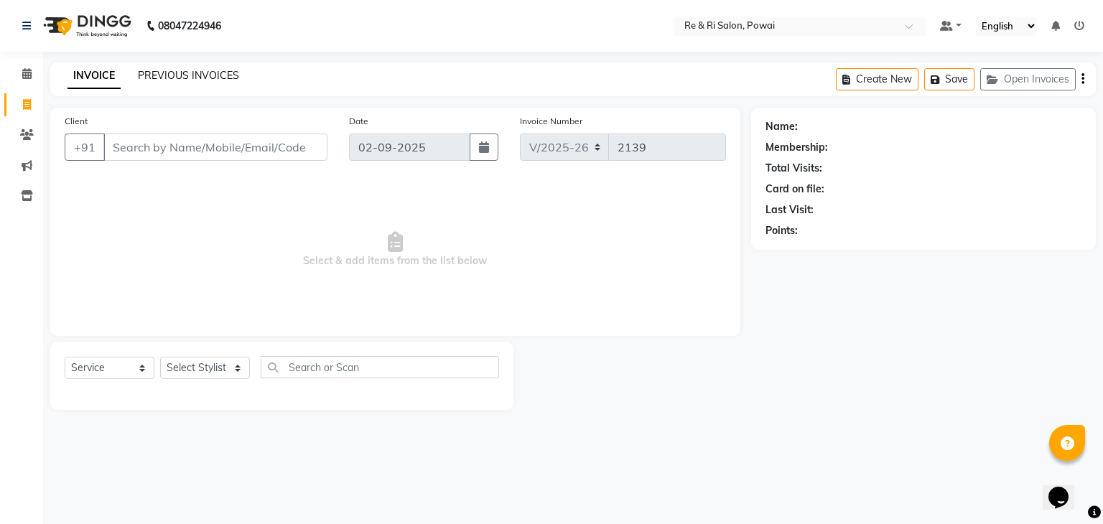
click at [162, 76] on link "PREVIOUS INVOICES" at bounding box center [188, 75] width 101 height 13
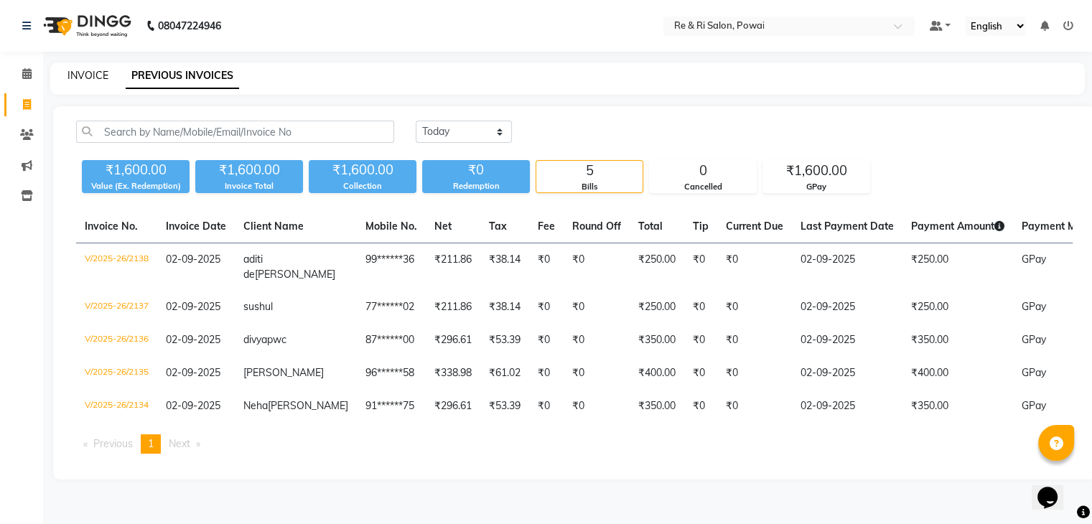
click at [80, 78] on link "INVOICE" at bounding box center [87, 75] width 41 height 13
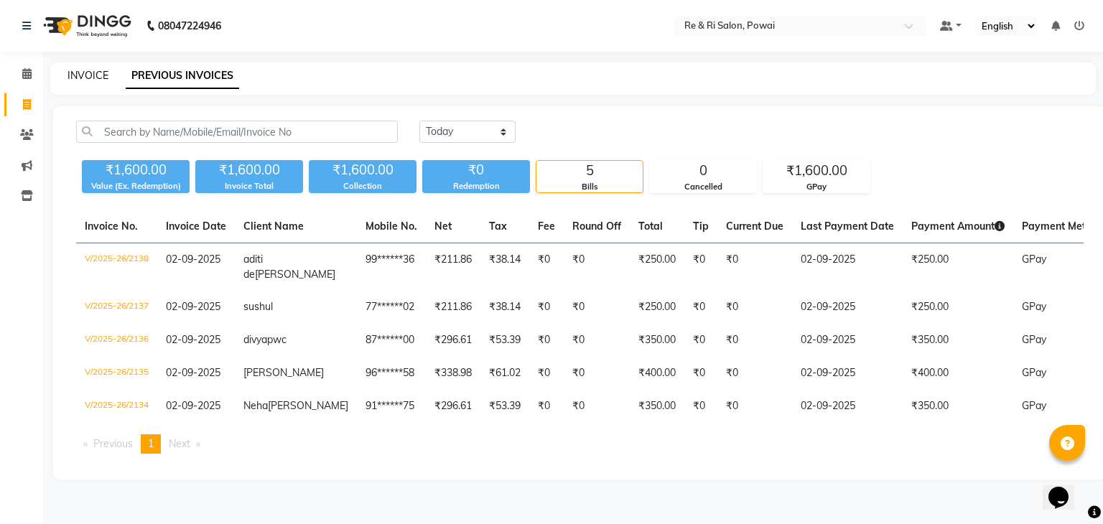
select select "5364"
select select "service"
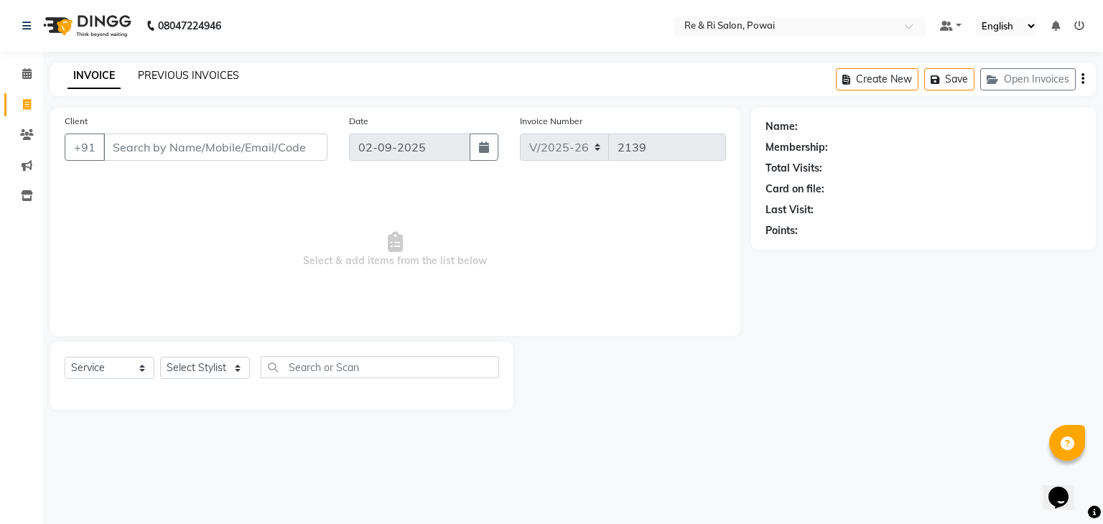
click at [215, 72] on link "PREVIOUS INVOICES" at bounding box center [188, 75] width 101 height 13
